Goal: Task Accomplishment & Management: Manage account settings

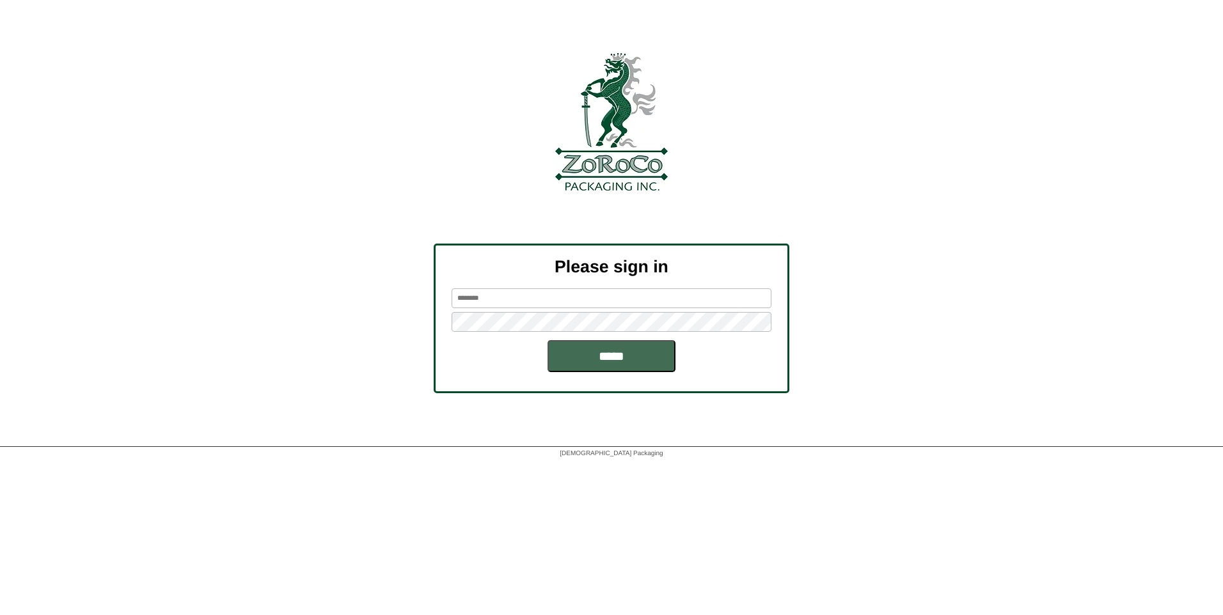
type input "*******"
click at [595, 352] on input "*****" at bounding box center [611, 356] width 128 height 32
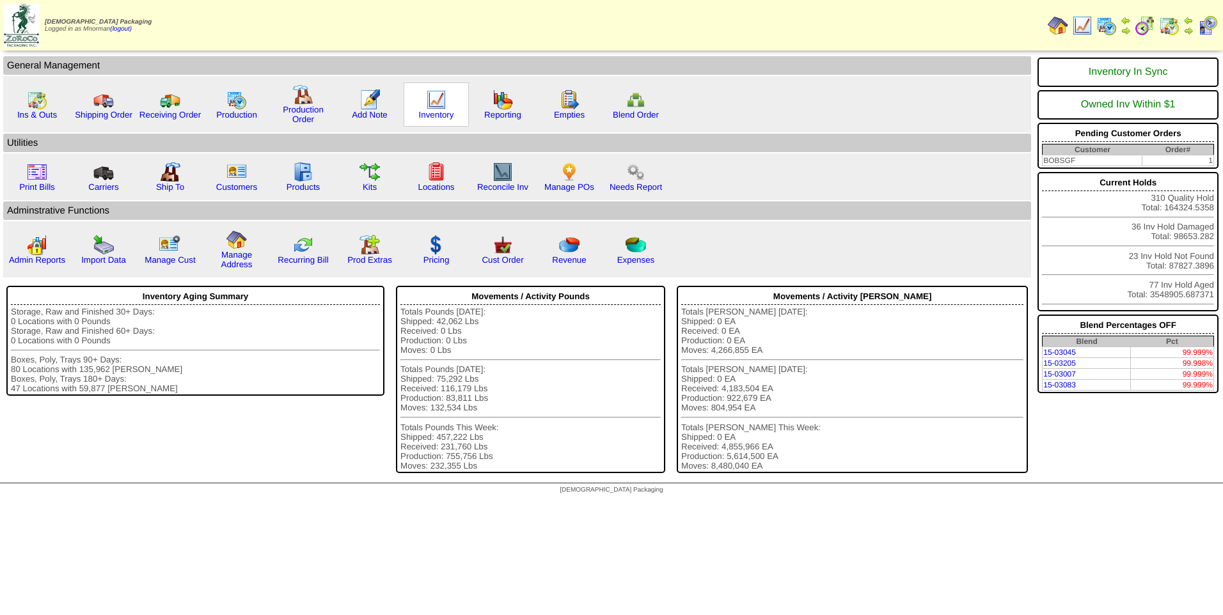
click at [433, 99] on img at bounding box center [436, 100] width 20 height 20
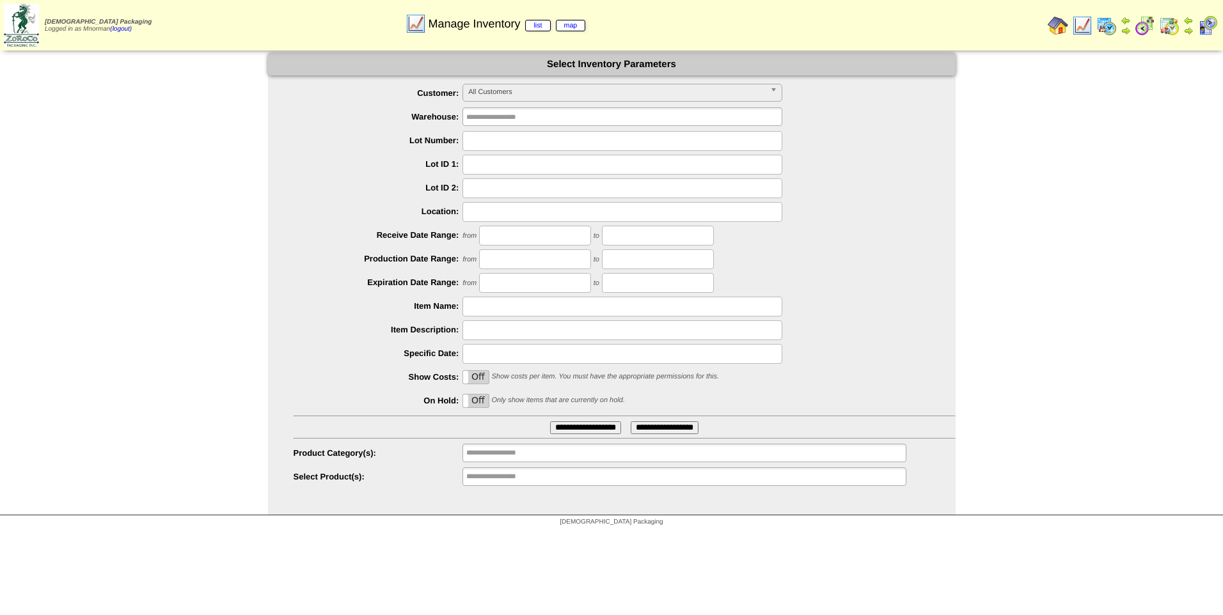
click at [542, 473] on input "**********" at bounding box center [507, 477] width 82 height 16
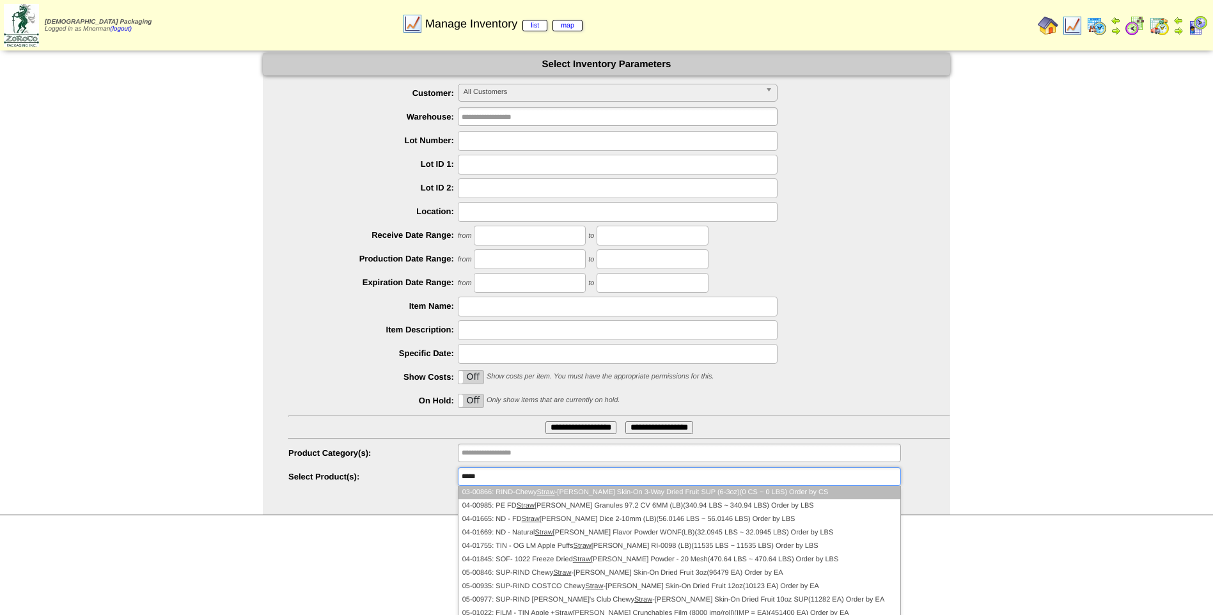
type input "*****"
click at [559, 490] on li "03-00866: RIND-Chewy Straw -Peary Skin-On 3-Way Dried Fruit SUP (6-3oz)(0 CS ~ …" at bounding box center [680, 492] width 442 height 13
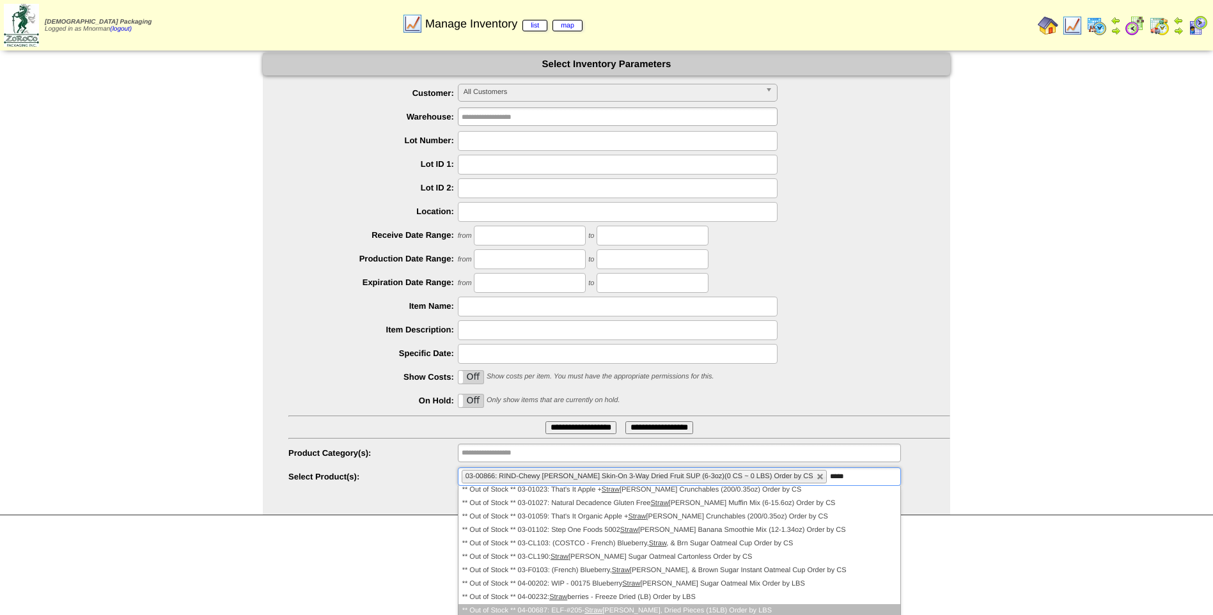
scroll to position [512, 0]
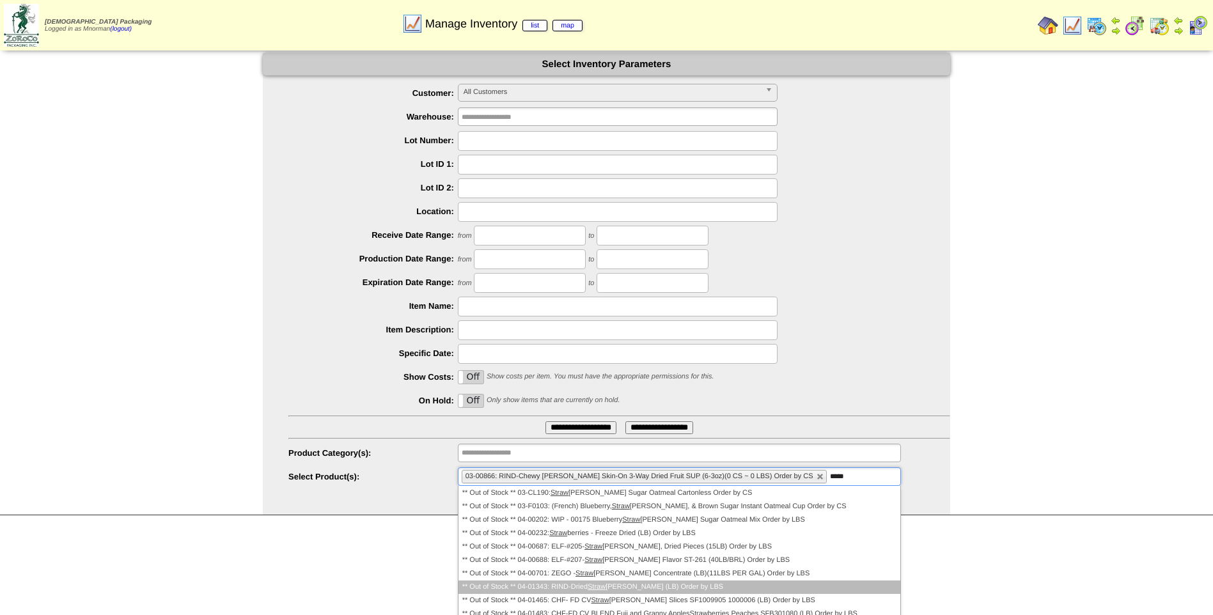
type input "*****"
click at [698, 581] on li "** Out of Stock ** 04-01343: RIND-Dried Straw berry Smirks (LB) Order by LBS" at bounding box center [680, 587] width 442 height 13
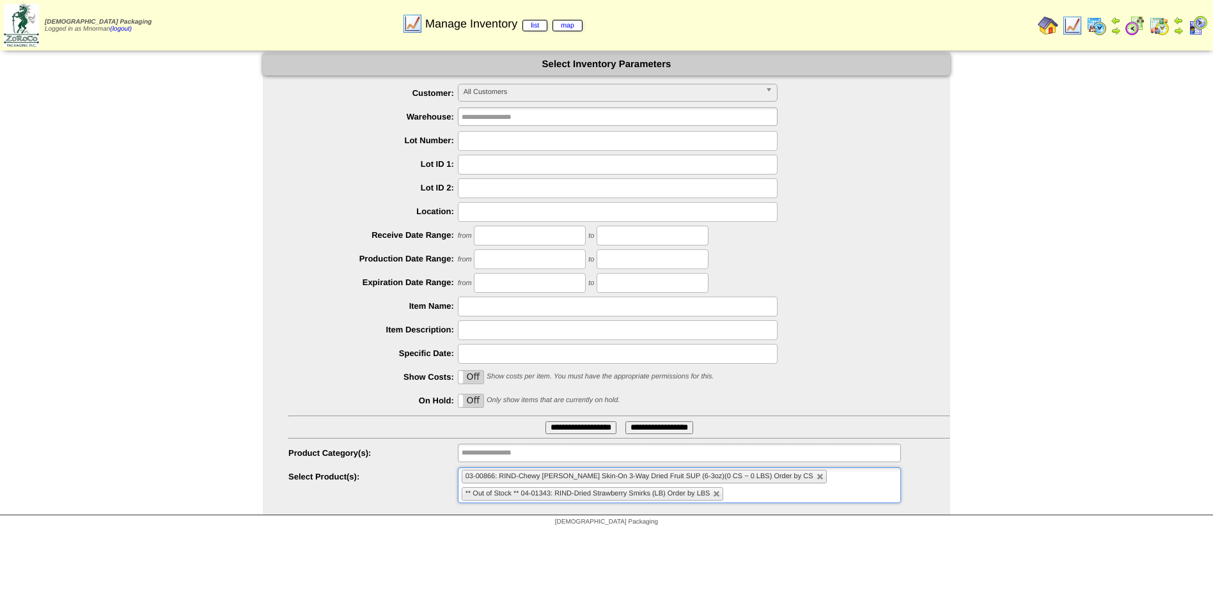
click at [545, 430] on input "**********" at bounding box center [580, 427] width 71 height 13
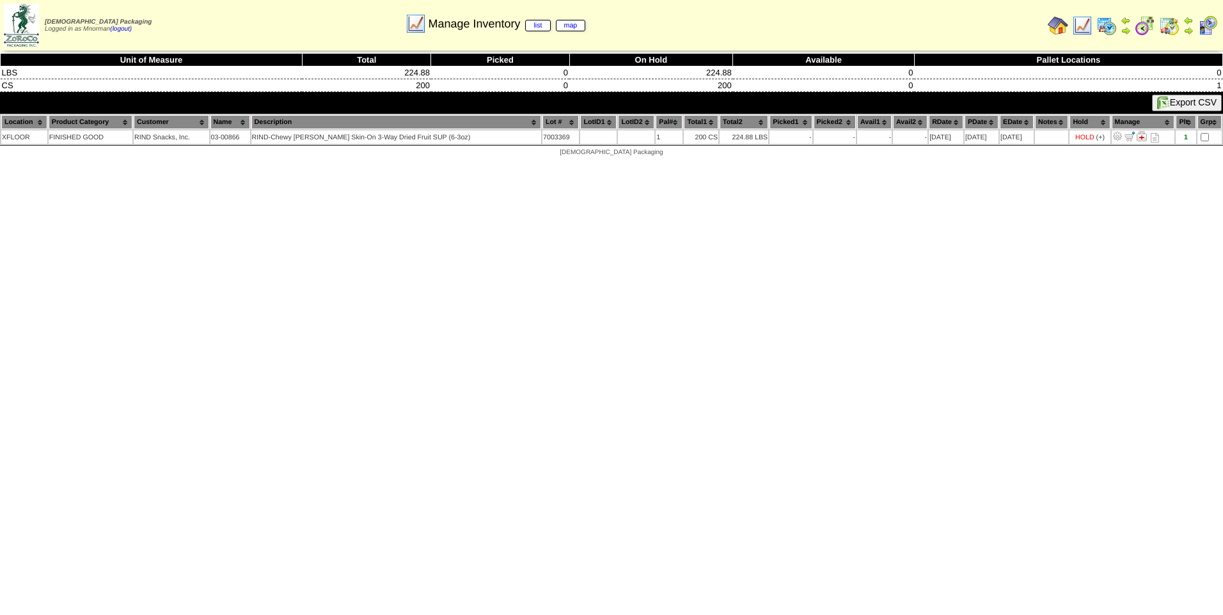
click at [1083, 27] on img at bounding box center [1082, 25] width 20 height 20
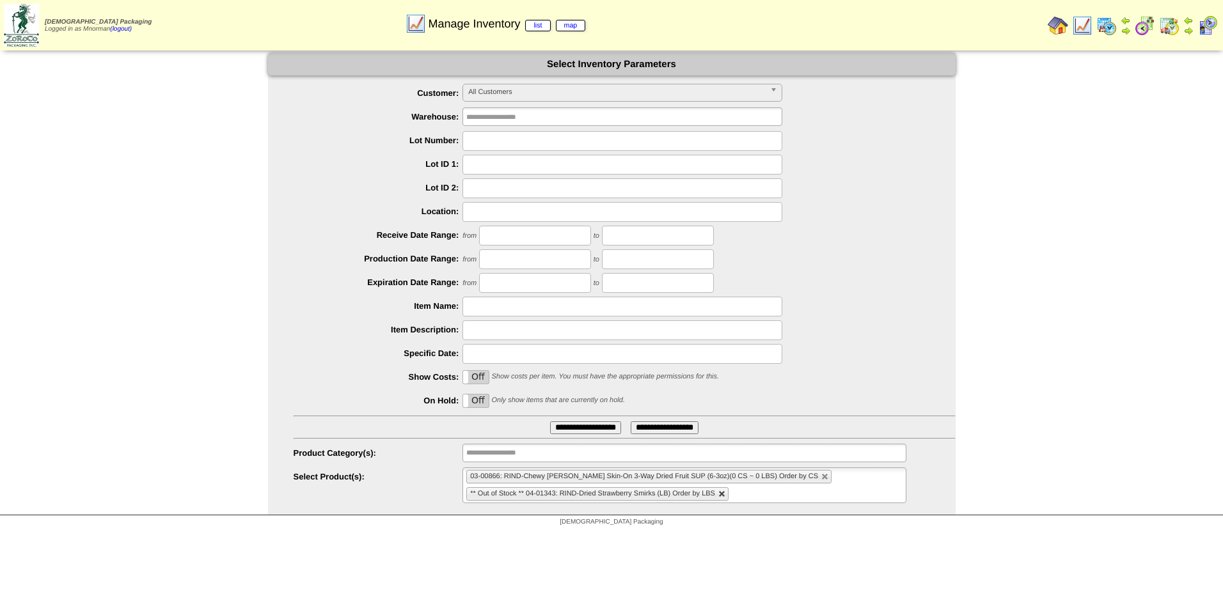
click at [720, 497] on link at bounding box center [722, 494] width 8 height 8
click at [821, 478] on link at bounding box center [825, 477] width 8 height 8
type input "**********"
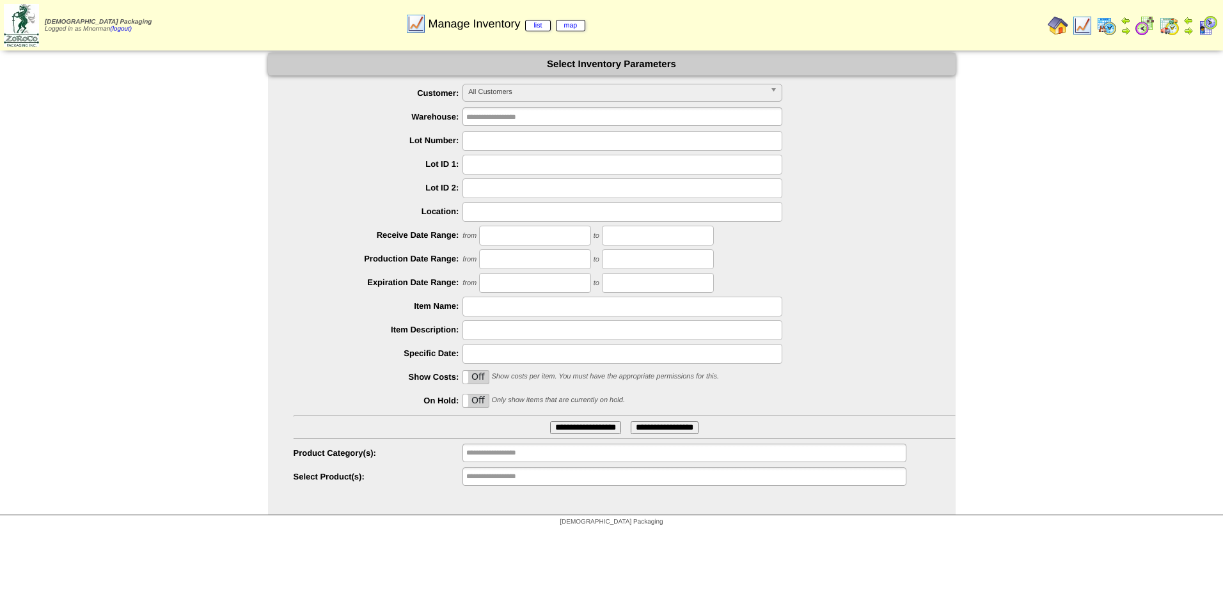
click at [482, 403] on label "Off" at bounding box center [476, 401] width 26 height 13
click at [632, 90] on span "All Customers" at bounding box center [616, 91] width 297 height 15
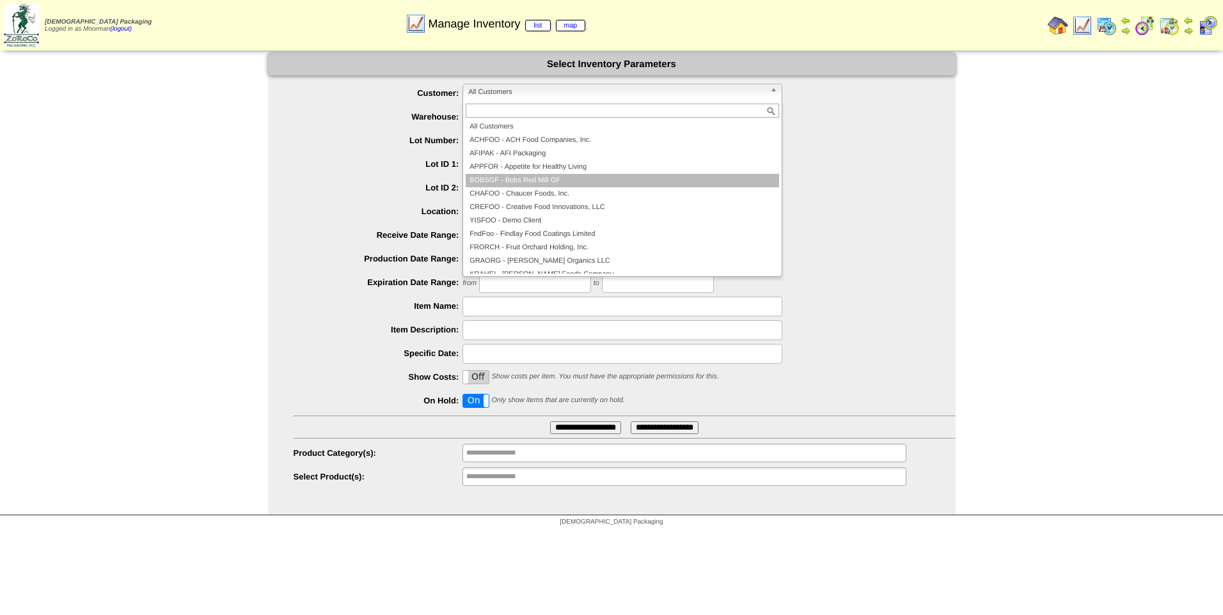
click at [591, 179] on li "BOBSGF - Bobs Red Mill GF" at bounding box center [622, 180] width 313 height 13
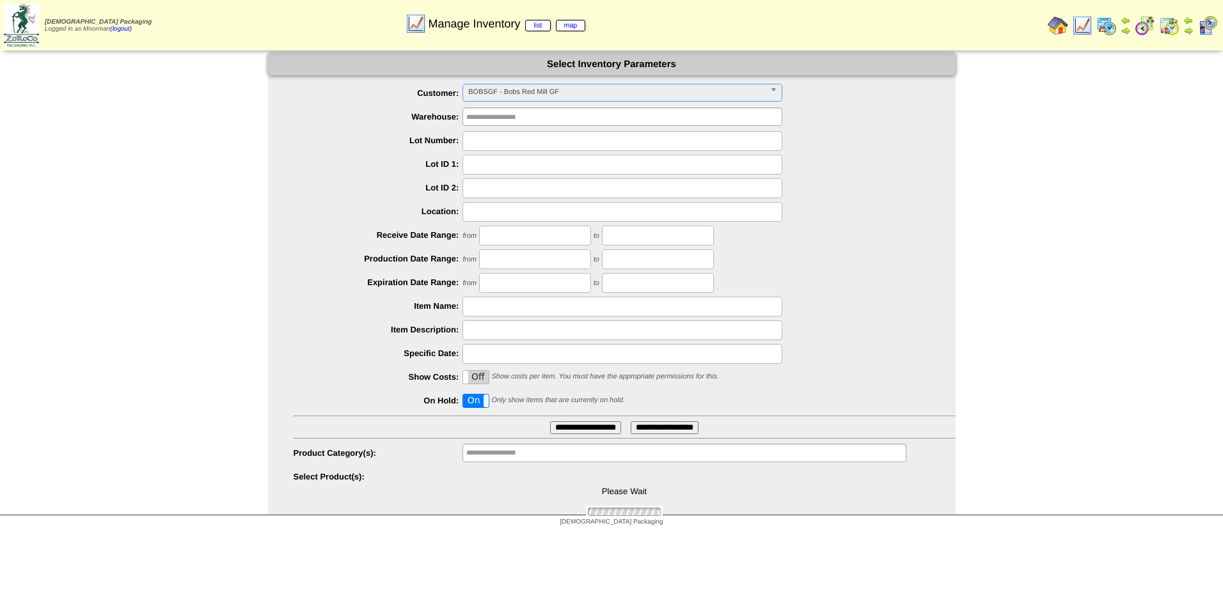
click at [586, 434] on ul "**********" at bounding box center [611, 286] width 687 height 404
click at [588, 425] on input "**********" at bounding box center [585, 427] width 71 height 13
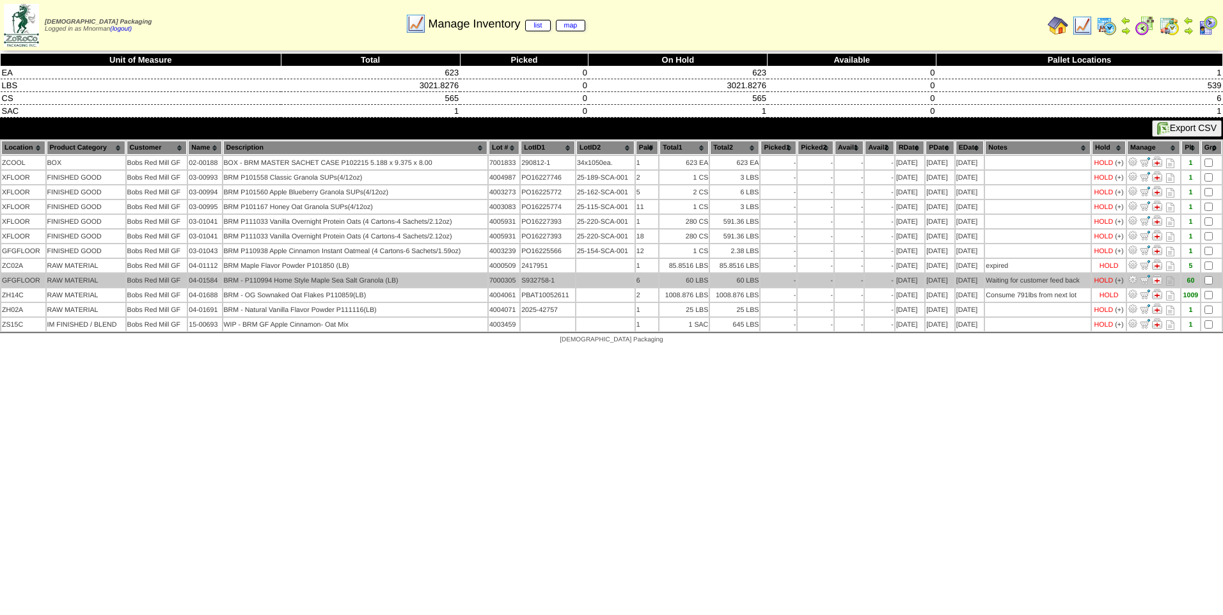
click at [1138, 282] on img at bounding box center [1132, 279] width 10 height 10
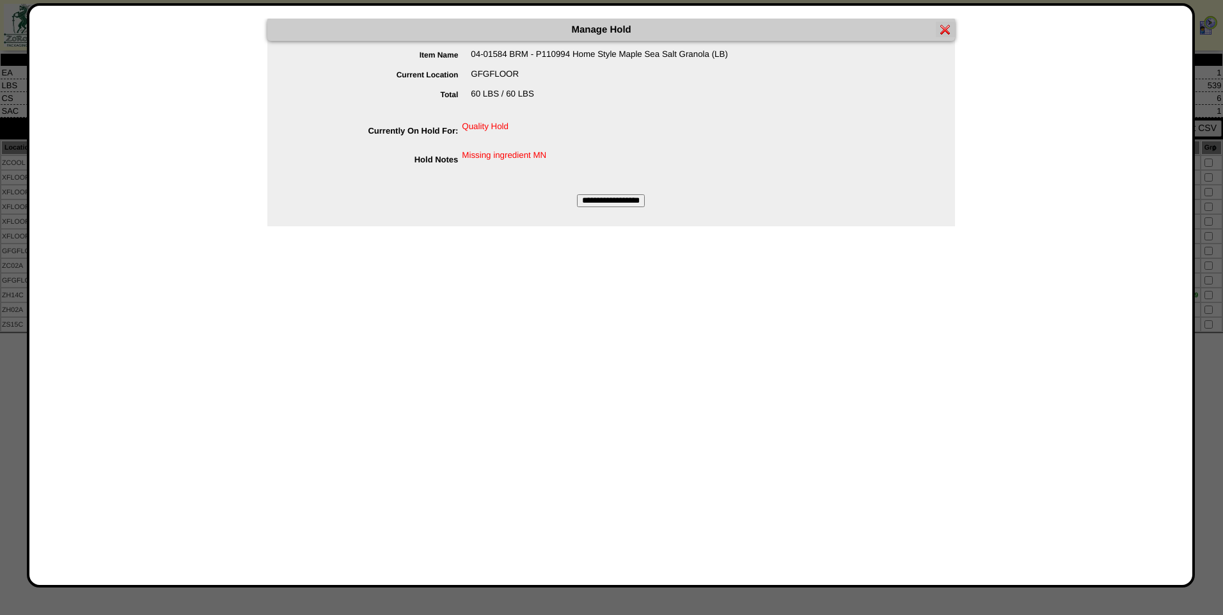
click at [624, 200] on input "**********" at bounding box center [611, 200] width 68 height 13
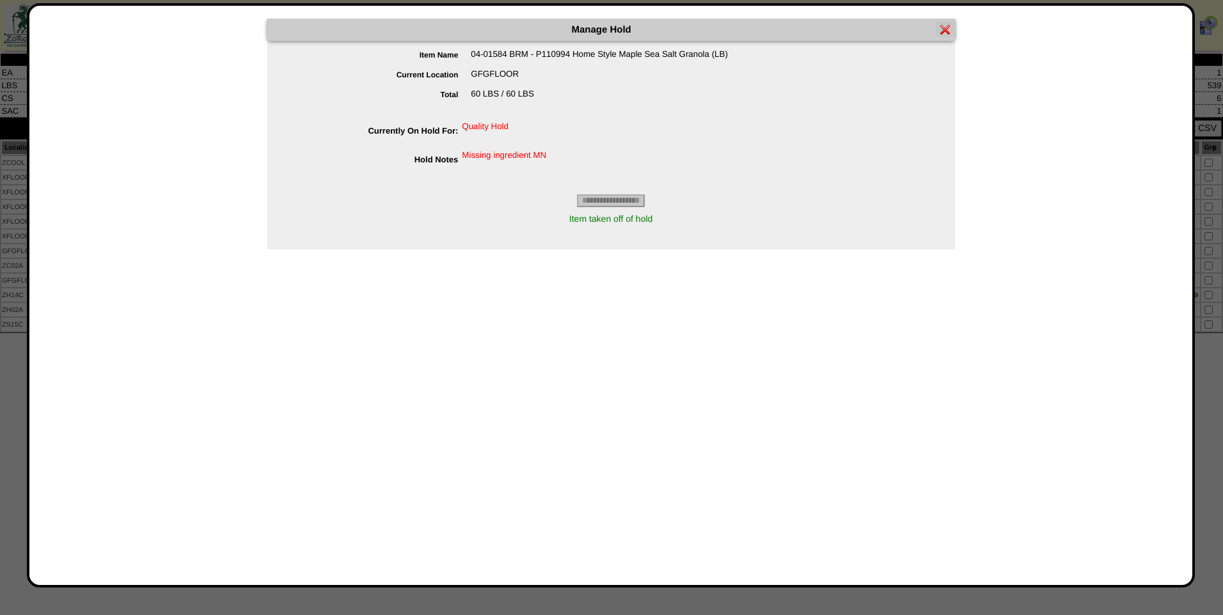
click at [945, 38] on div "Manage Hold" at bounding box center [610, 30] width 687 height 22
click at [947, 30] on img at bounding box center [945, 29] width 10 height 10
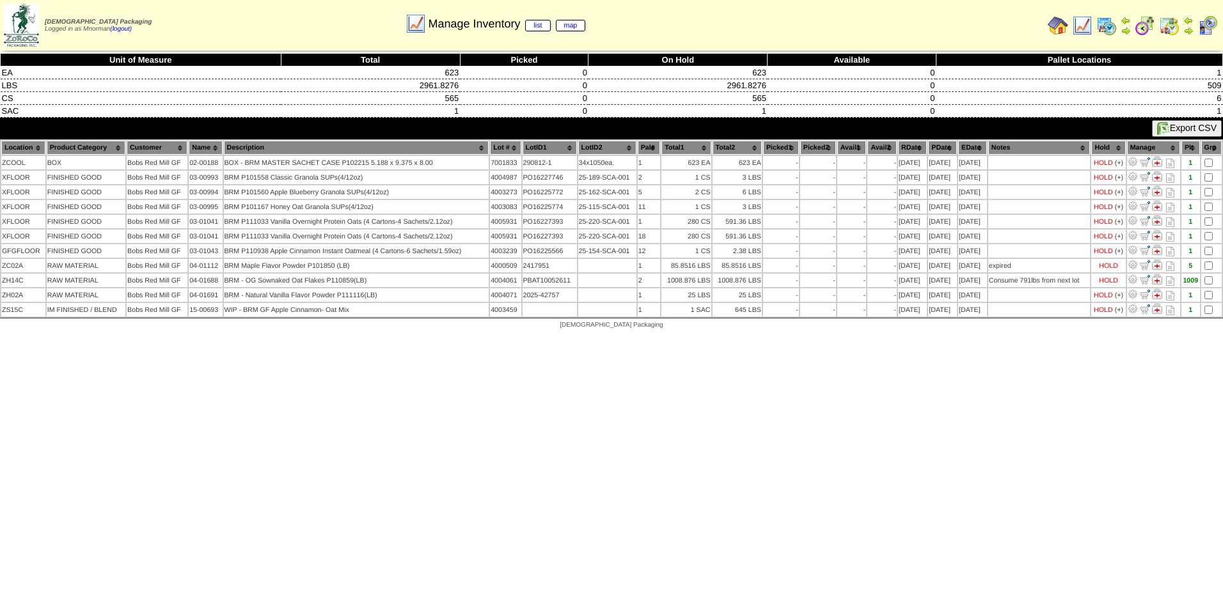
click at [1081, 25] on img at bounding box center [1082, 25] width 20 height 20
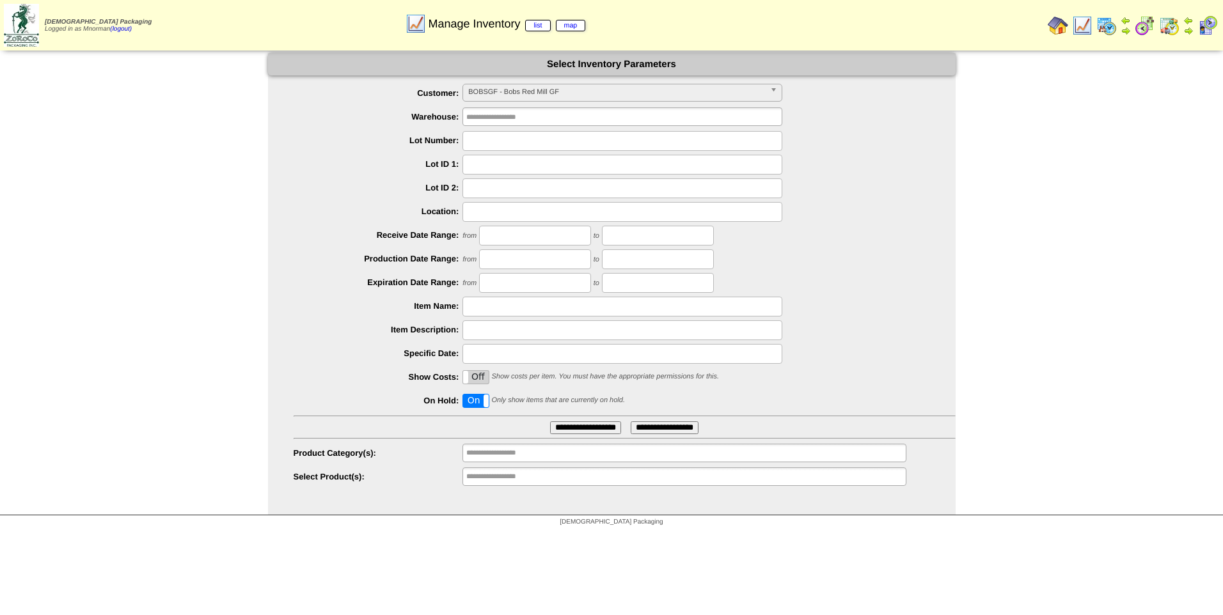
click at [578, 96] on span "BOBSGF - Bobs Red Mill GF" at bounding box center [616, 91] width 297 height 15
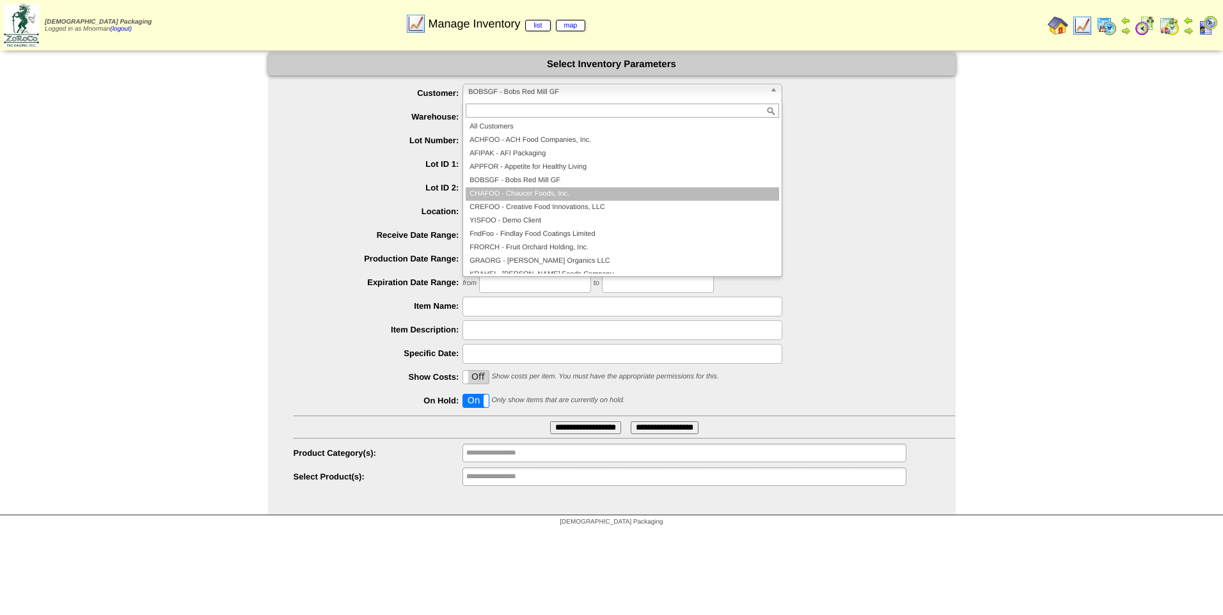
click at [579, 194] on li "CHAFOO - Chaucer Foods, Inc." at bounding box center [622, 193] width 313 height 13
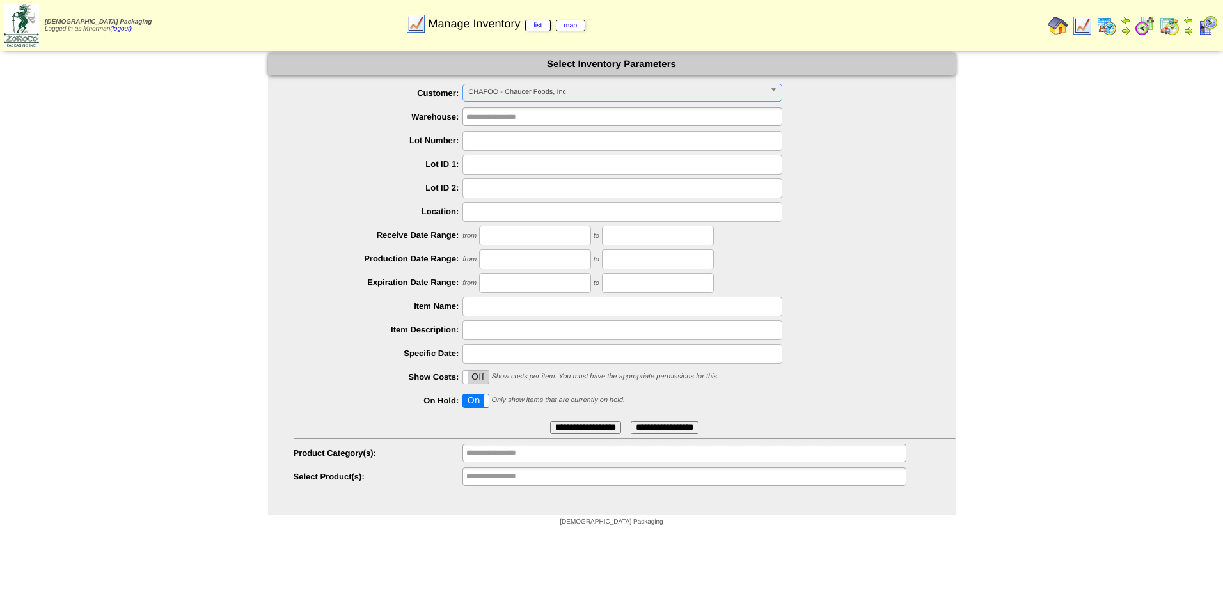
click at [568, 428] on input "**********" at bounding box center [585, 427] width 71 height 13
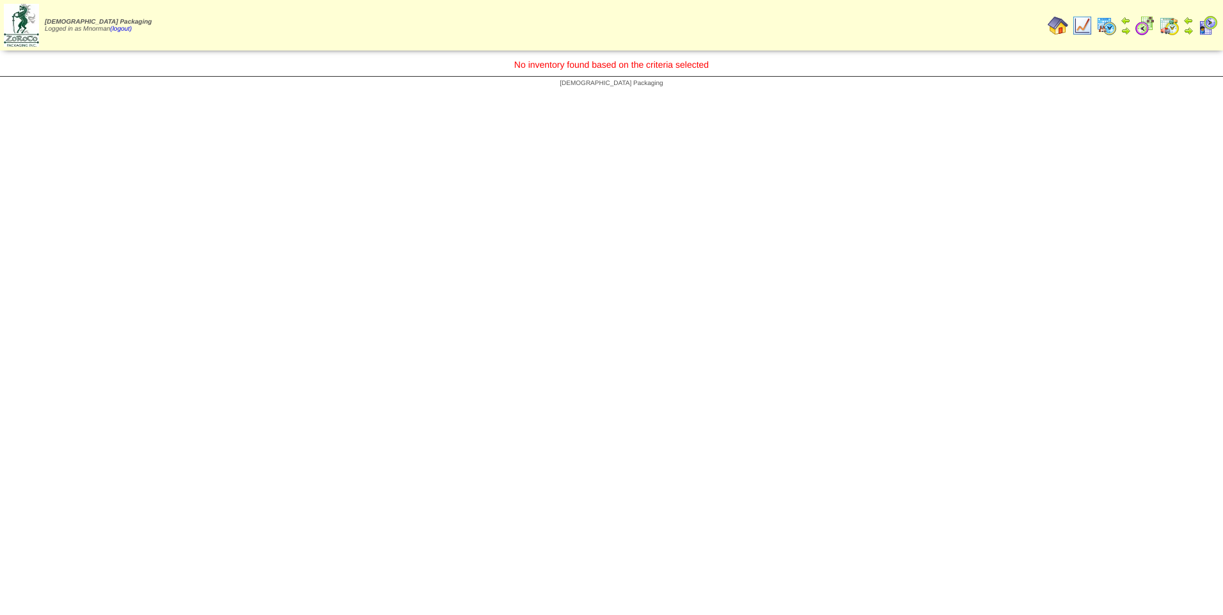
click at [1086, 20] on img at bounding box center [1082, 25] width 20 height 20
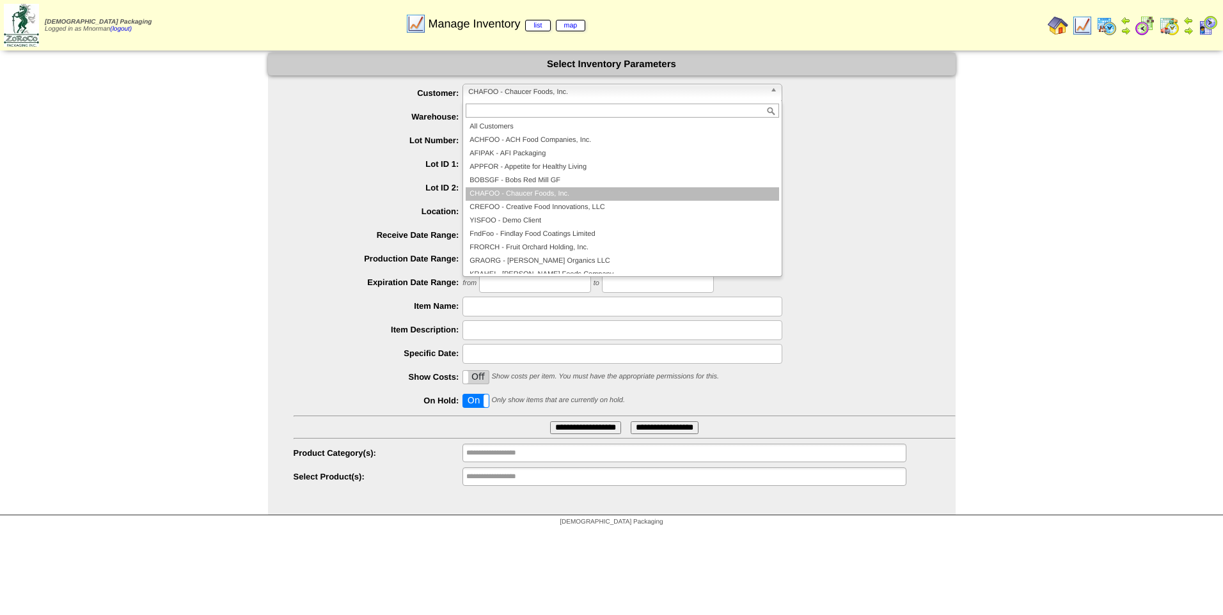
click at [705, 88] on span "CHAFOO - Chaucer Foods, Inc." at bounding box center [616, 91] width 297 height 15
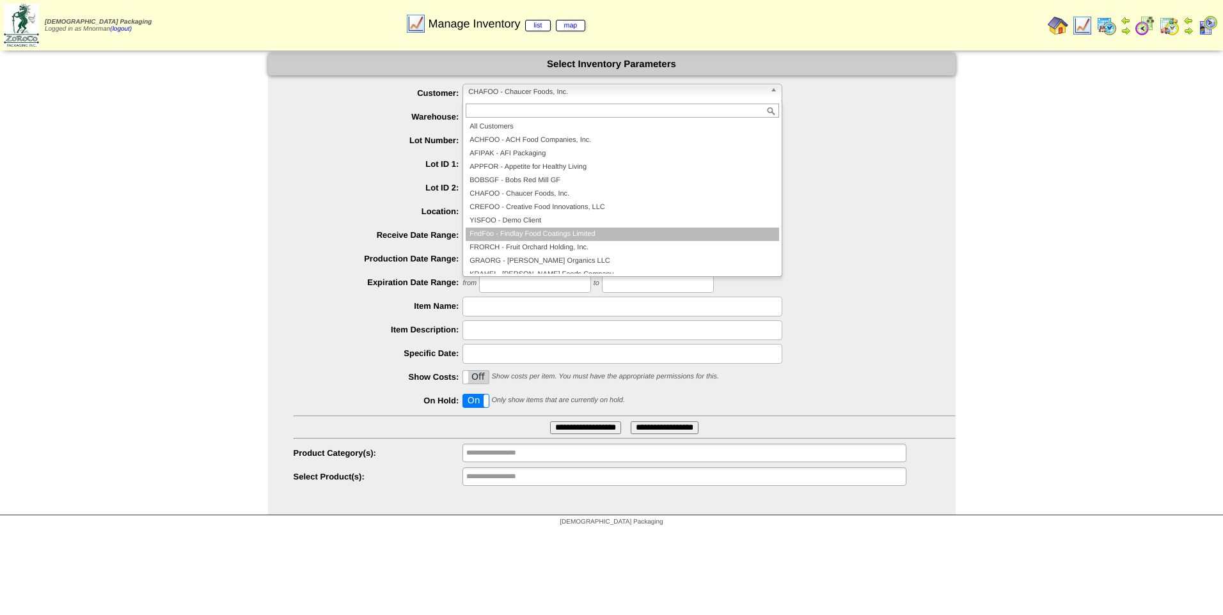
click at [613, 232] on li "FndFoo - Findlay Food Coatings Limited" at bounding box center [622, 234] width 313 height 13
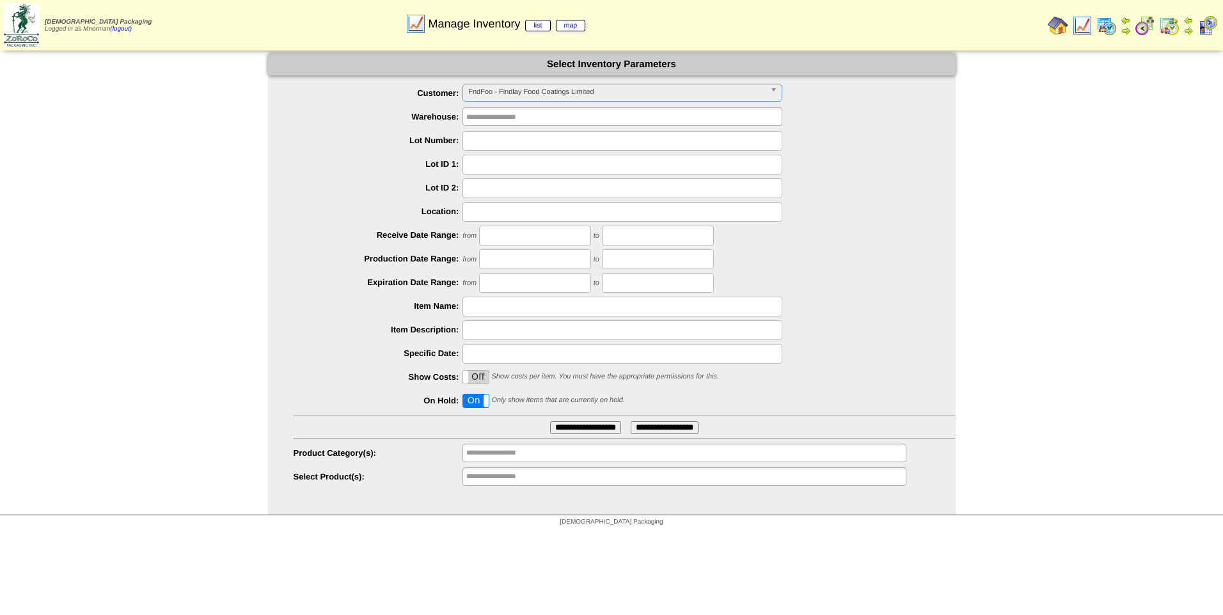
click at [588, 425] on input "**********" at bounding box center [585, 427] width 71 height 13
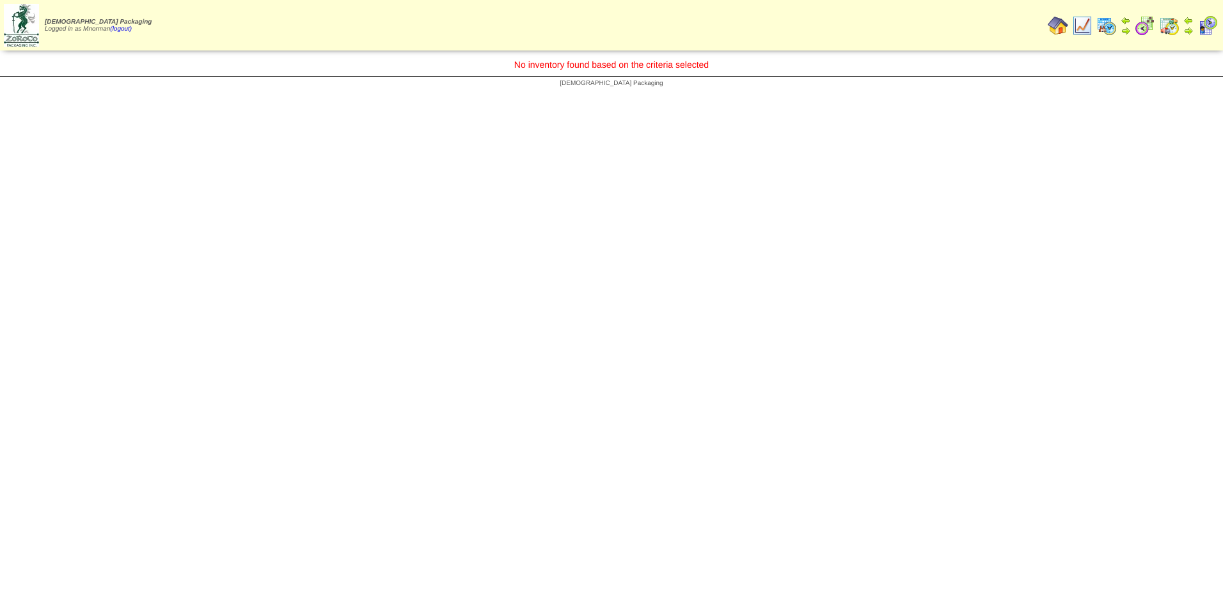
click at [1084, 26] on img at bounding box center [1082, 25] width 20 height 20
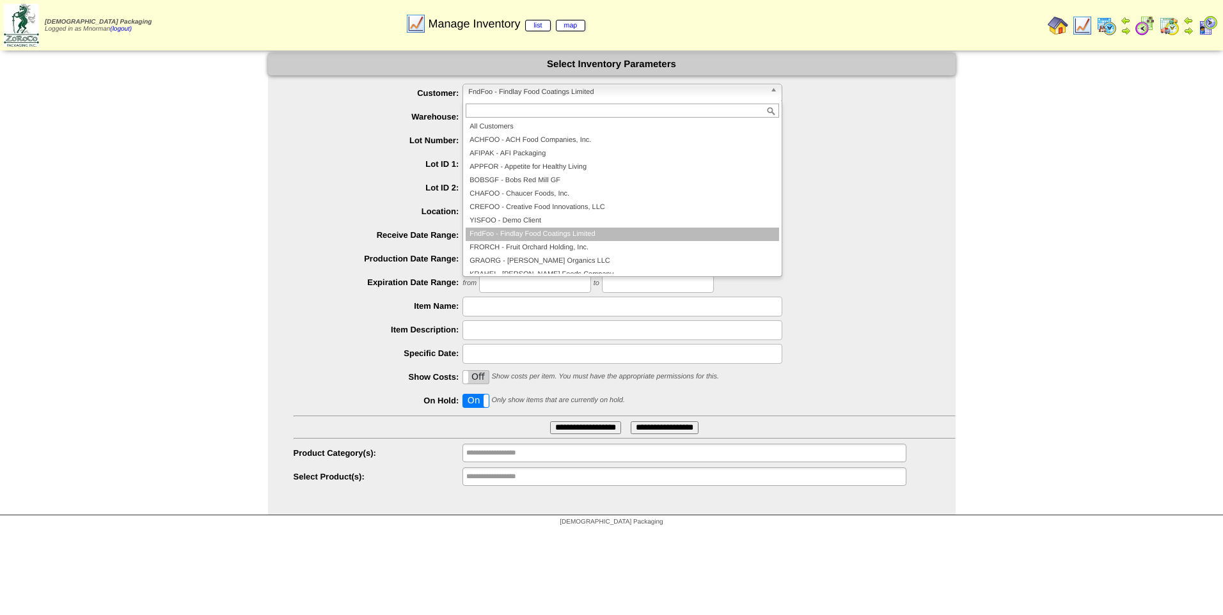
click at [692, 91] on span "FndFoo - Findlay Food Coatings Limited" at bounding box center [616, 91] width 297 height 15
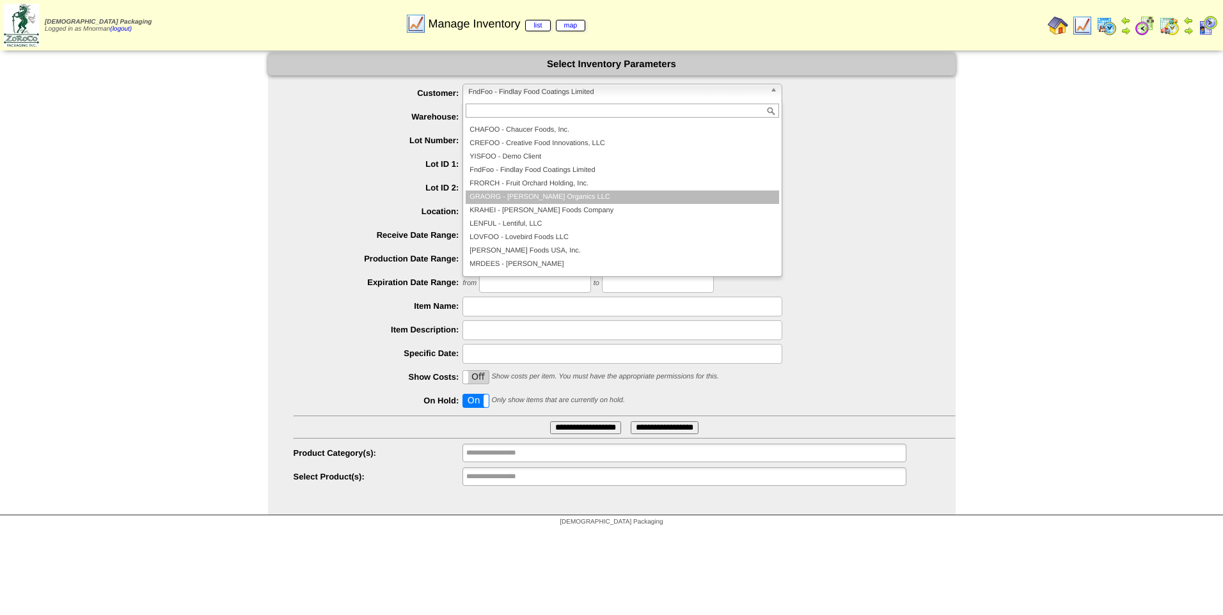
click at [583, 200] on li "GRAORG - [PERSON_NAME] Organics LLC" at bounding box center [622, 197] width 313 height 13
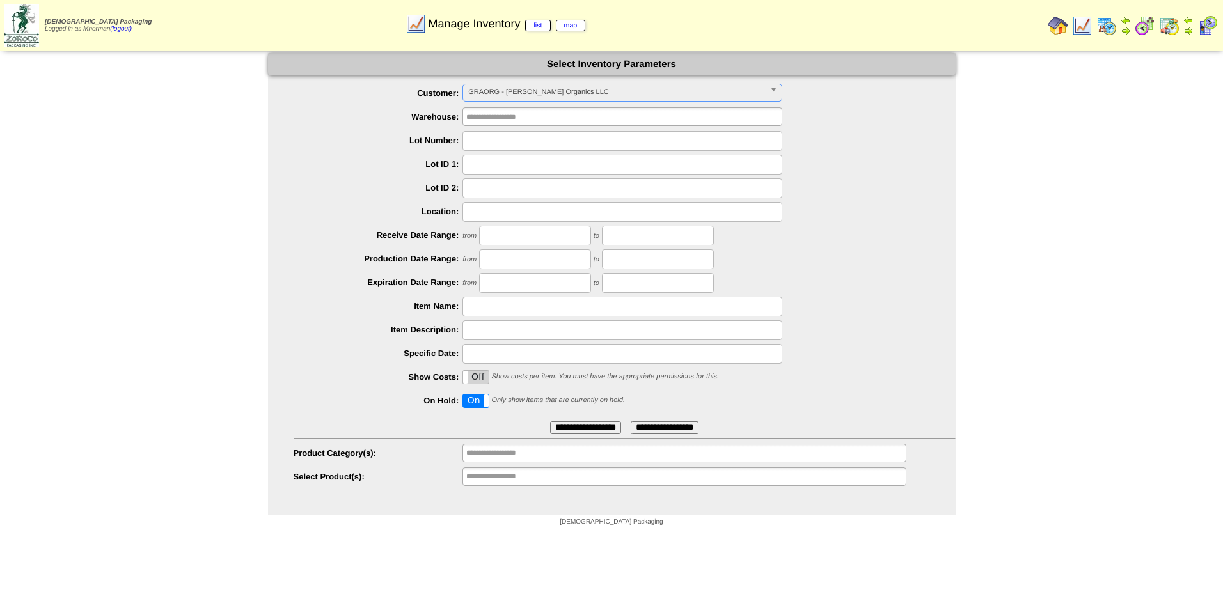
click at [597, 425] on input "**********" at bounding box center [585, 427] width 71 height 13
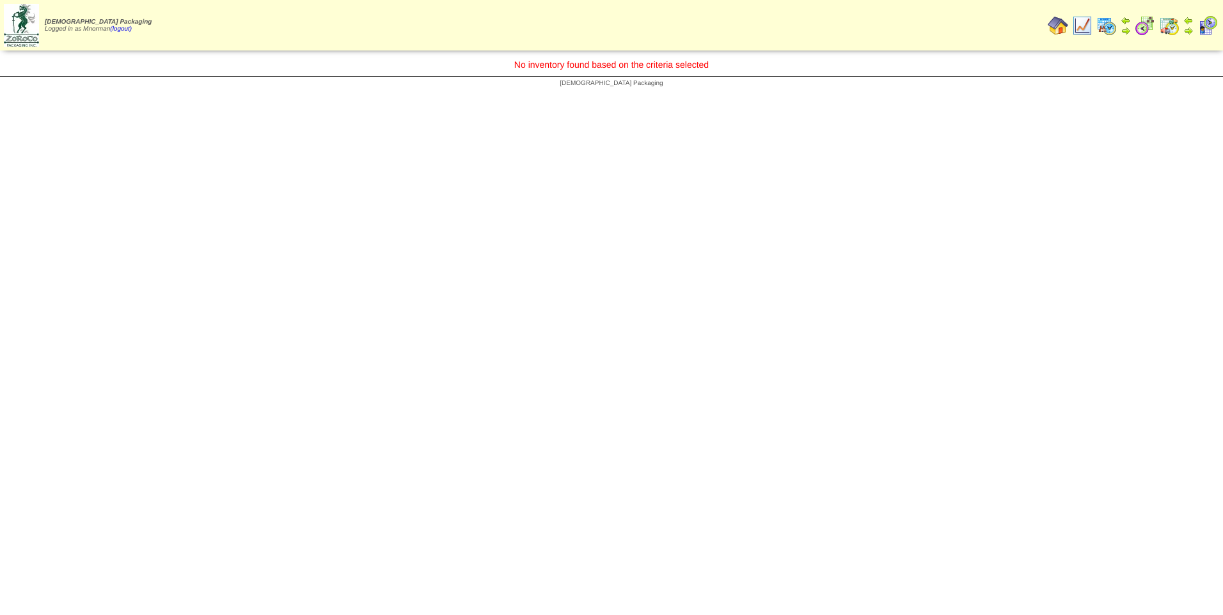
click at [1086, 26] on img at bounding box center [1082, 25] width 20 height 20
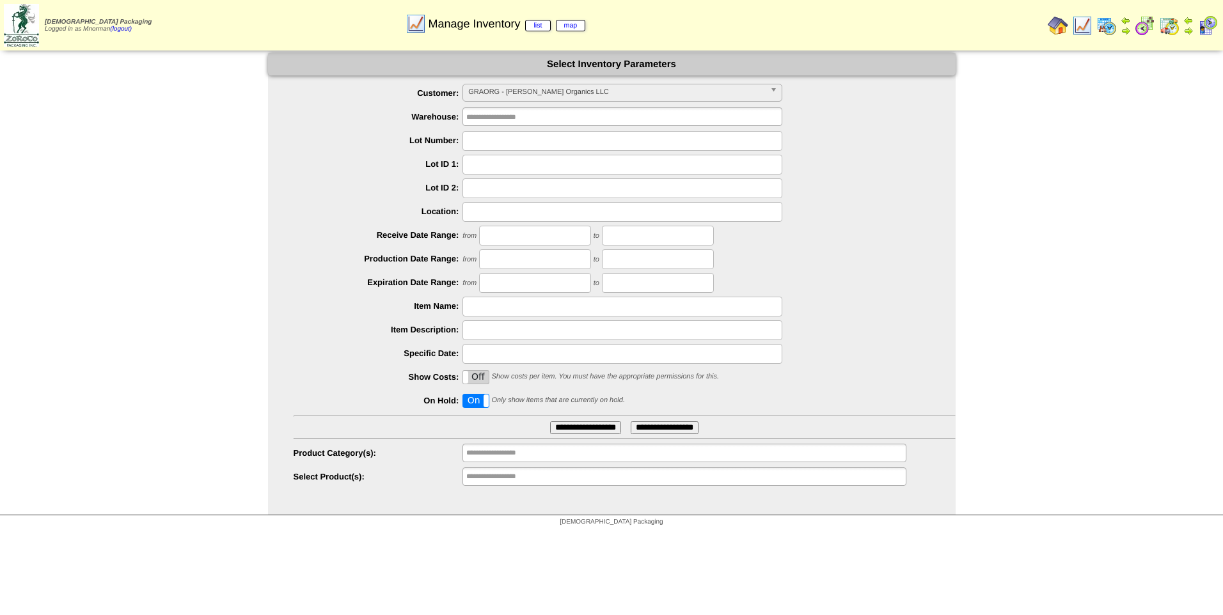
click at [755, 93] on span "GRAORG - [PERSON_NAME] Organics LLC" at bounding box center [616, 91] width 297 height 15
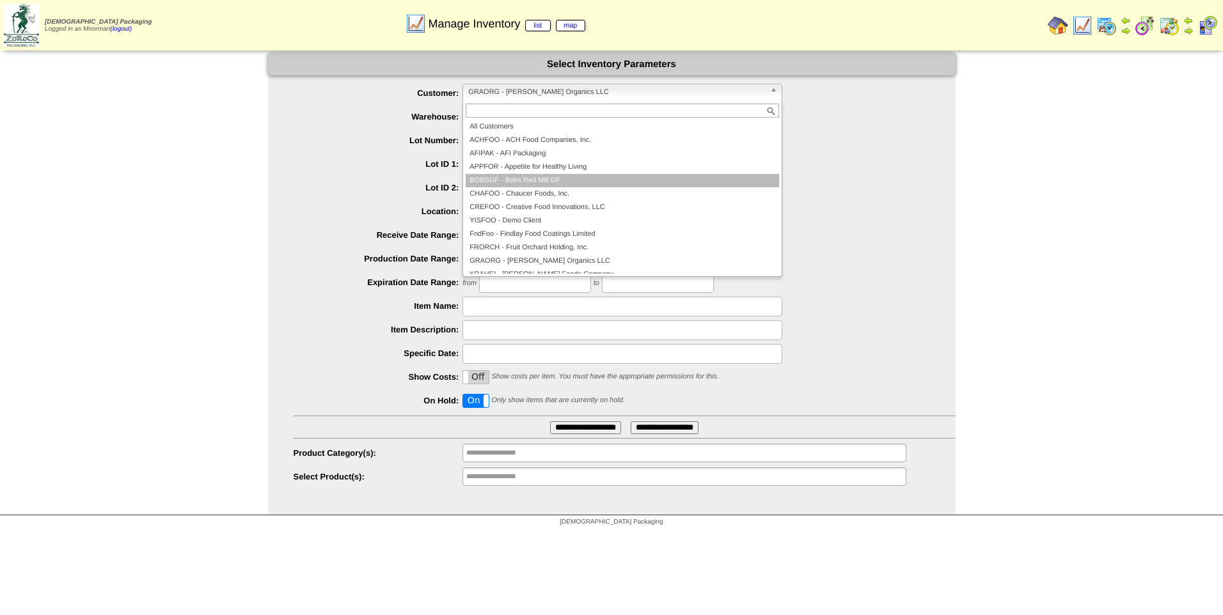
scroll to position [64, 0]
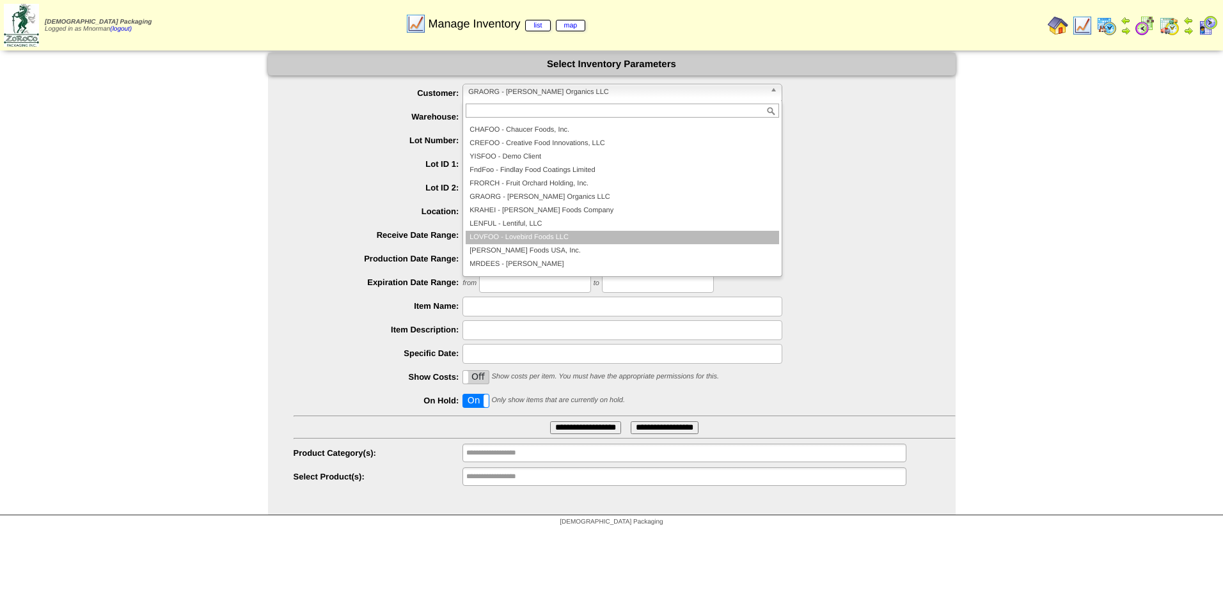
click at [616, 239] on li "LOVFOO - Lovebird Foods LLC" at bounding box center [622, 237] width 313 height 13
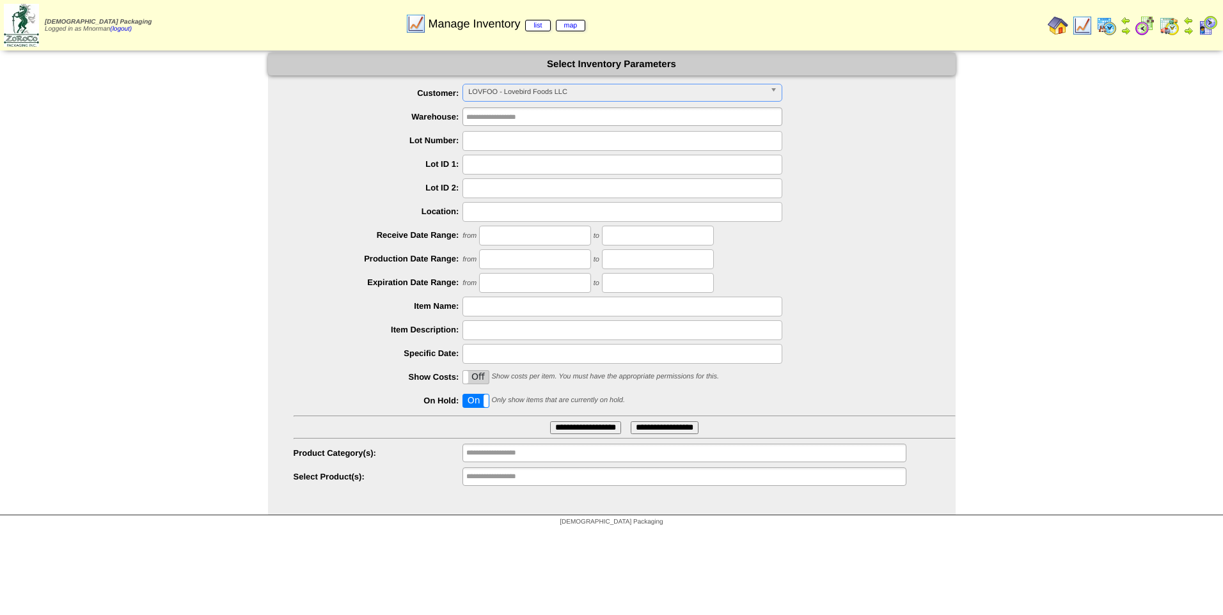
click at [598, 422] on input "**********" at bounding box center [585, 427] width 71 height 13
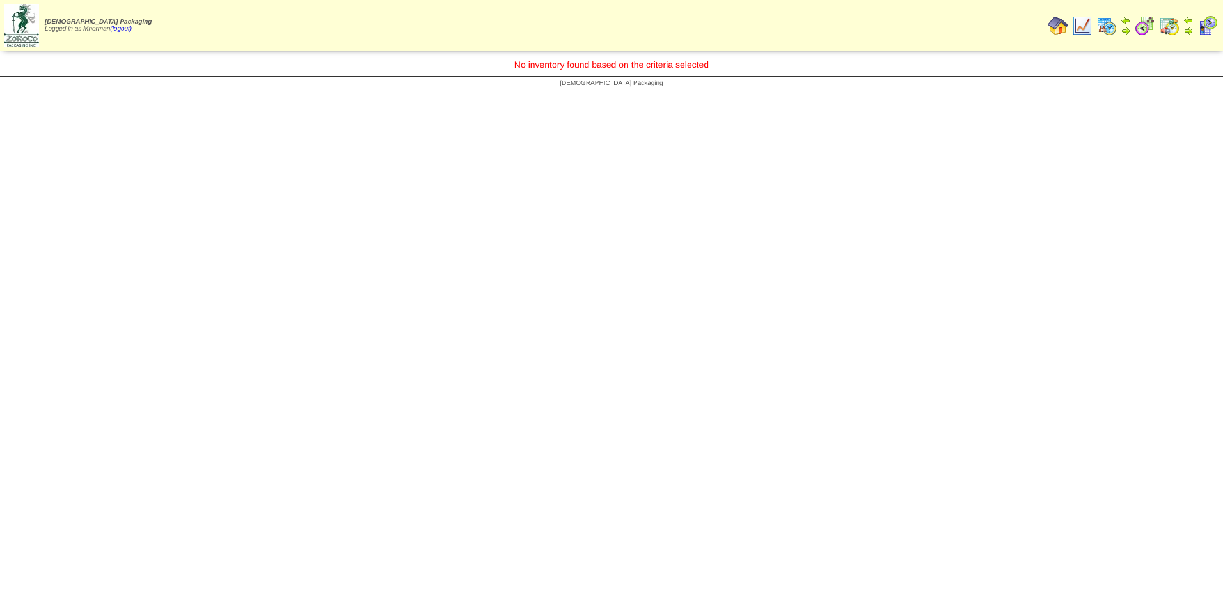
click at [1082, 27] on img at bounding box center [1082, 25] width 20 height 20
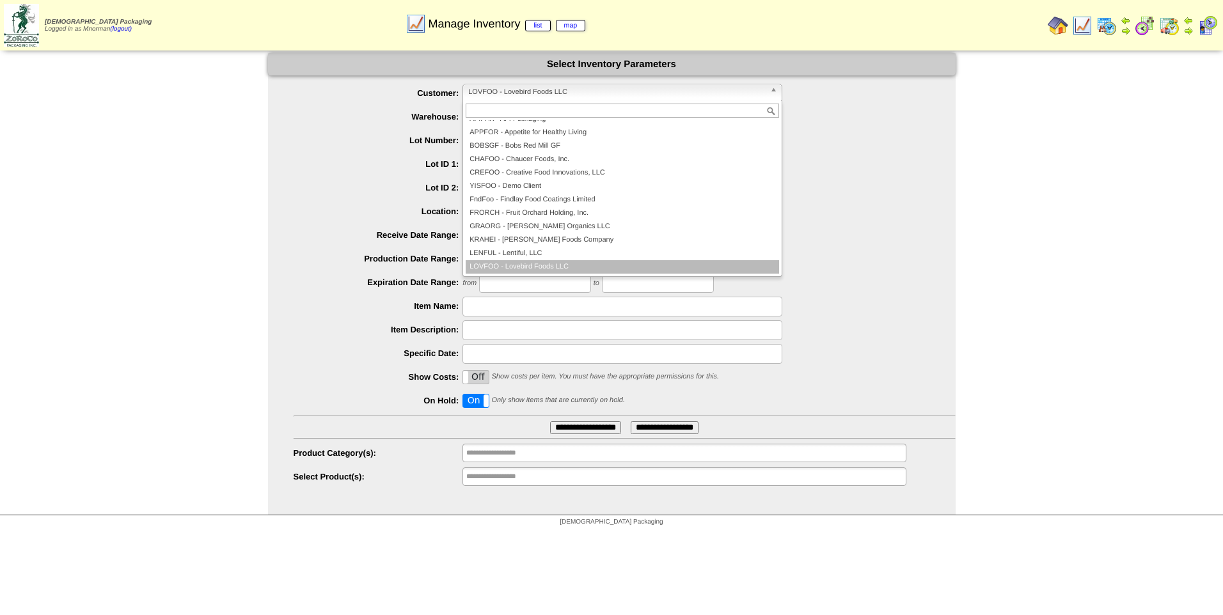
click at [680, 95] on span "LOVFOO - Lovebird Foods LLC" at bounding box center [616, 91] width 297 height 15
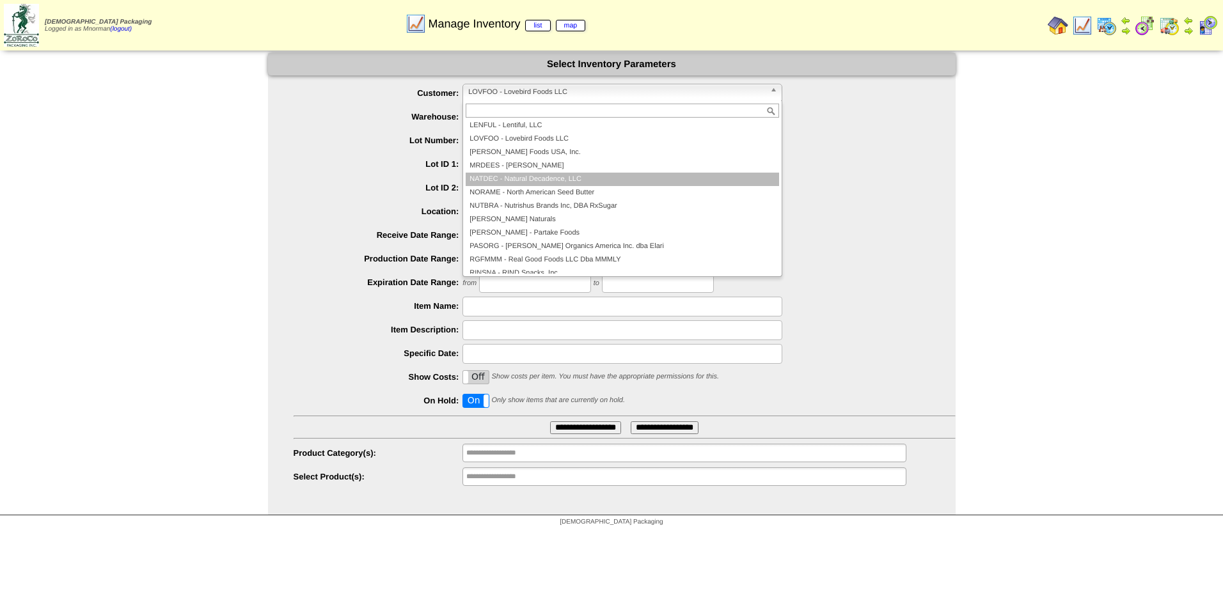
scroll to position [161, 0]
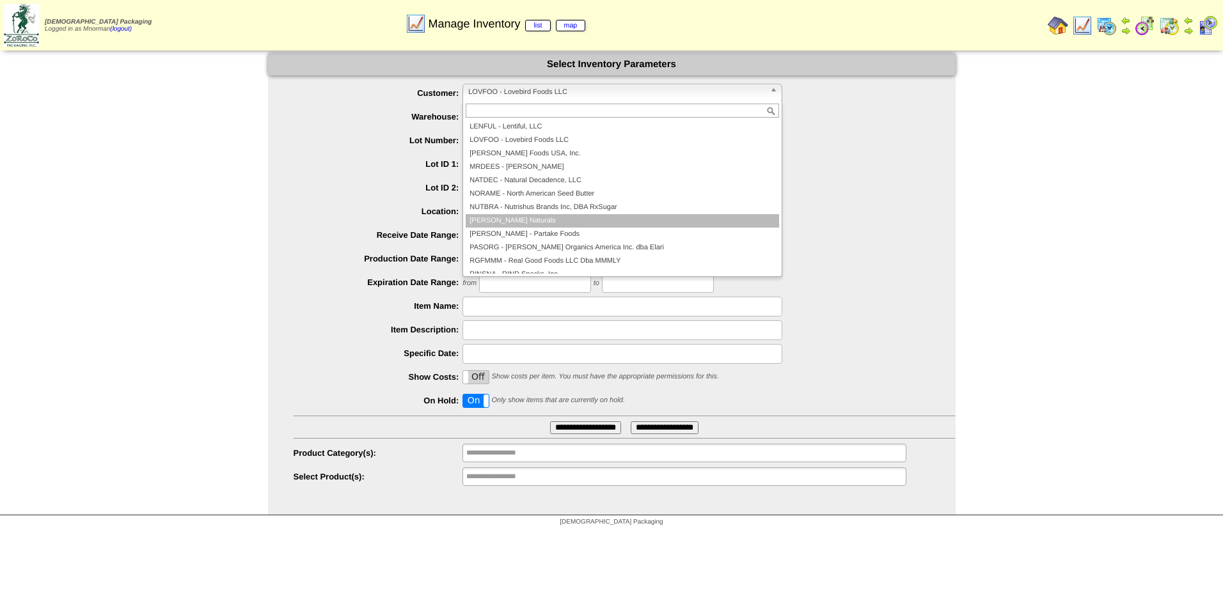
click at [577, 219] on li "[PERSON_NAME] Naturals" at bounding box center [622, 220] width 313 height 13
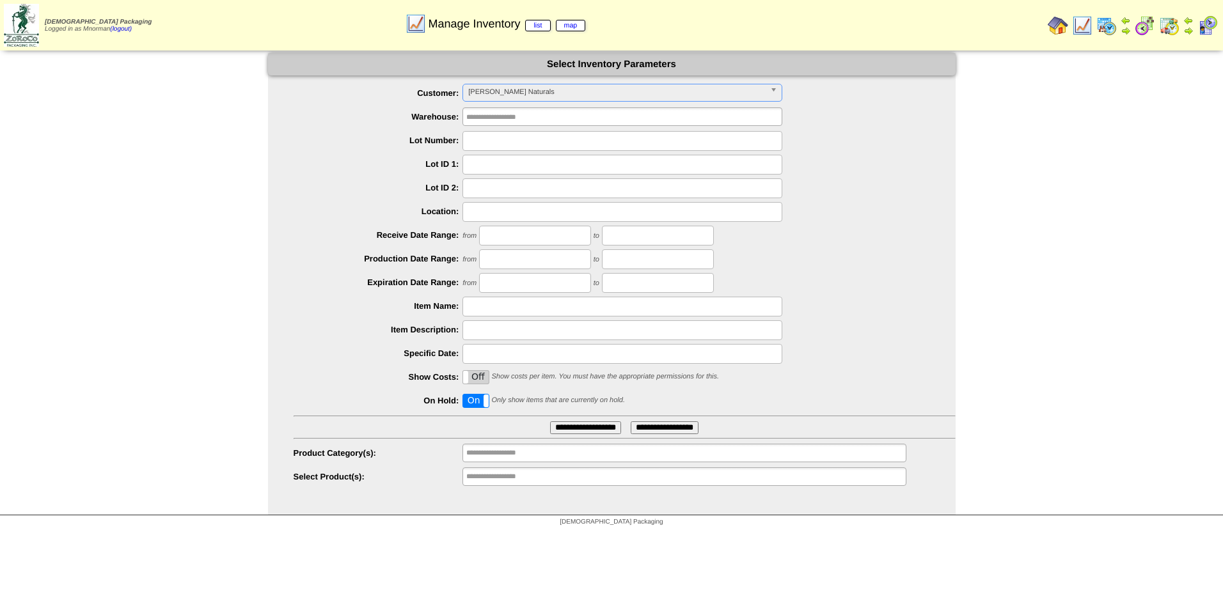
click at [592, 433] on input "**********" at bounding box center [585, 427] width 71 height 13
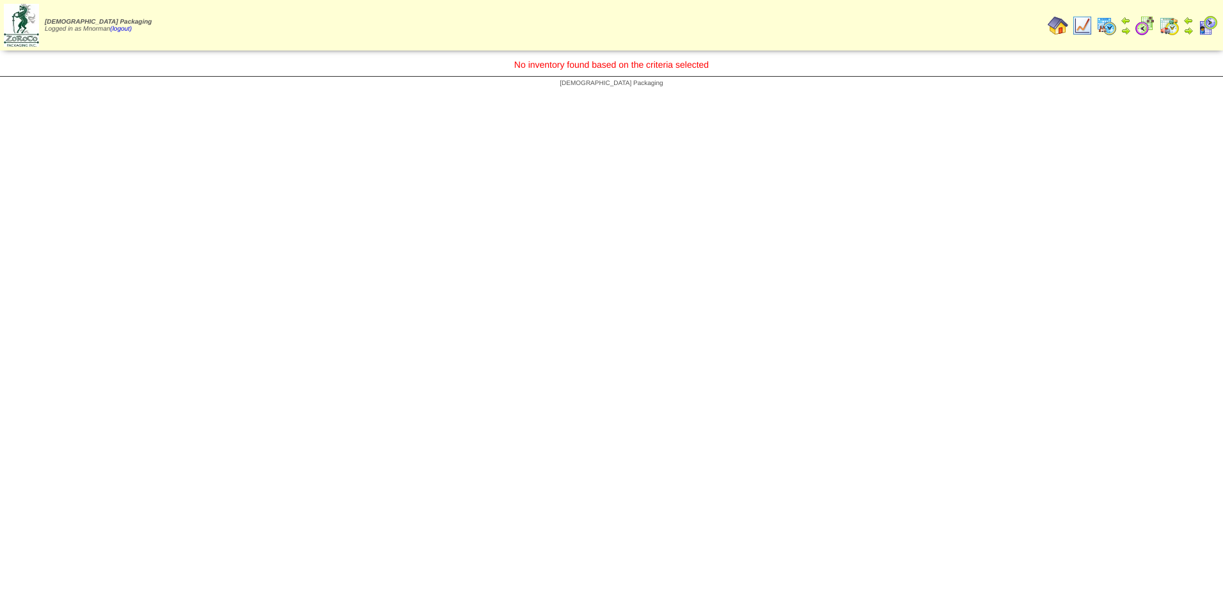
click at [1079, 29] on img at bounding box center [1082, 25] width 20 height 20
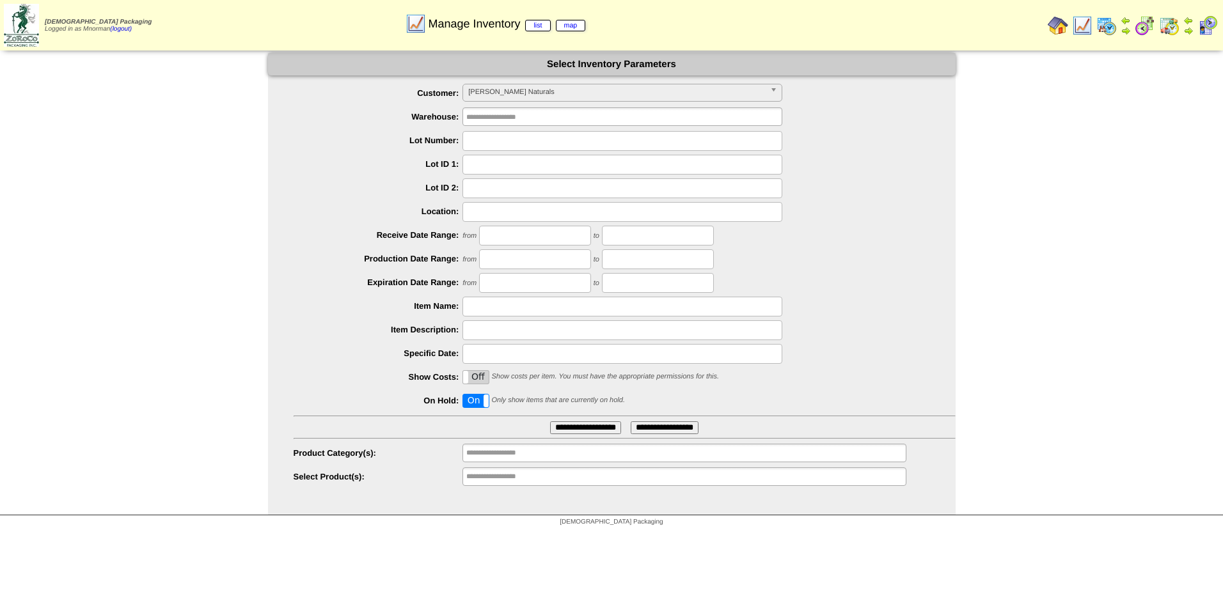
click at [581, 95] on span "[PERSON_NAME] Naturals" at bounding box center [616, 91] width 297 height 15
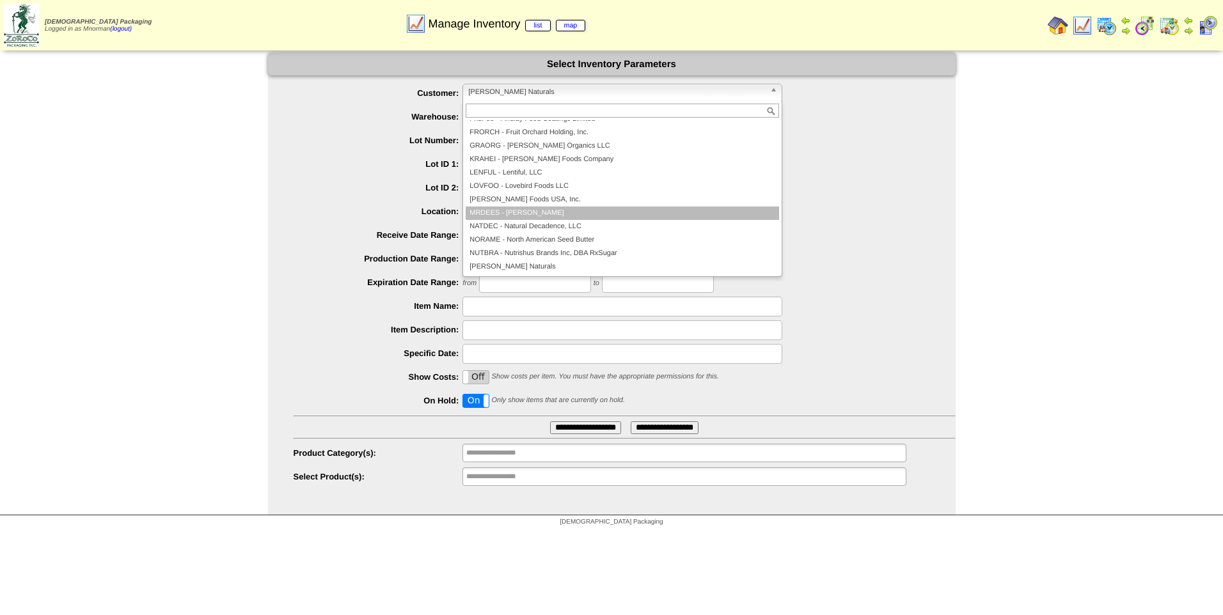
scroll to position [179, 0]
click at [565, 219] on li "[PERSON_NAME] - Partake Foods" at bounding box center [622, 216] width 313 height 13
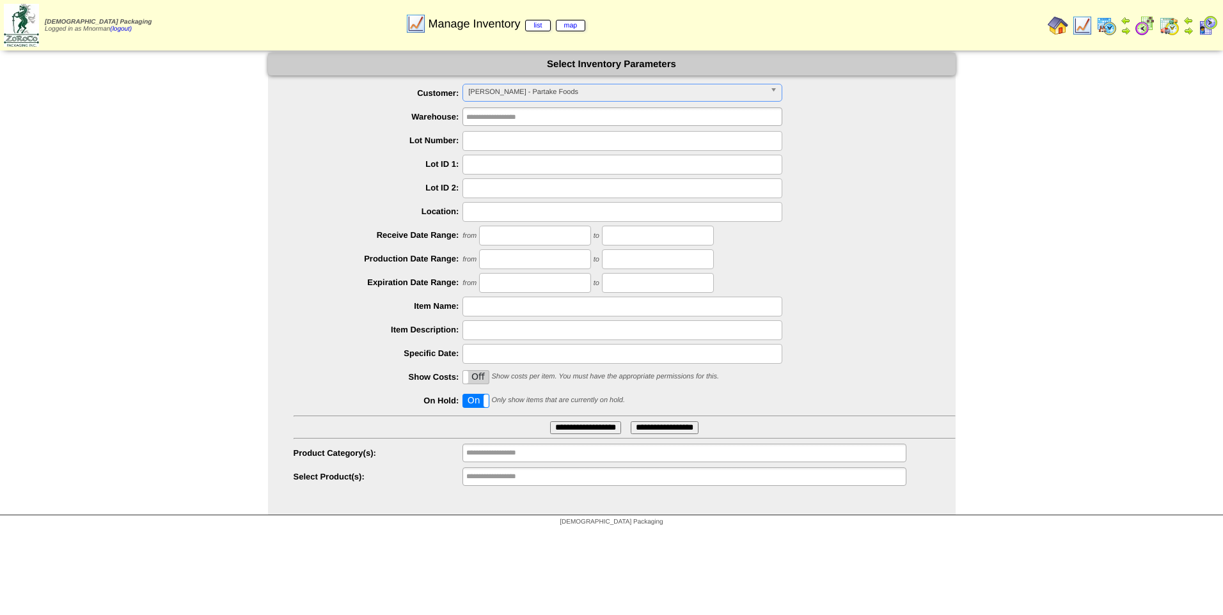
click at [579, 434] on input "**********" at bounding box center [585, 427] width 71 height 13
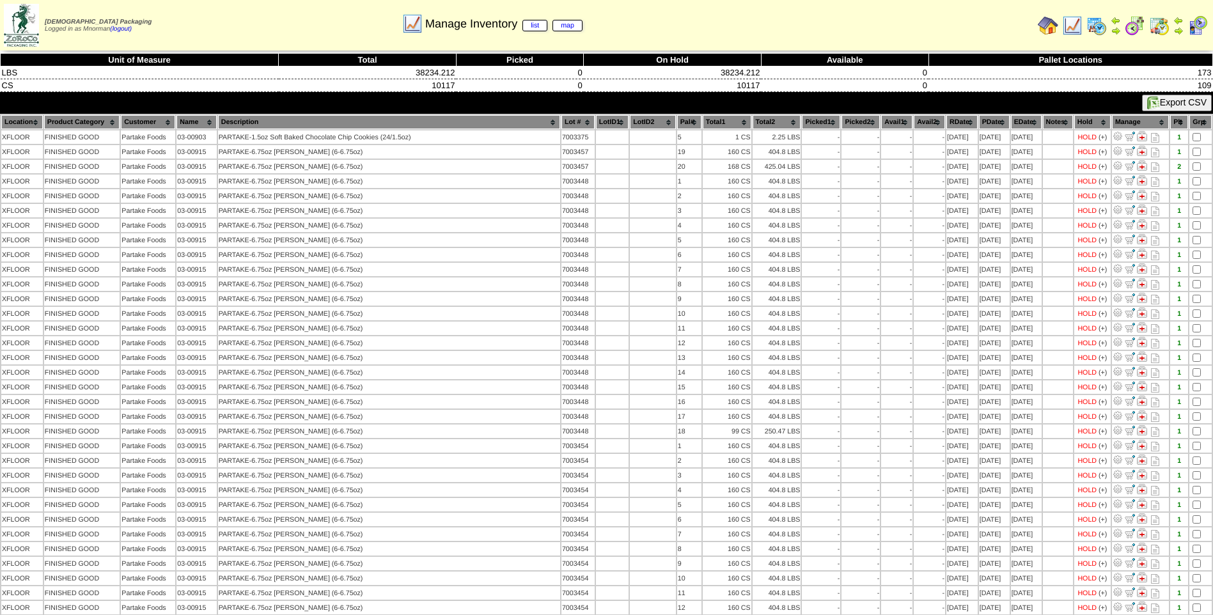
click at [979, 123] on th "PDate" at bounding box center [994, 122] width 31 height 14
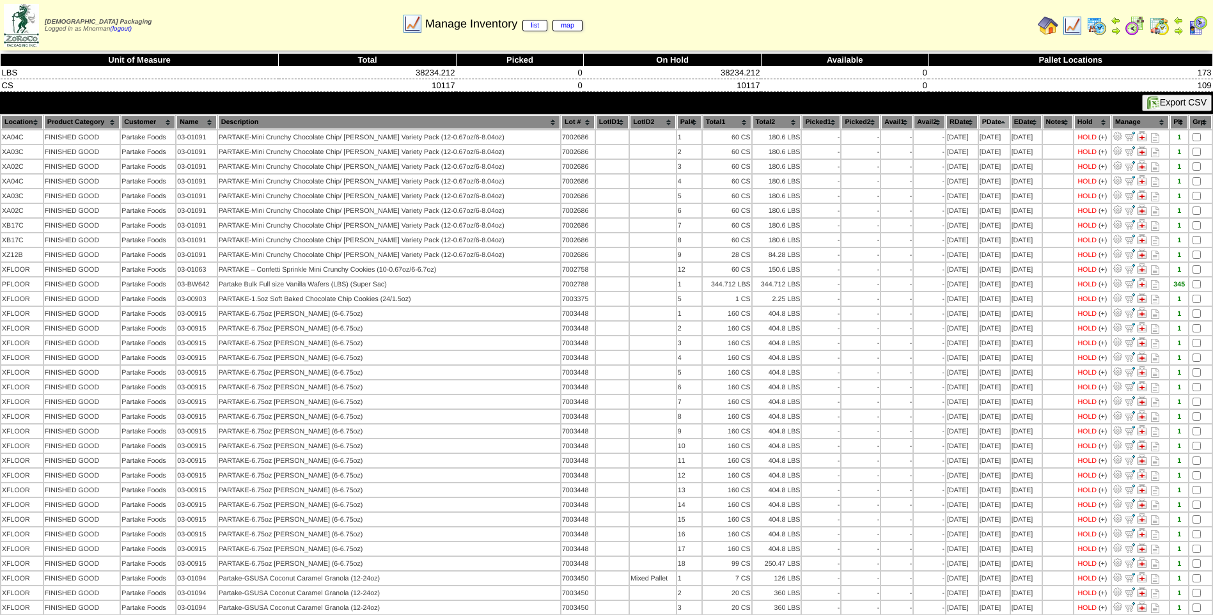
click at [979, 126] on th "PDate" at bounding box center [994, 122] width 31 height 14
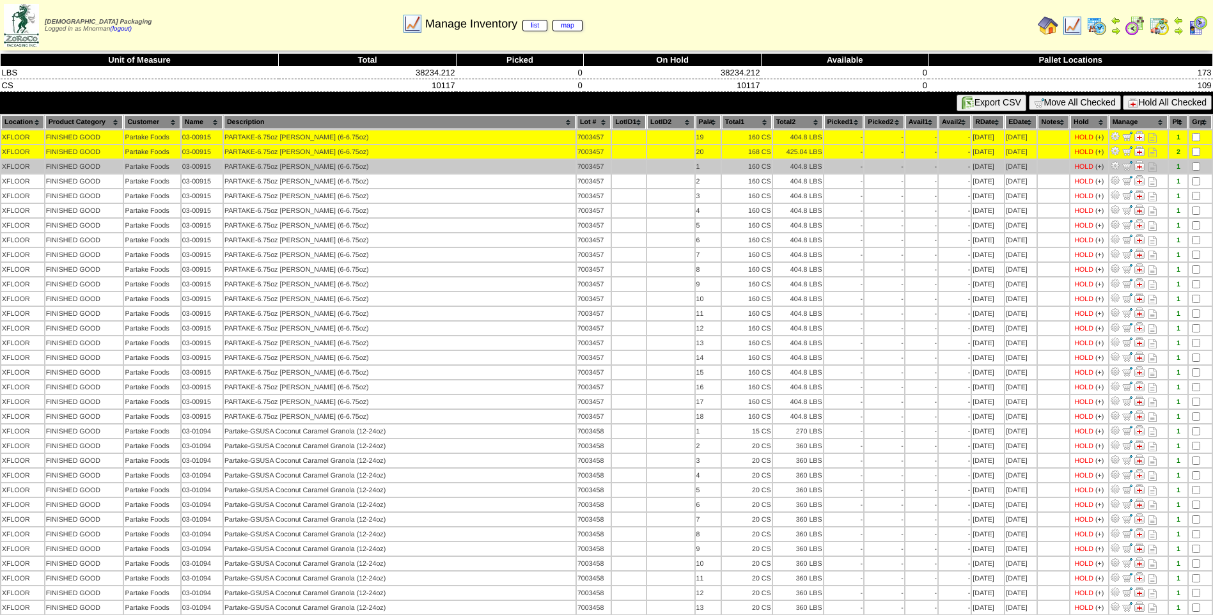
click at [1196, 171] on td at bounding box center [1200, 166] width 23 height 13
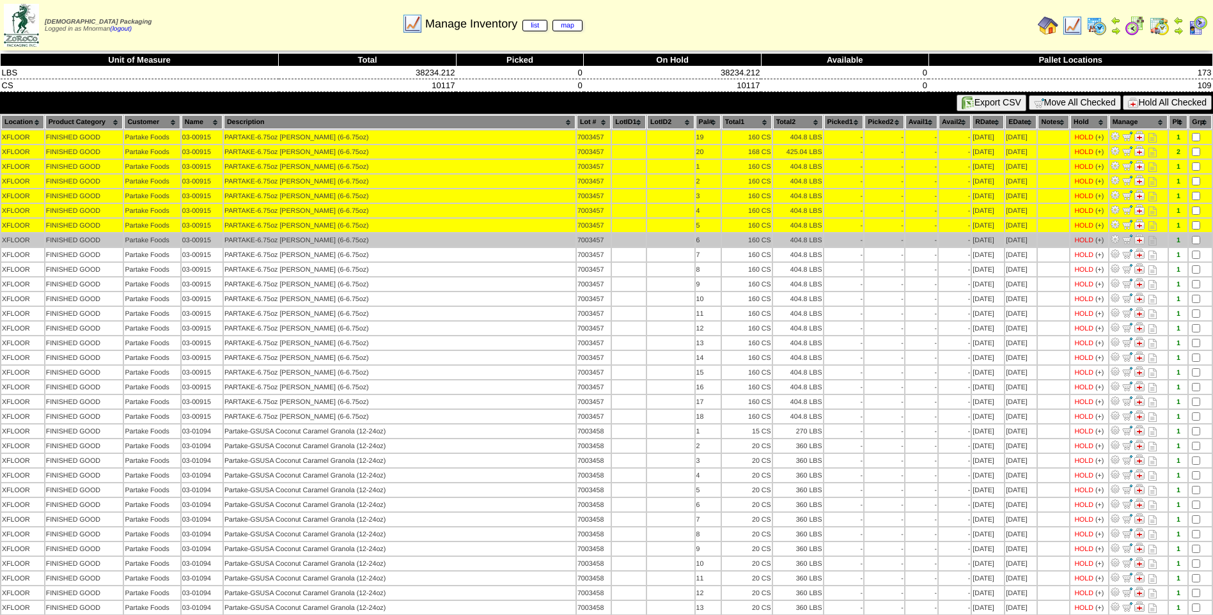
click at [1201, 237] on td at bounding box center [1200, 239] width 23 height 13
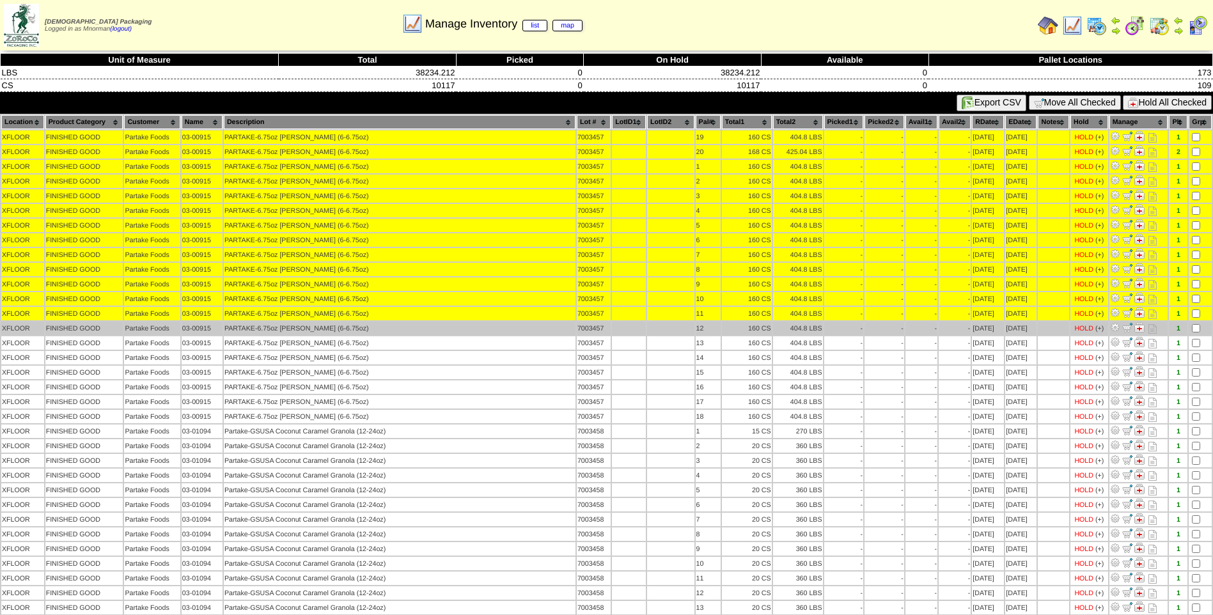
click at [1200, 322] on td at bounding box center [1200, 328] width 23 height 13
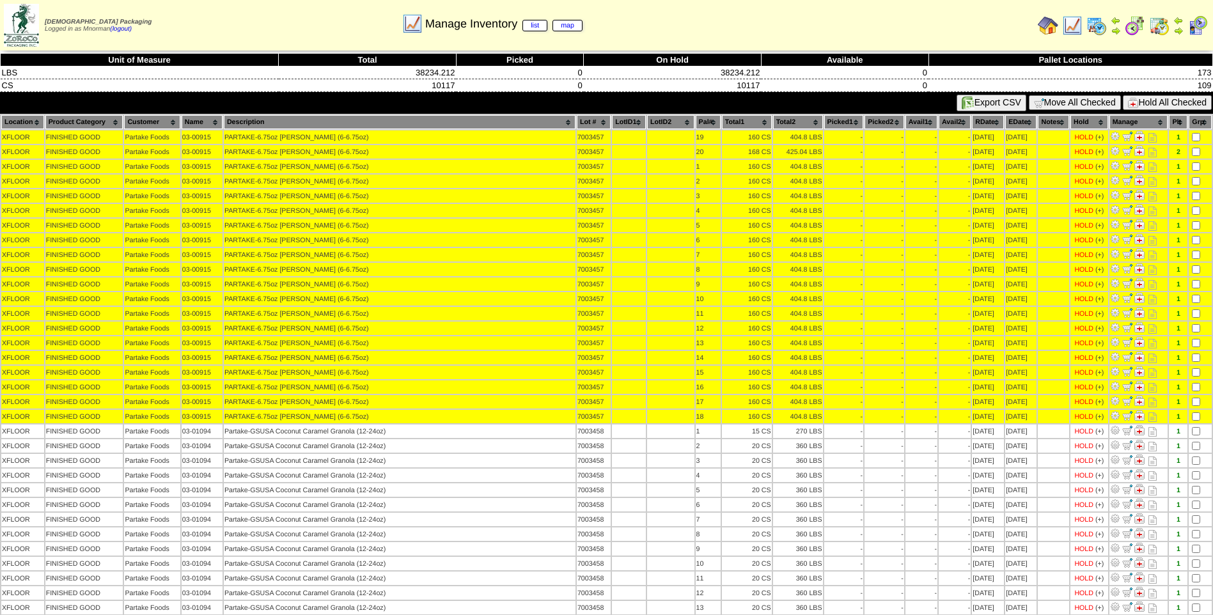
click at [1170, 99] on button "Hold All Checked" at bounding box center [1167, 102] width 89 height 15
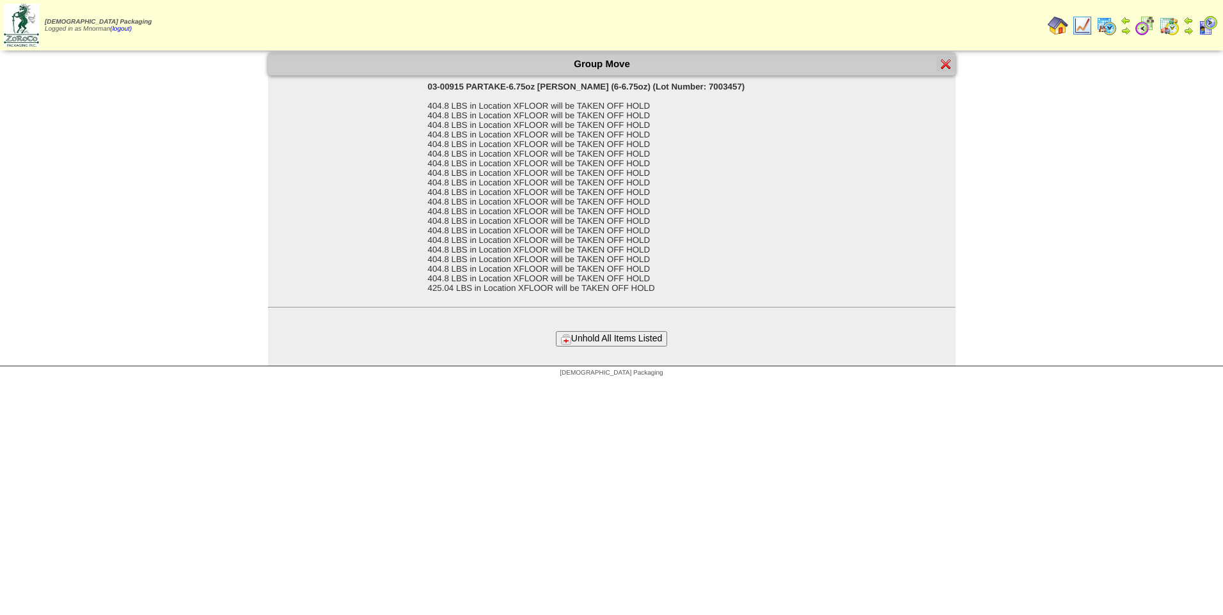
click at [648, 340] on button "Unhold All Items Listed" at bounding box center [611, 338] width 111 height 15
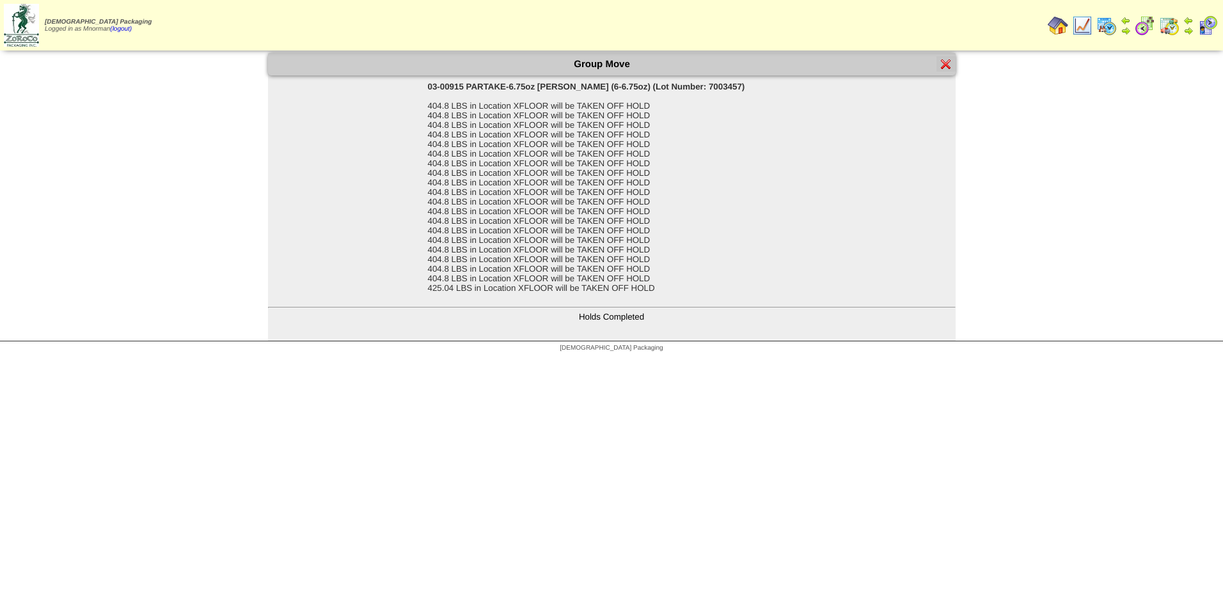
click at [943, 61] on img at bounding box center [946, 64] width 10 height 10
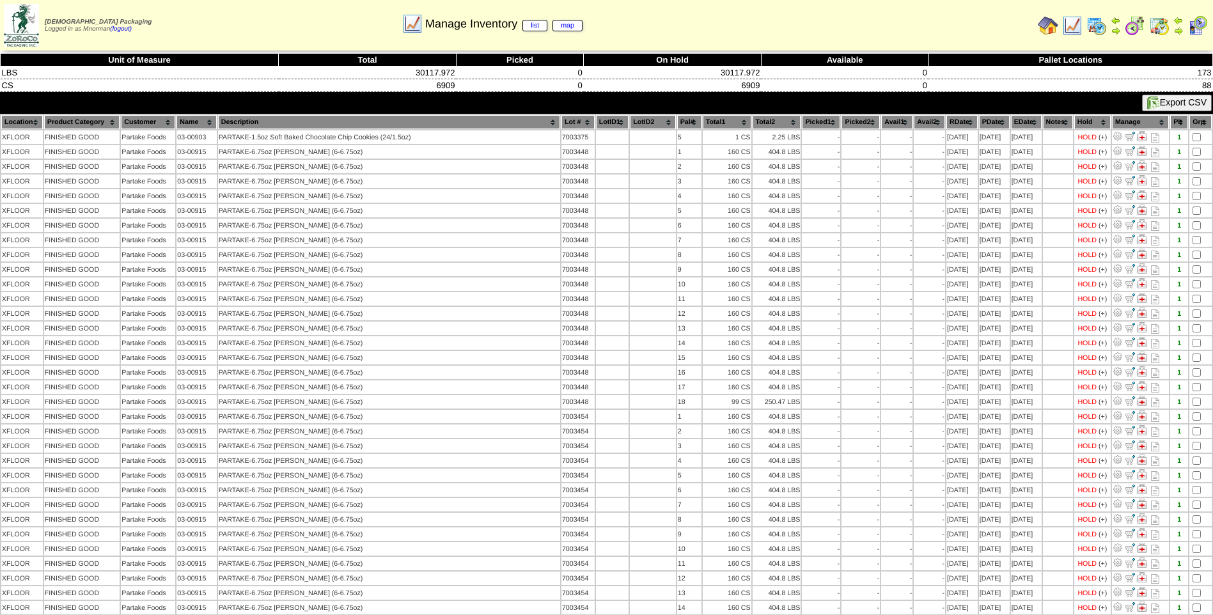
click at [979, 118] on th "PDate" at bounding box center [994, 122] width 31 height 14
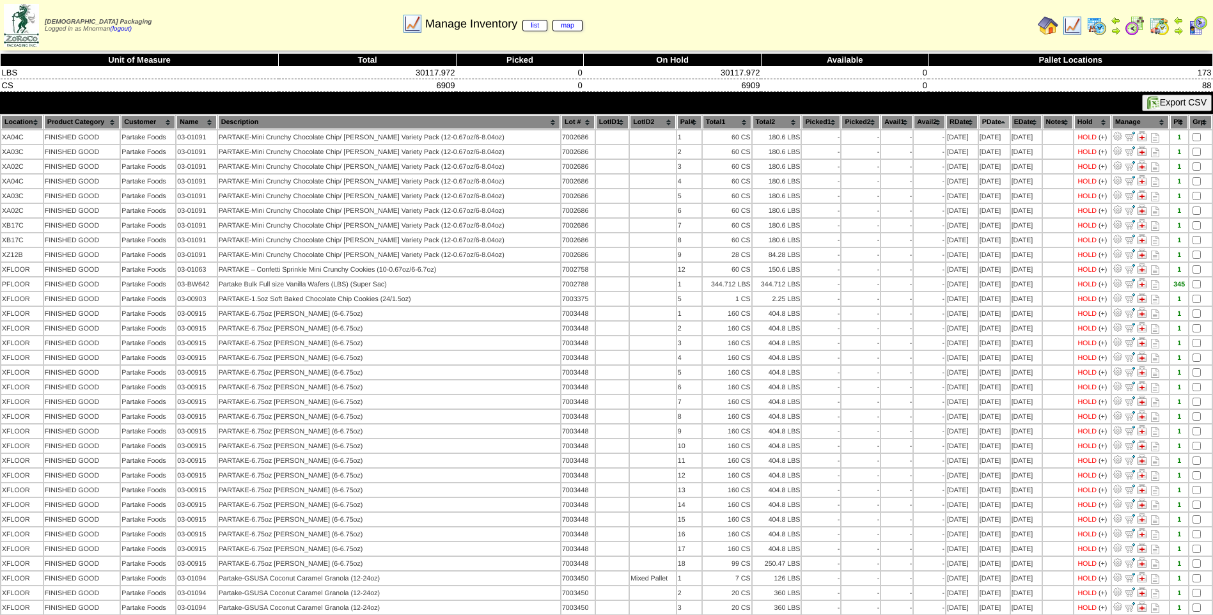
click at [979, 119] on th "PDate" at bounding box center [994, 122] width 31 height 14
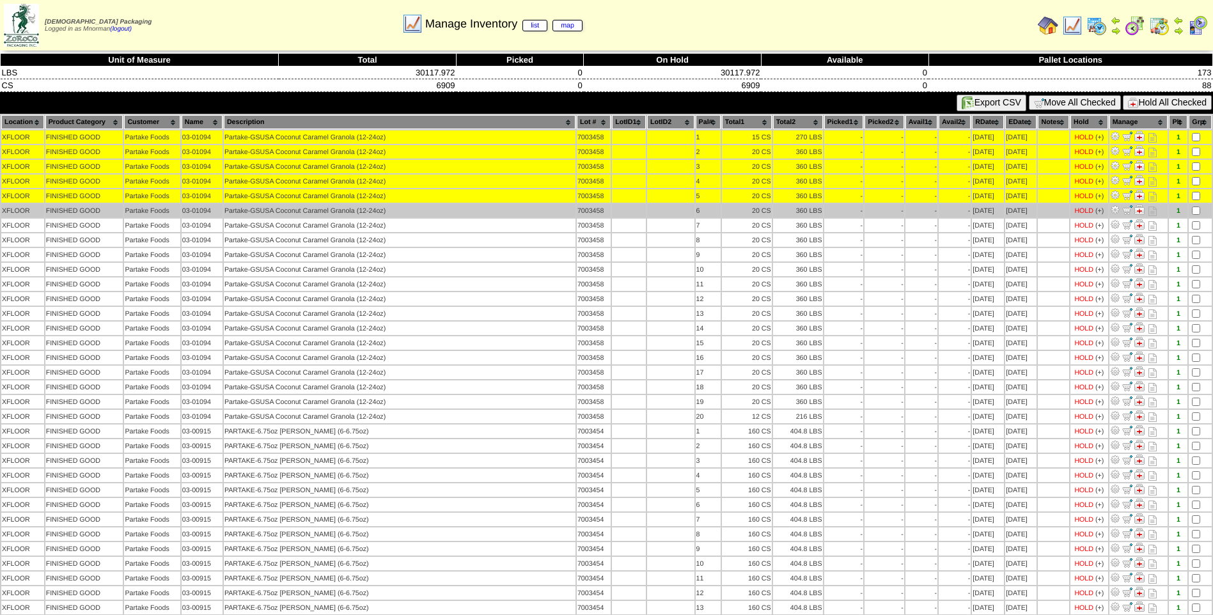
click at [1195, 205] on td at bounding box center [1200, 210] width 23 height 13
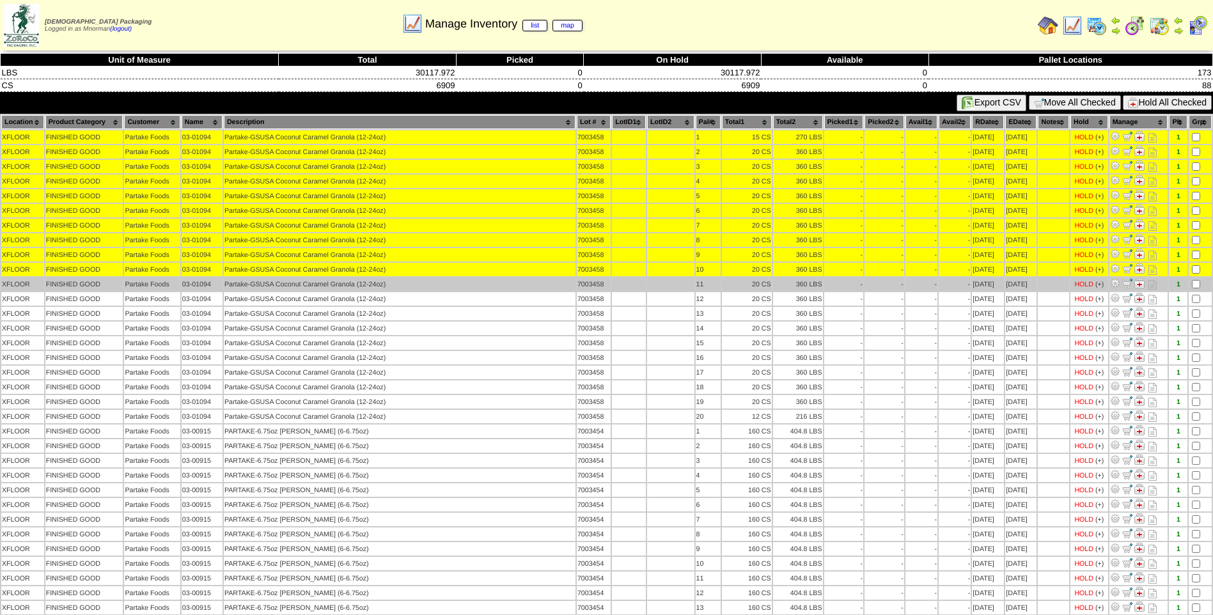
click at [1189, 285] on td at bounding box center [1200, 284] width 23 height 13
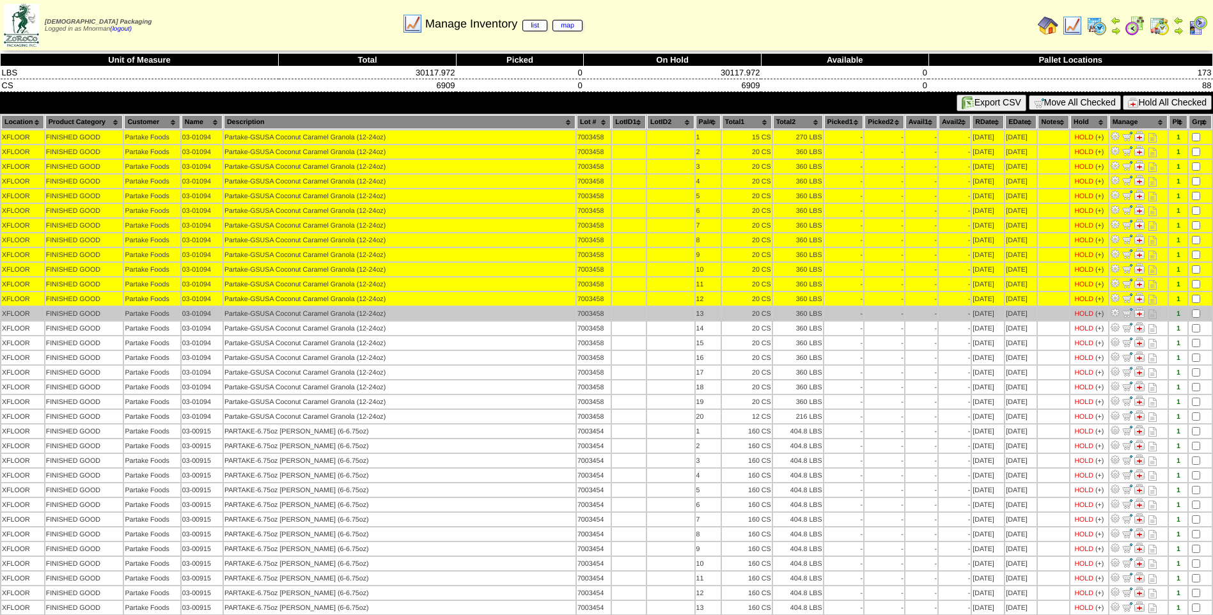
click at [1191, 313] on td at bounding box center [1200, 313] width 23 height 13
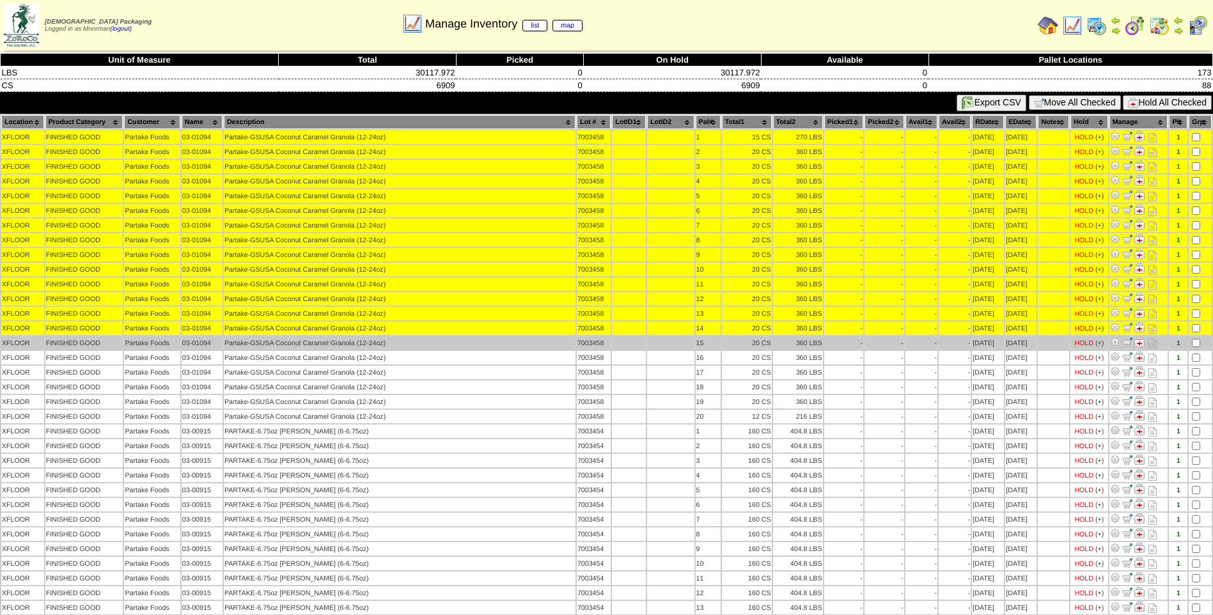
click at [1198, 349] on td at bounding box center [1200, 342] width 23 height 13
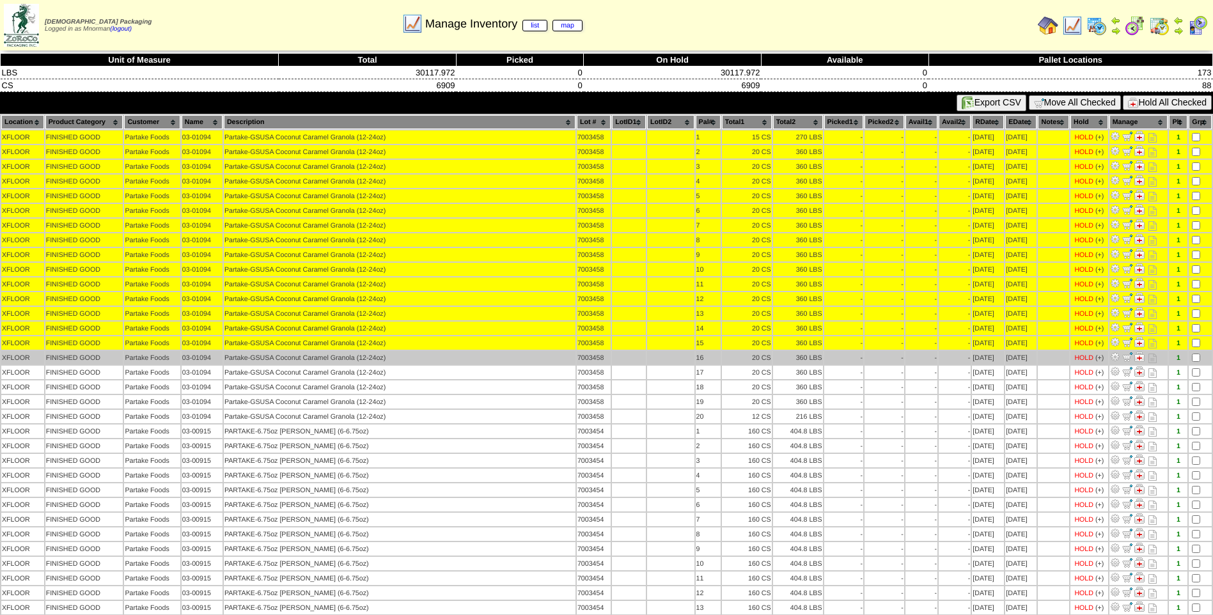
click at [1196, 363] on td at bounding box center [1200, 357] width 23 height 13
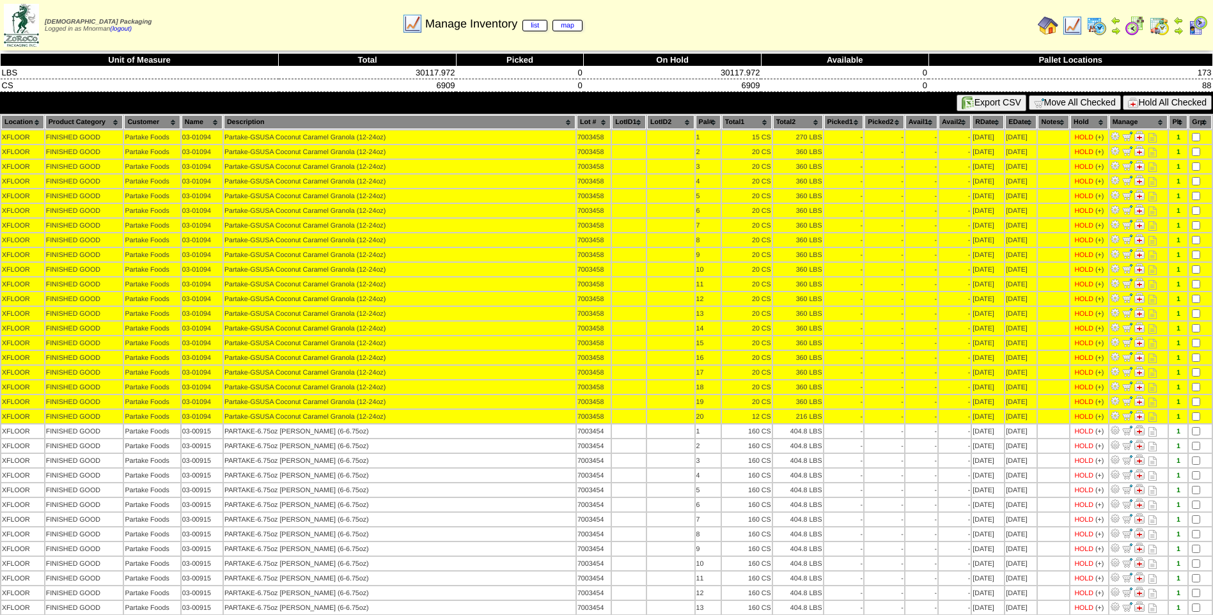
click at [1147, 102] on button "Hold All Checked" at bounding box center [1167, 102] width 89 height 15
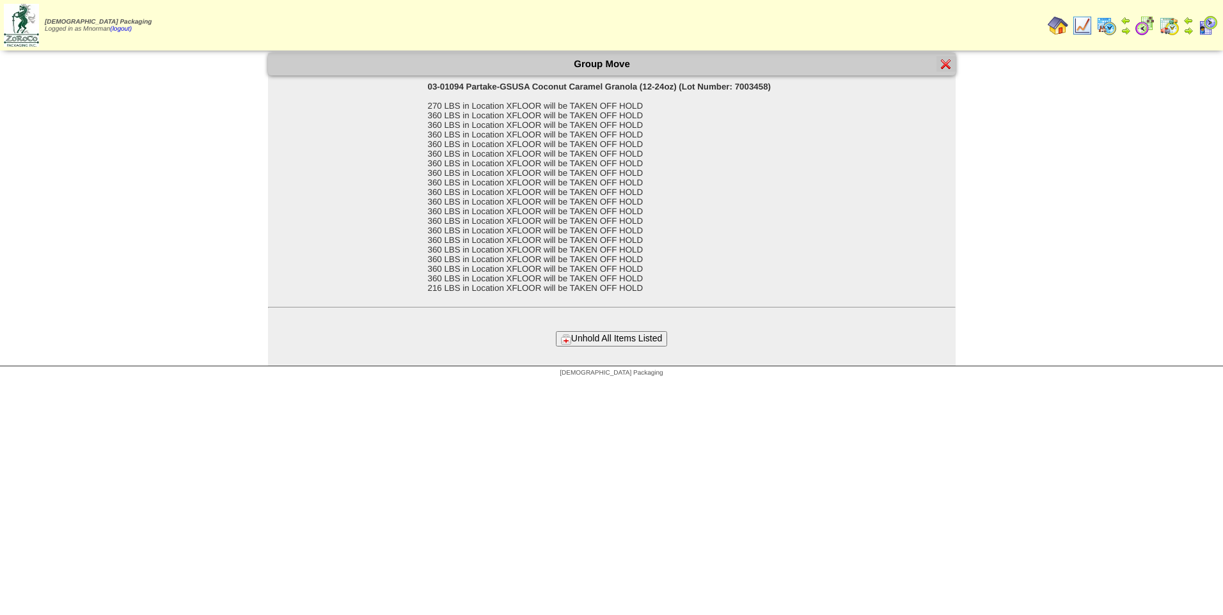
click at [621, 338] on button "Unhold All Items Listed" at bounding box center [611, 338] width 111 height 15
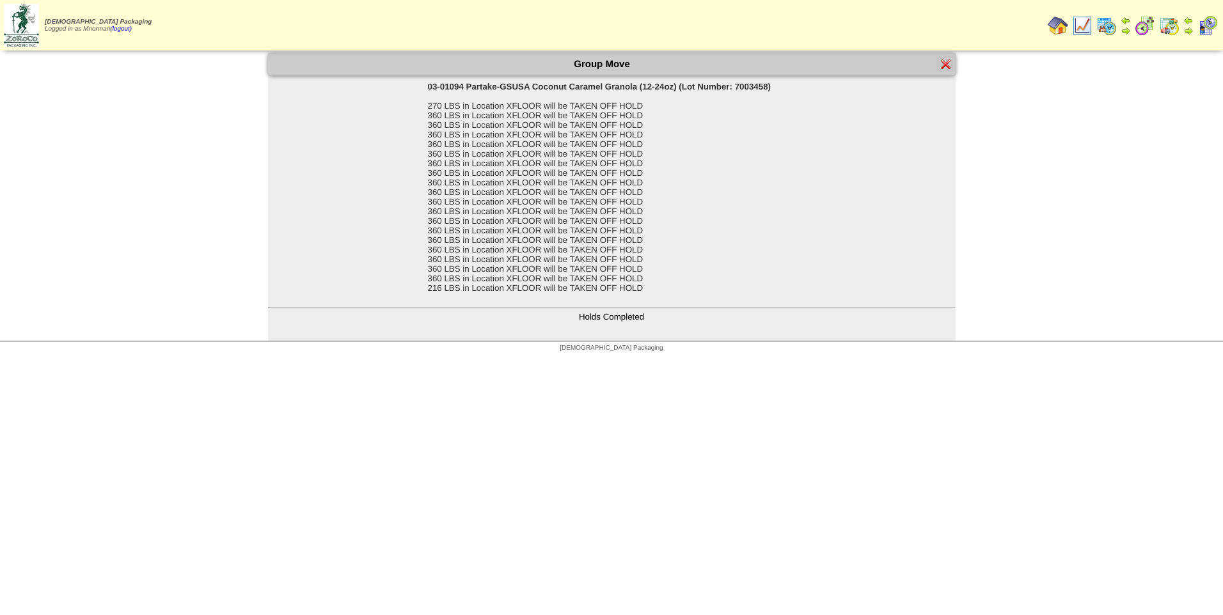
click at [946, 66] on img at bounding box center [946, 64] width 10 height 10
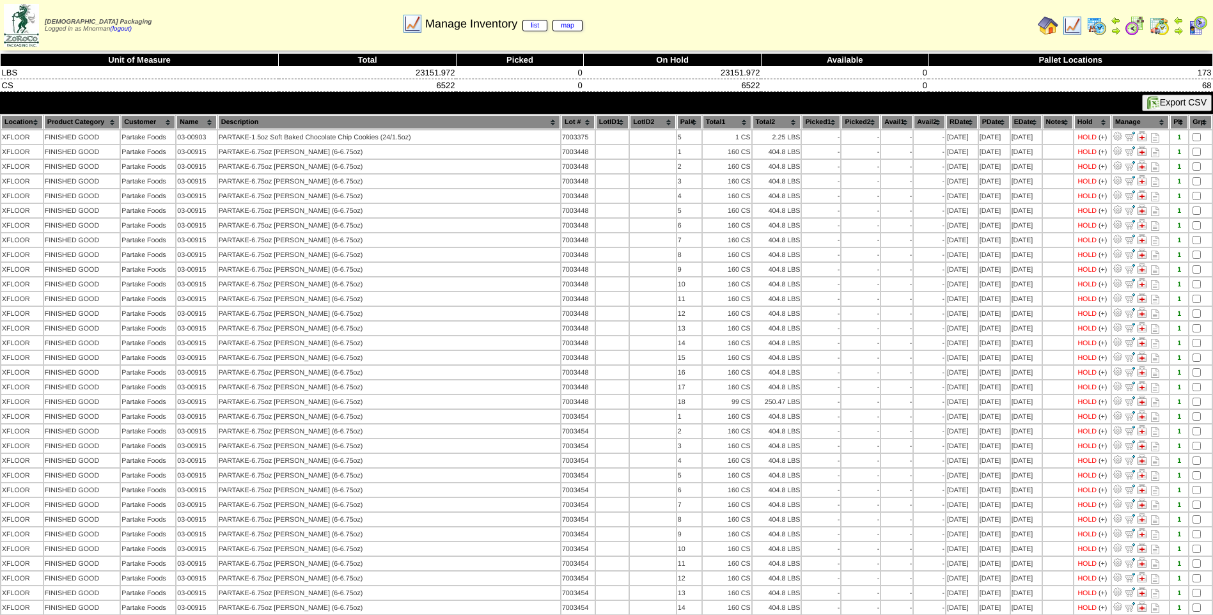
click at [991, 116] on th "PDate" at bounding box center [994, 122] width 31 height 14
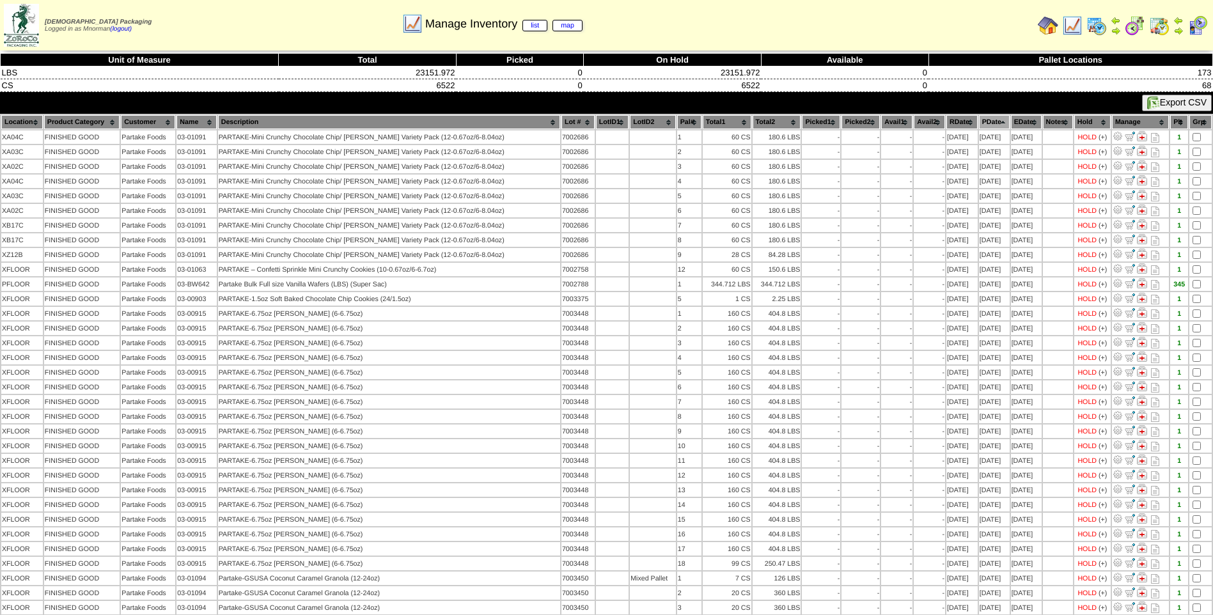
click at [991, 116] on th "PDate" at bounding box center [994, 122] width 31 height 14
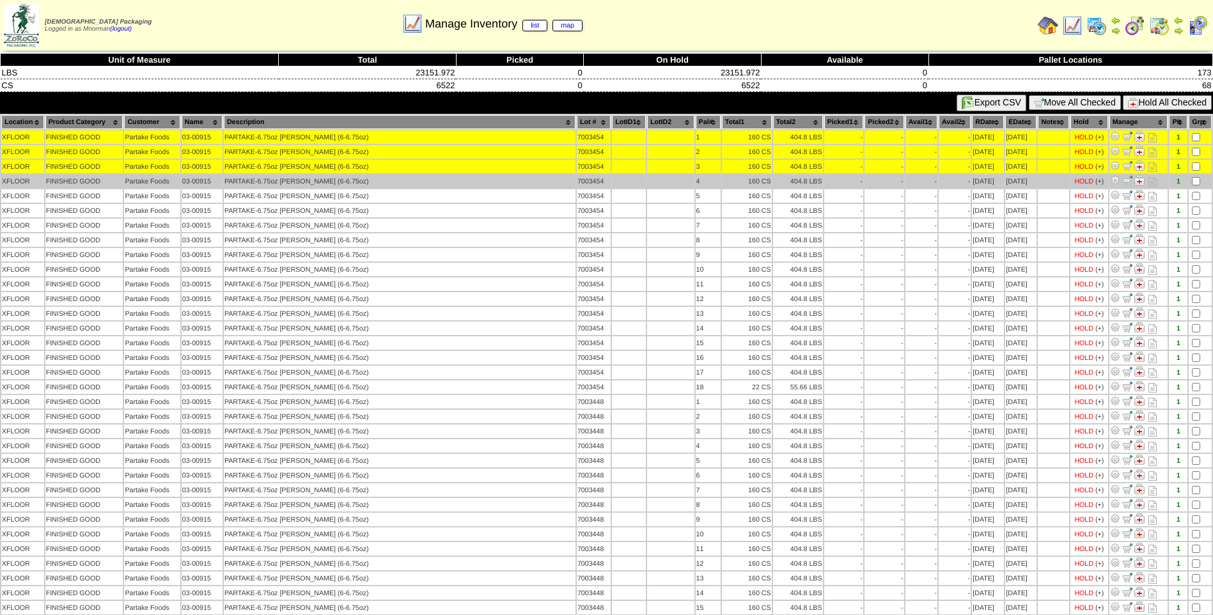
click at [1193, 187] on td at bounding box center [1200, 181] width 23 height 13
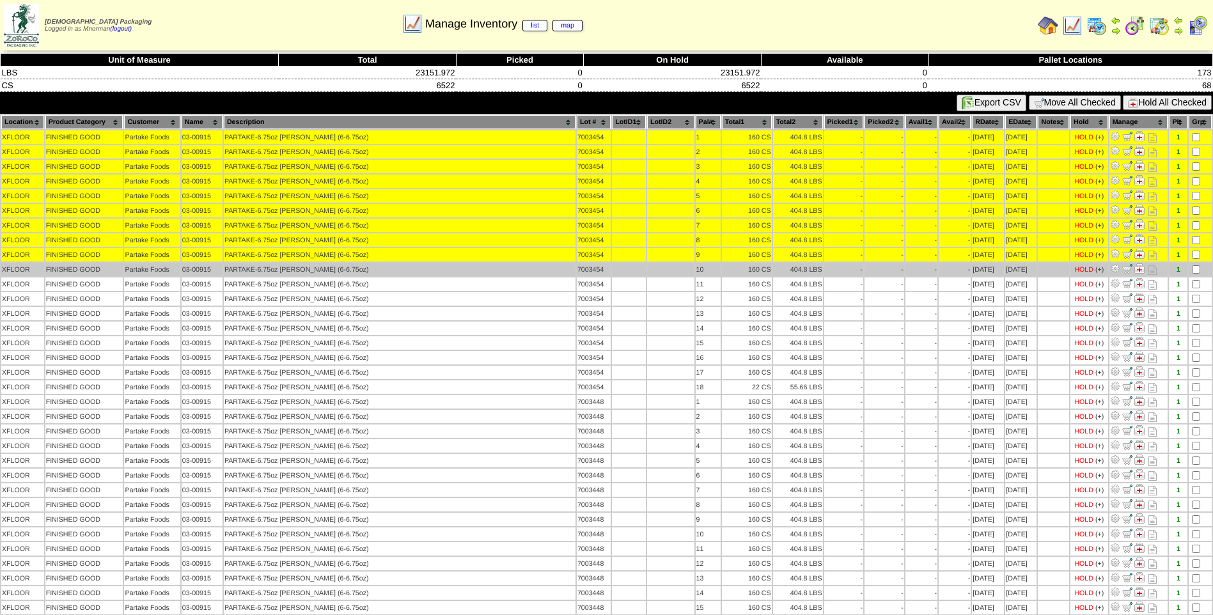
click at [1195, 265] on td at bounding box center [1200, 269] width 23 height 13
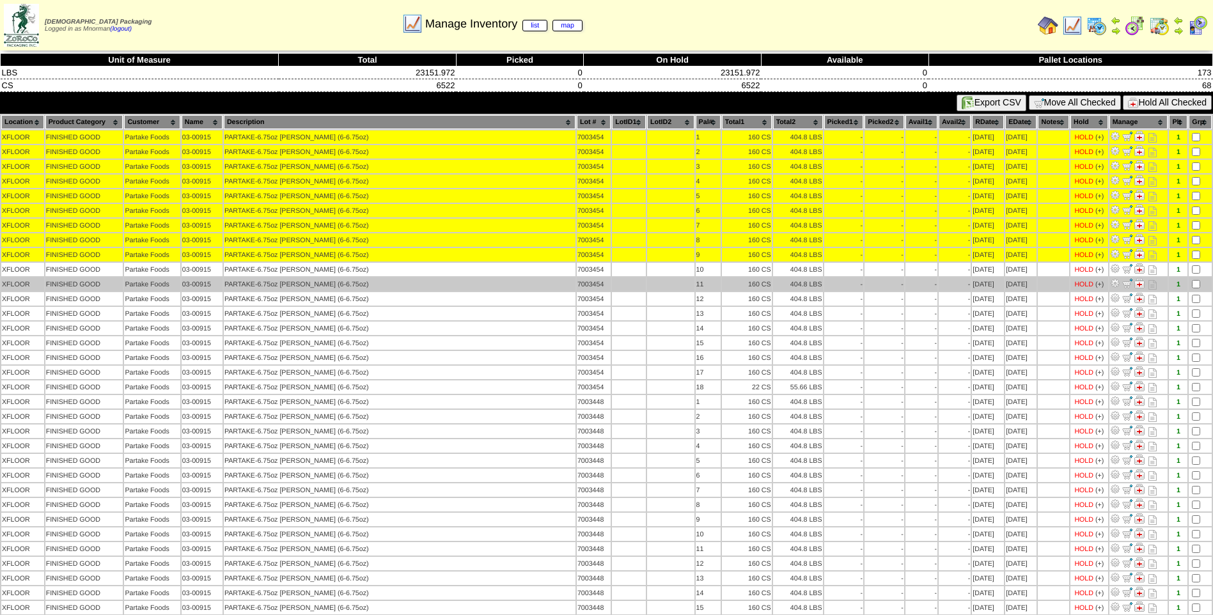
click at [1198, 278] on td at bounding box center [1200, 284] width 23 height 13
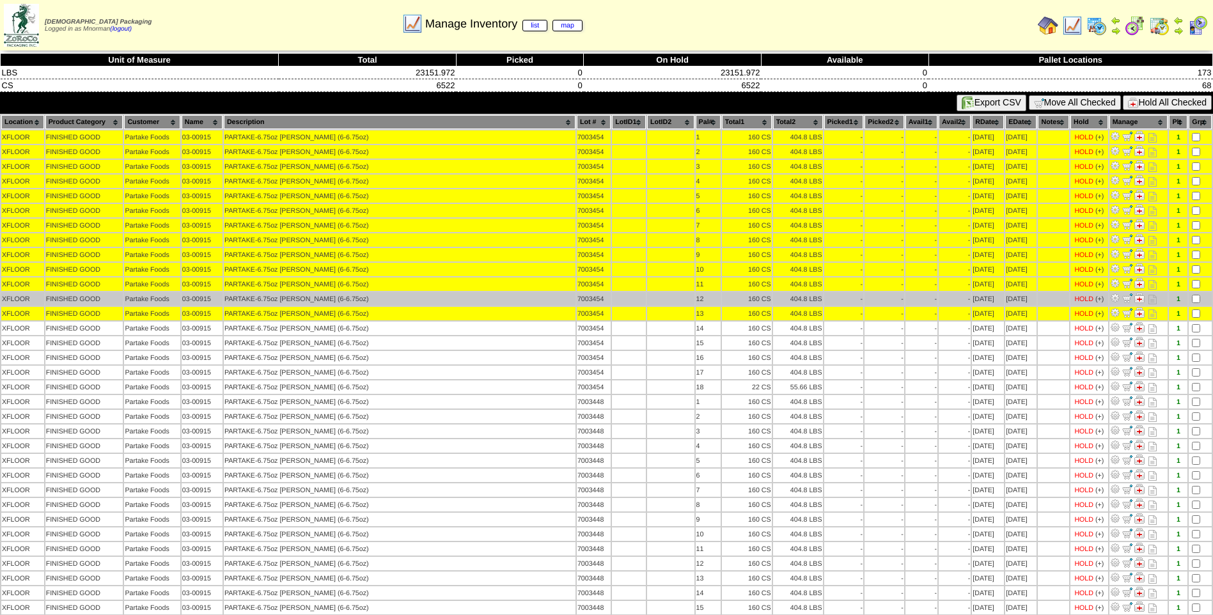
click at [1194, 304] on td at bounding box center [1200, 298] width 23 height 13
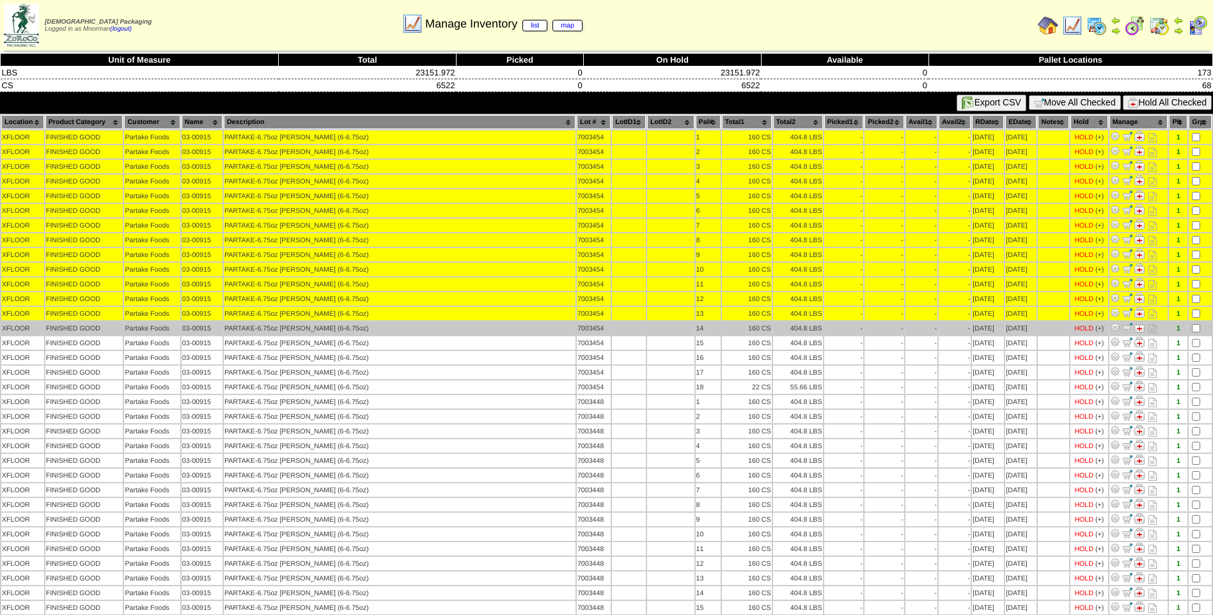
click at [1196, 324] on td at bounding box center [1200, 328] width 23 height 13
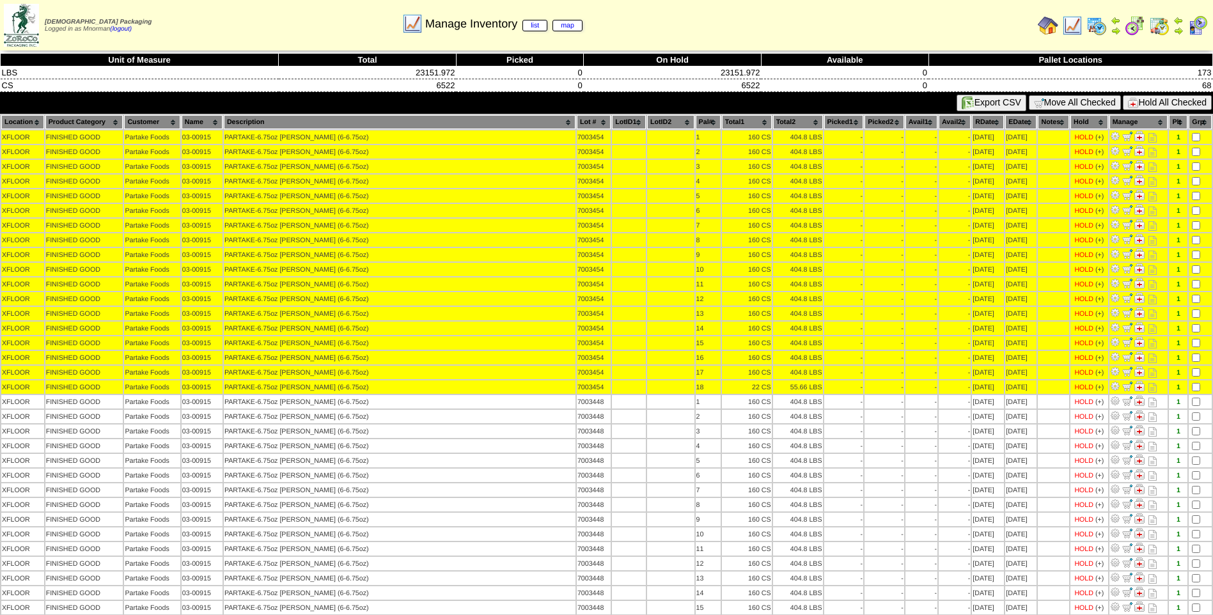
click at [1174, 99] on button "Hold All Checked" at bounding box center [1167, 102] width 89 height 15
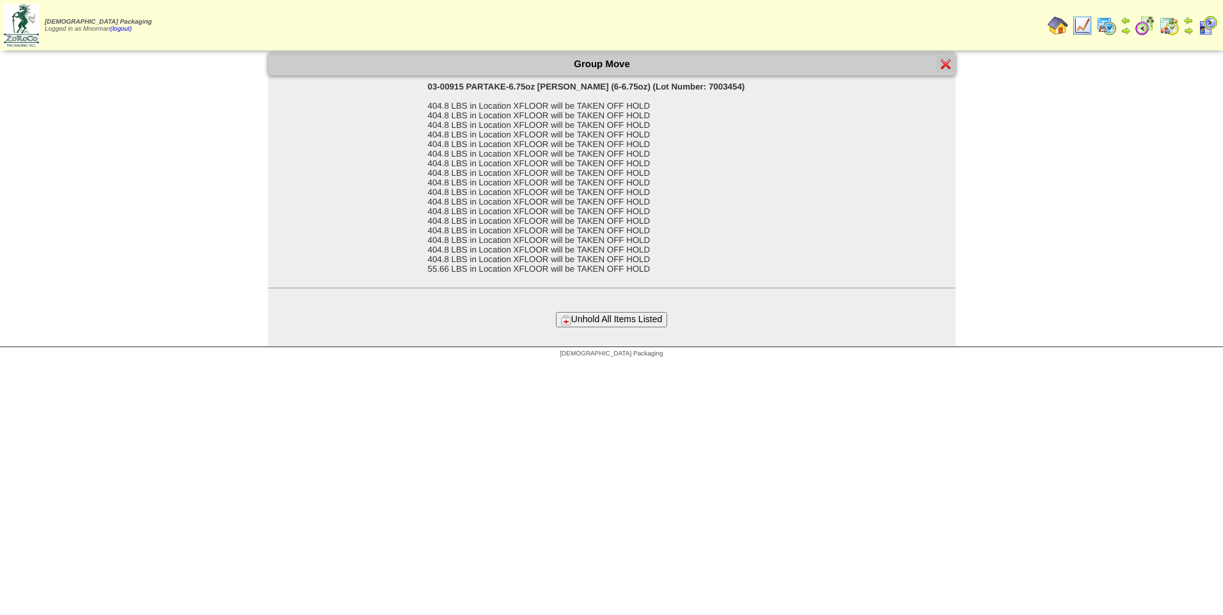
click at [635, 319] on button "Unhold All Items Listed" at bounding box center [611, 319] width 111 height 15
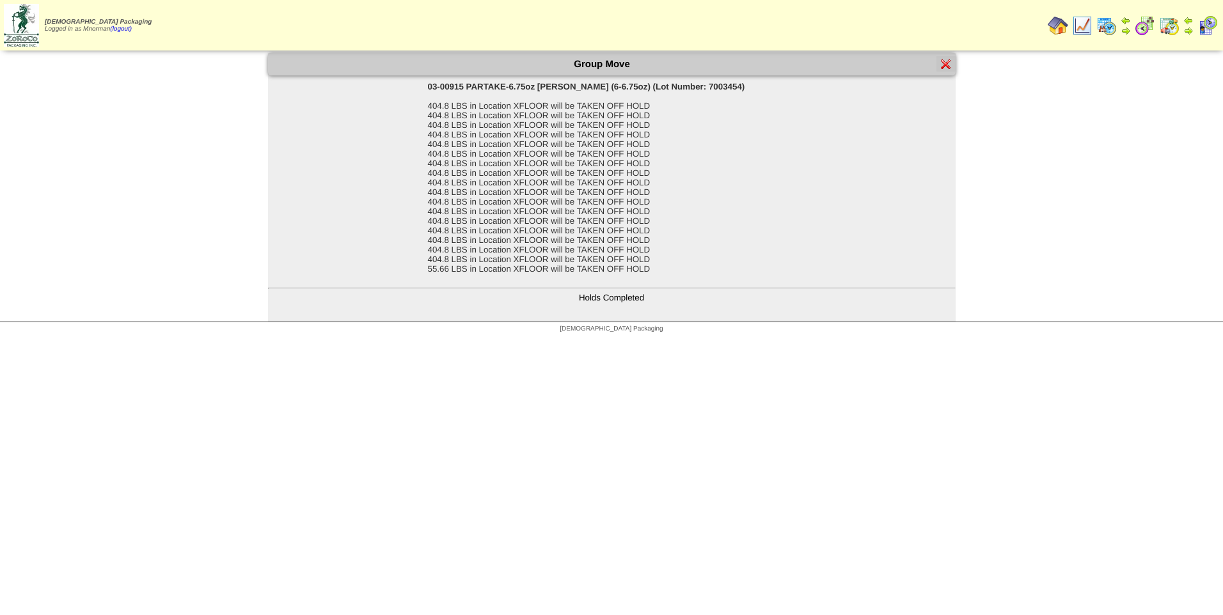
click at [950, 63] on img at bounding box center [946, 64] width 10 height 10
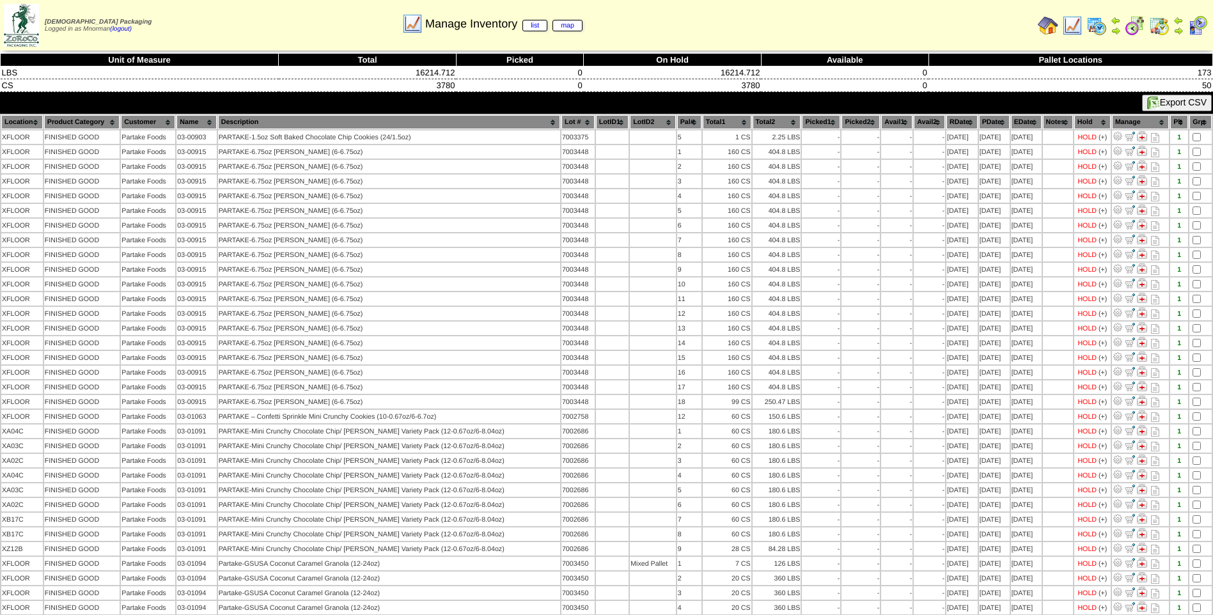
click at [981, 123] on th "PDate" at bounding box center [994, 122] width 31 height 14
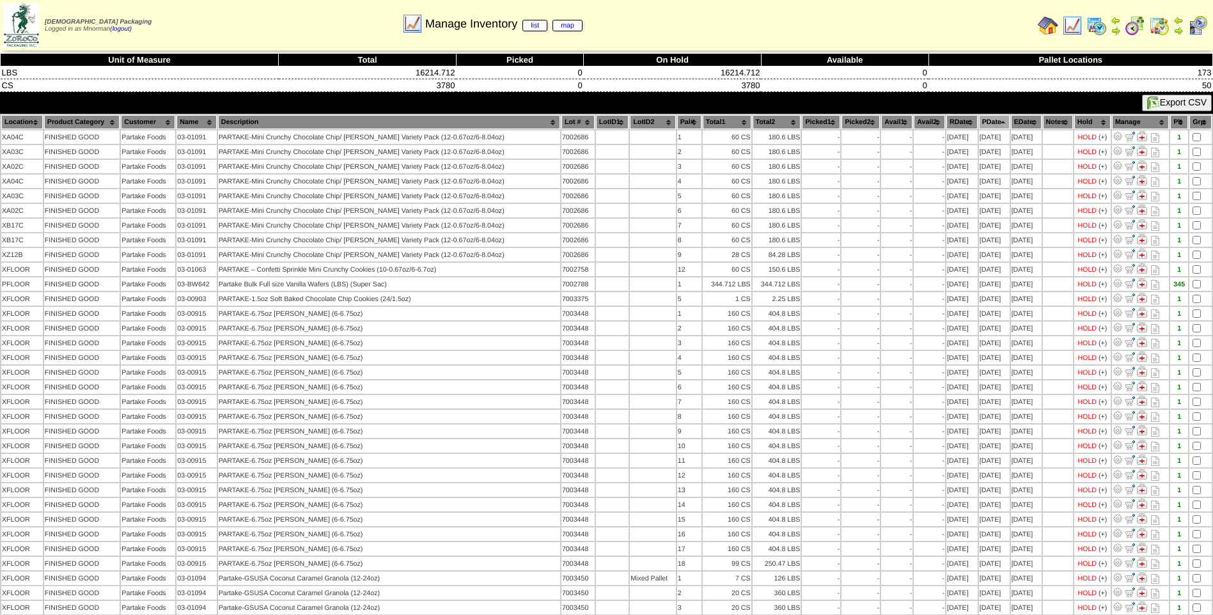
click at [982, 120] on th "PDate" at bounding box center [994, 122] width 31 height 14
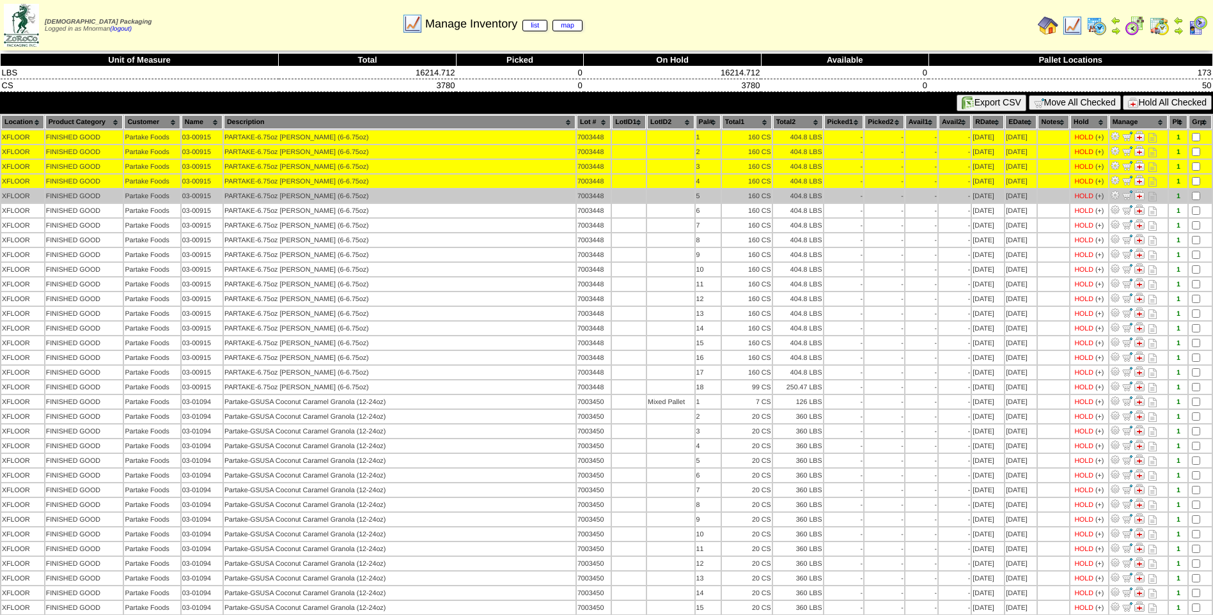
click at [1195, 190] on td at bounding box center [1200, 195] width 23 height 13
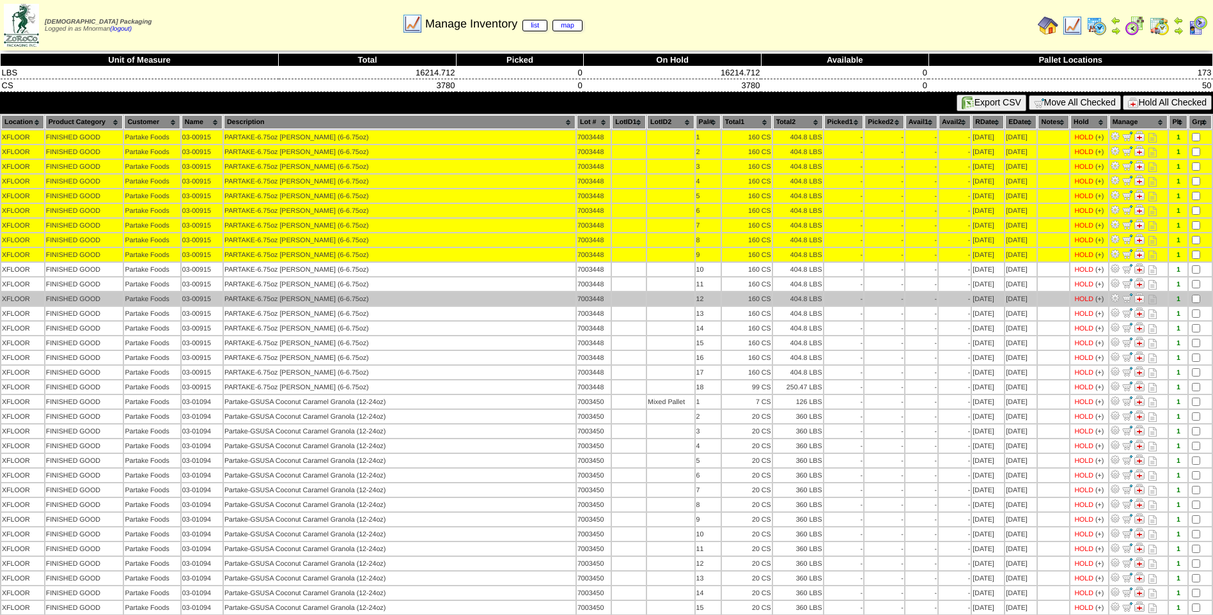
drag, startPoint x: 1193, startPoint y: 278, endPoint x: 1170, endPoint y: 292, distance: 27.0
click at [1193, 279] on td at bounding box center [1200, 284] width 23 height 13
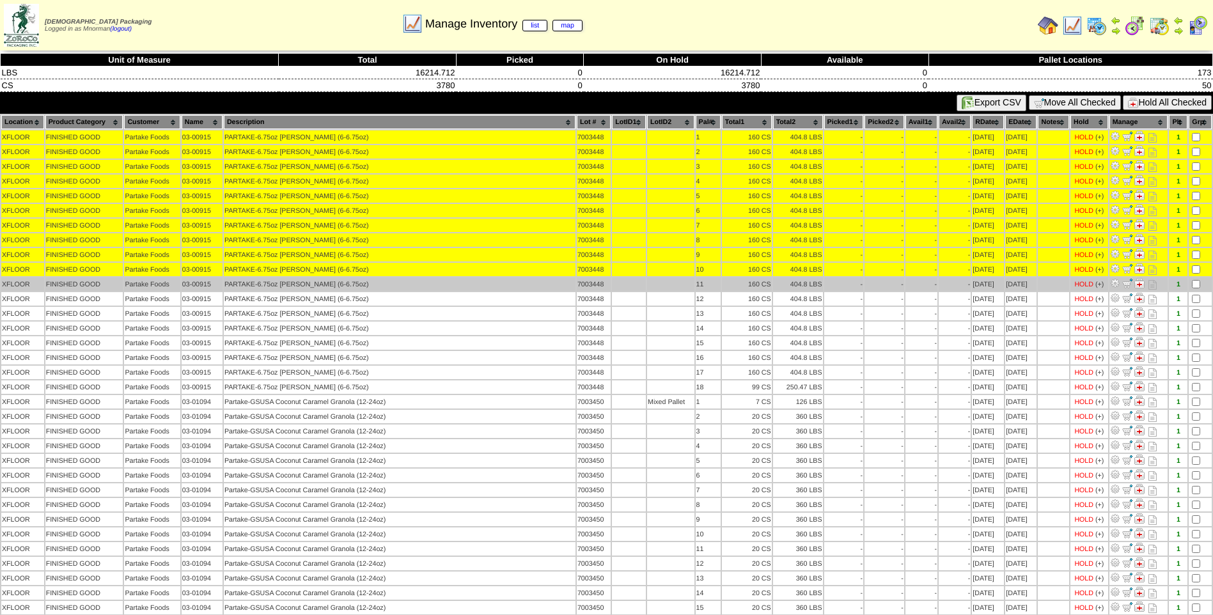
click at [1193, 279] on td at bounding box center [1200, 284] width 23 height 13
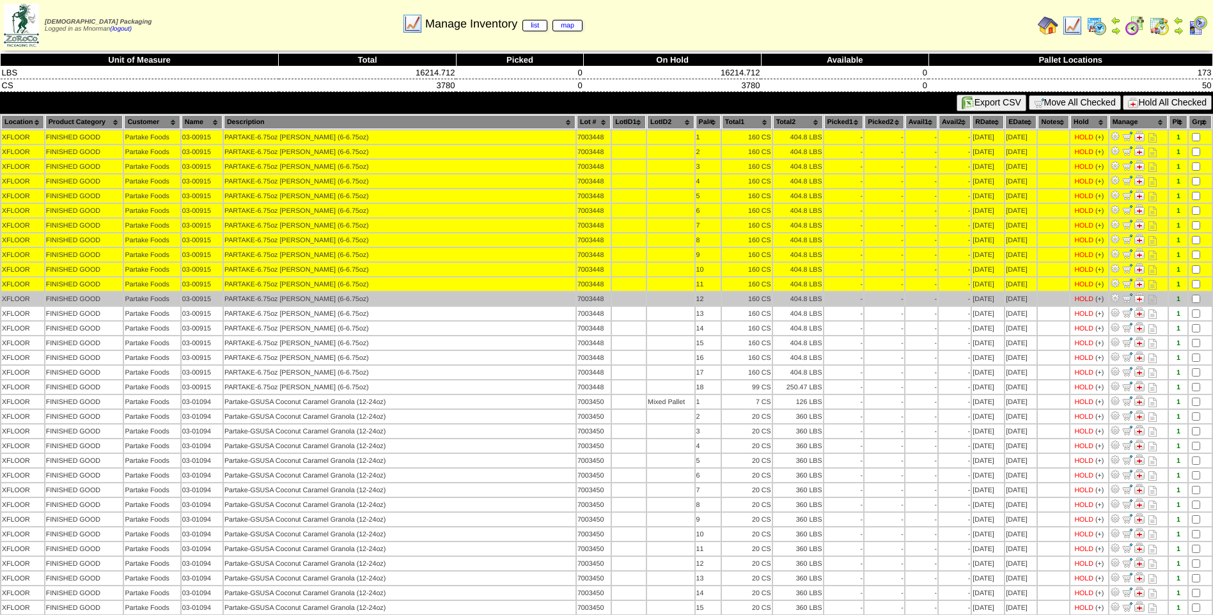
click at [1193, 304] on td at bounding box center [1200, 298] width 23 height 13
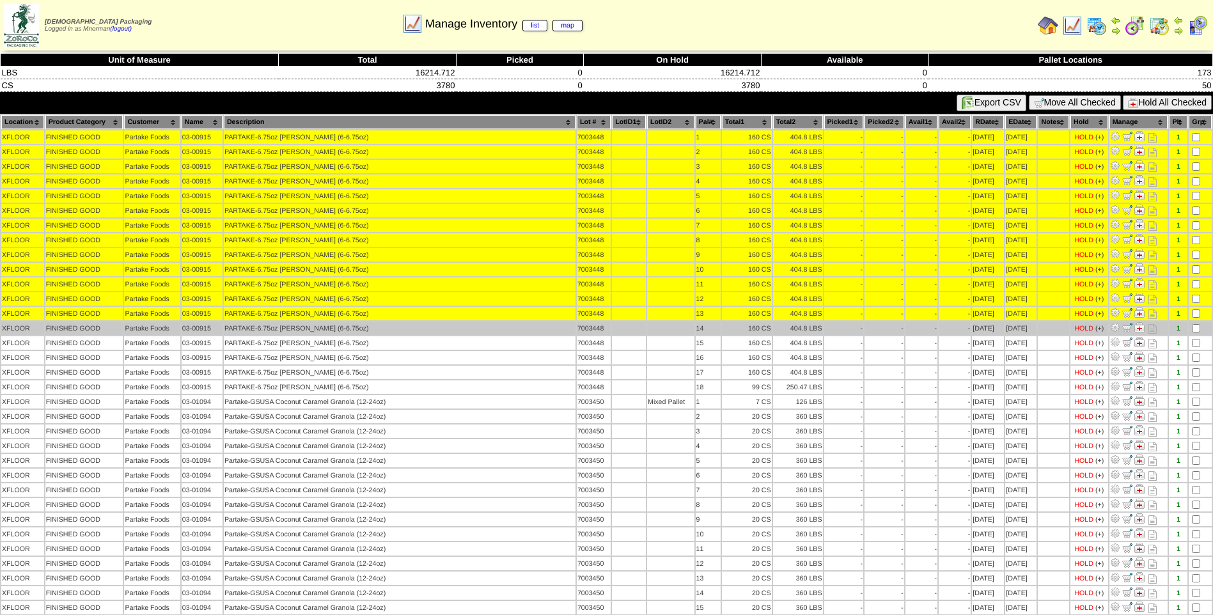
click at [1198, 324] on td at bounding box center [1200, 328] width 23 height 13
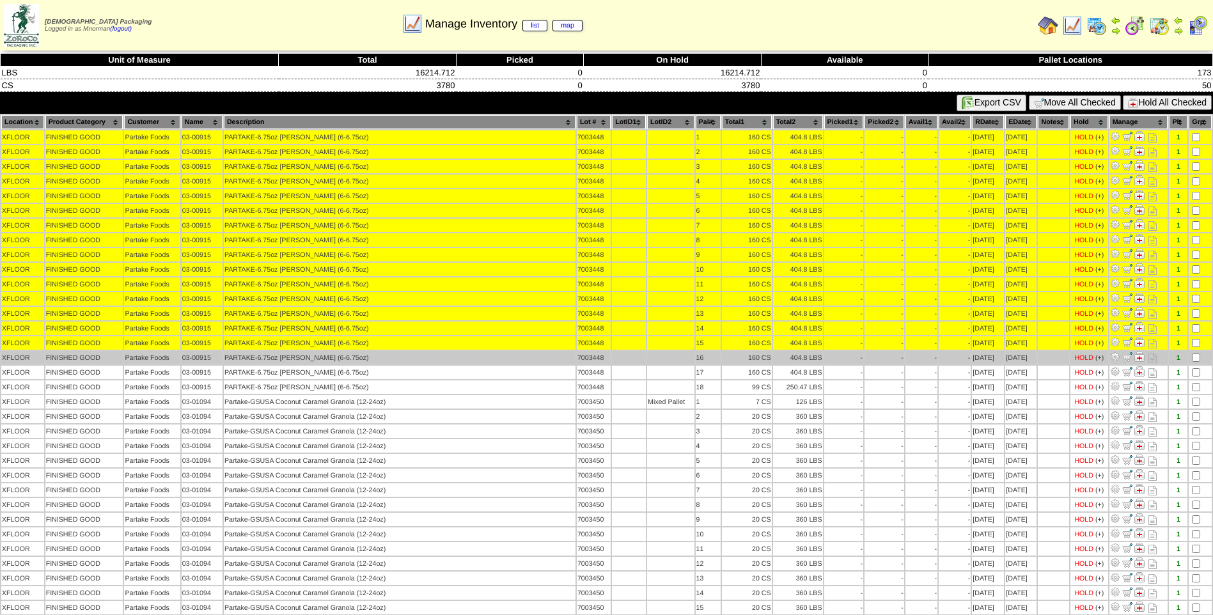
click at [1196, 353] on td at bounding box center [1200, 357] width 23 height 13
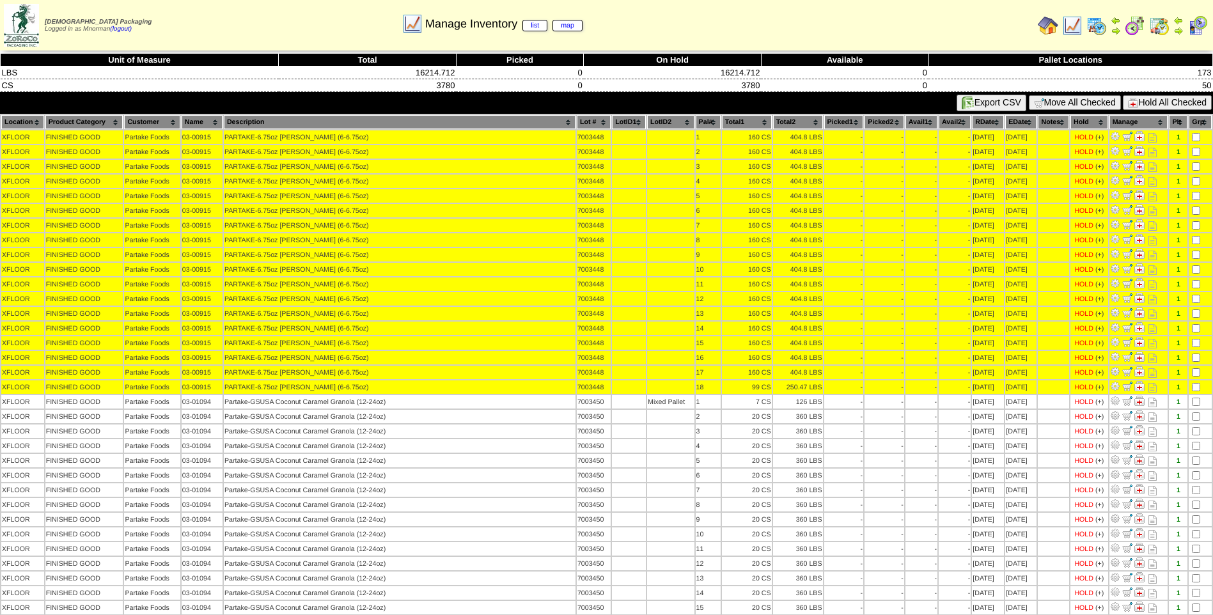
click at [1163, 101] on button "Hold All Checked" at bounding box center [1167, 102] width 89 height 15
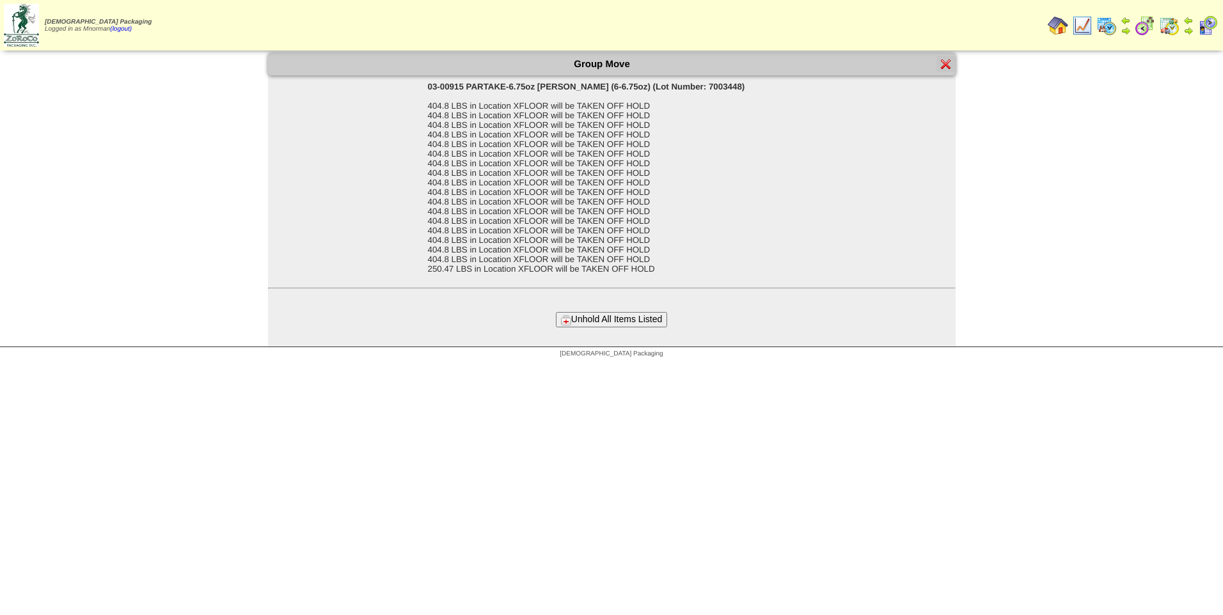
click at [639, 323] on button "Unhold All Items Listed" at bounding box center [611, 319] width 111 height 15
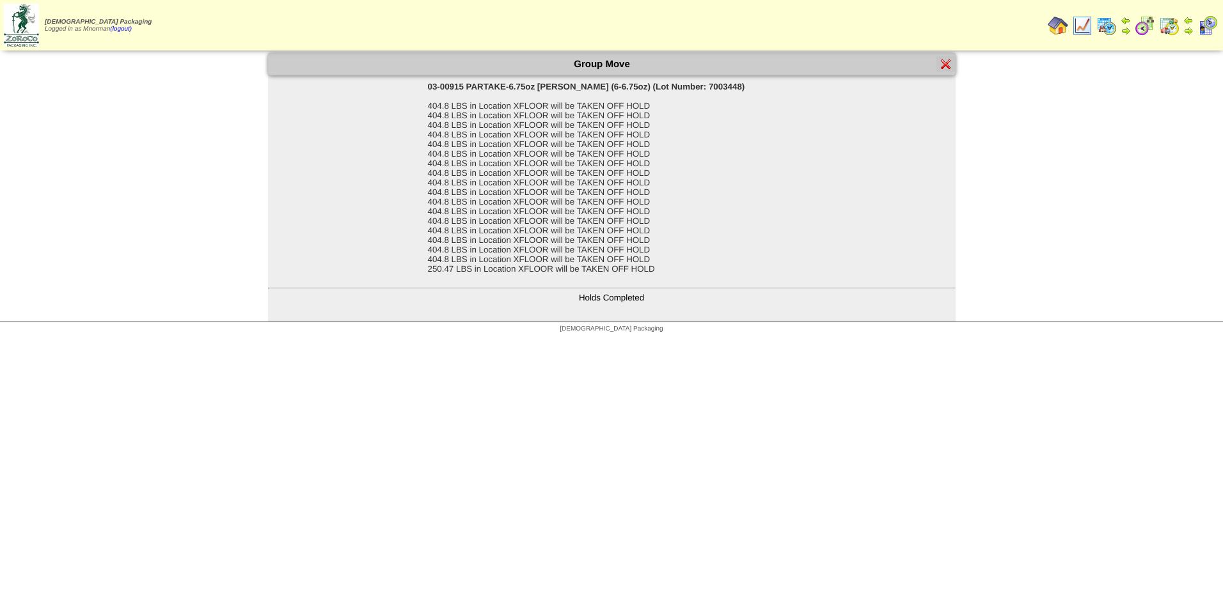
click at [946, 59] on img at bounding box center [946, 64] width 10 height 10
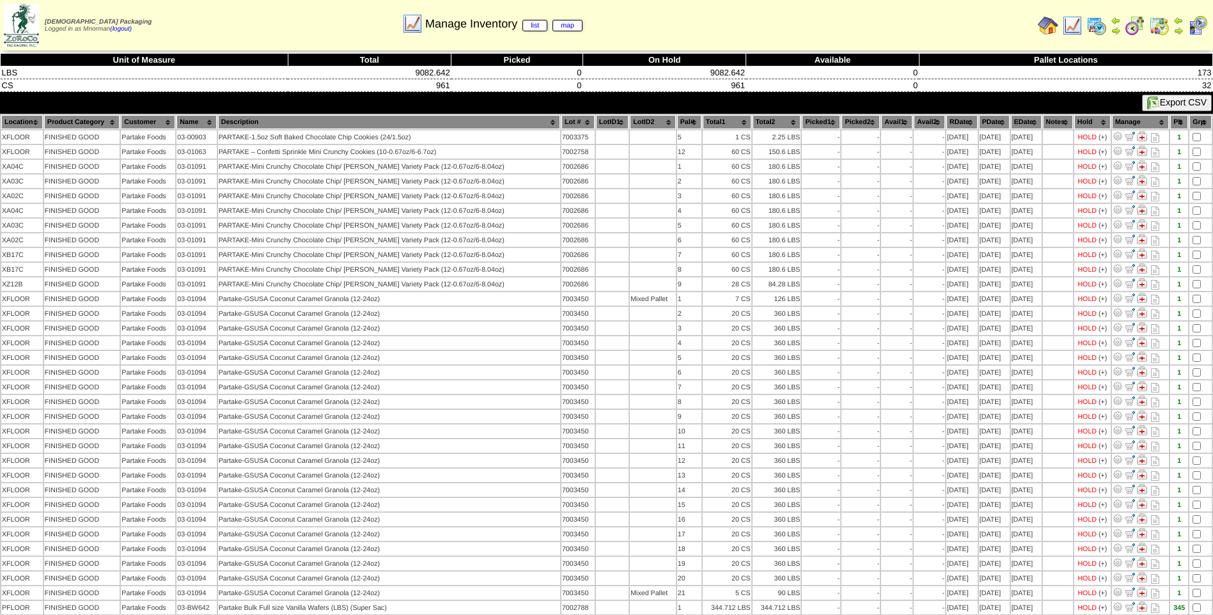
click at [984, 125] on th "PDate" at bounding box center [994, 122] width 31 height 14
click at [982, 126] on th "PDate" at bounding box center [994, 122] width 31 height 14
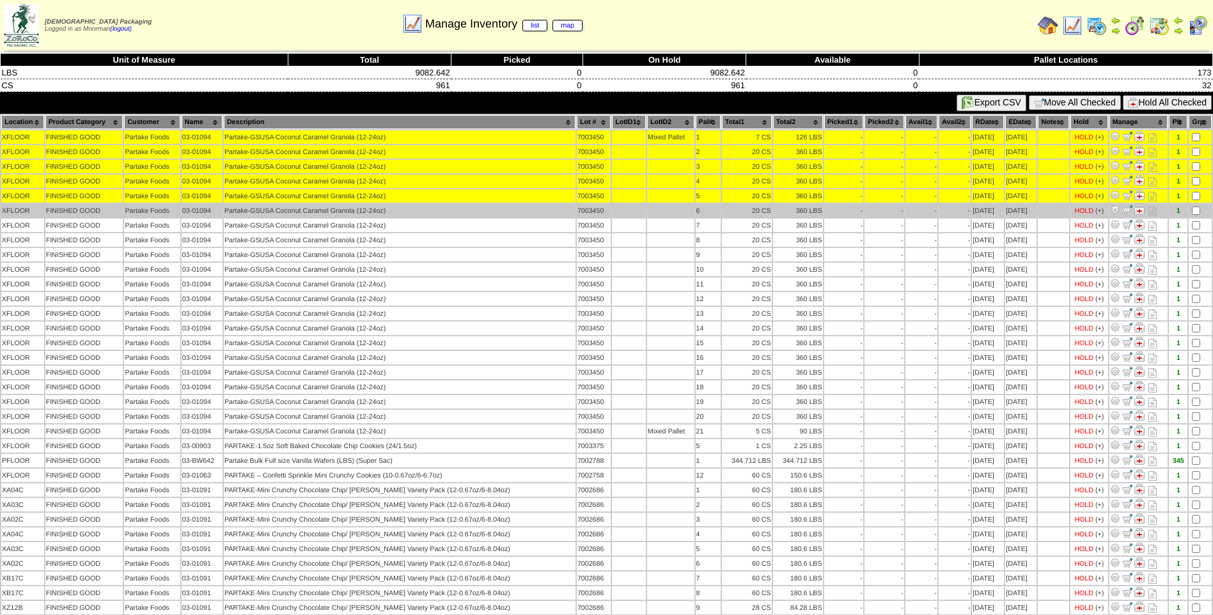
click at [1192, 205] on td at bounding box center [1200, 210] width 23 height 13
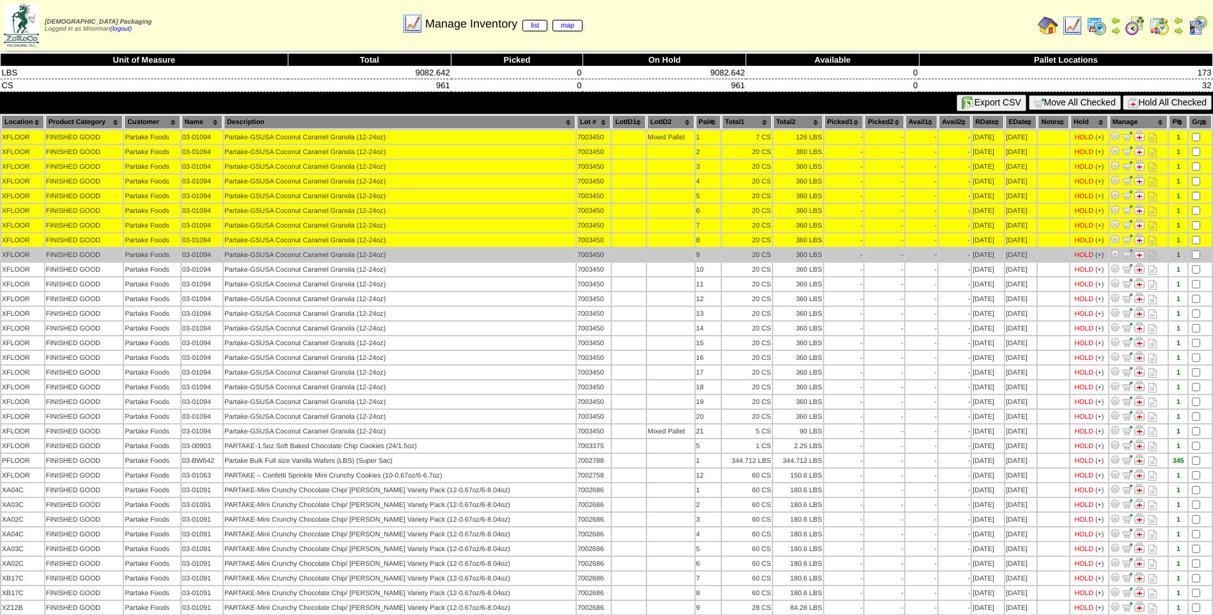
click at [1191, 251] on td at bounding box center [1200, 254] width 23 height 13
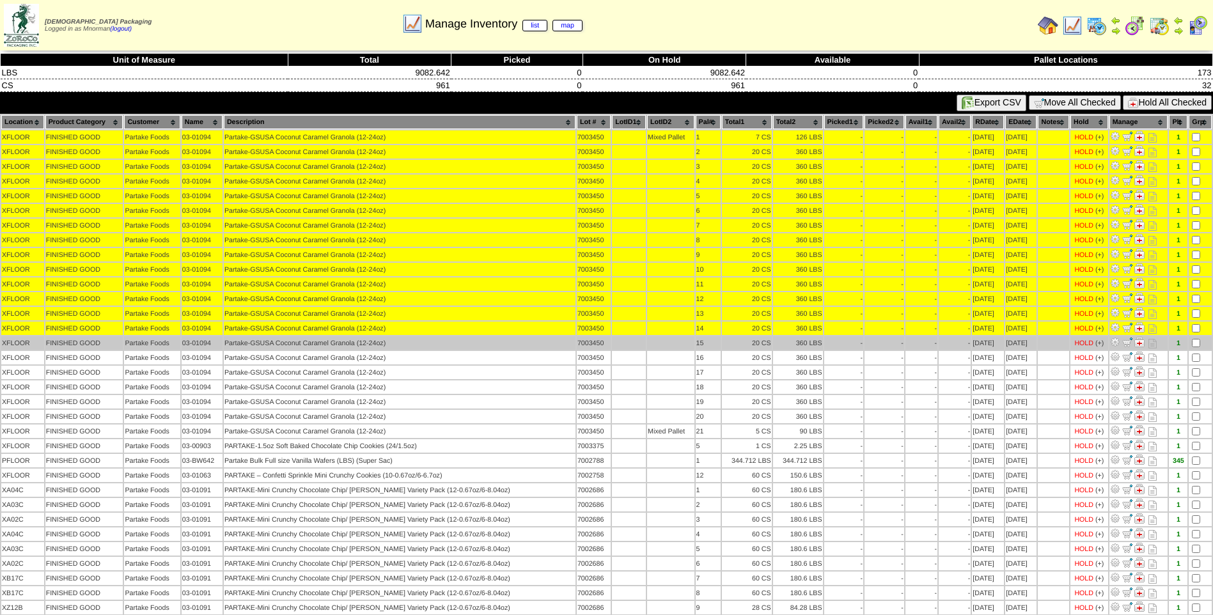
click at [1195, 338] on td at bounding box center [1200, 342] width 23 height 13
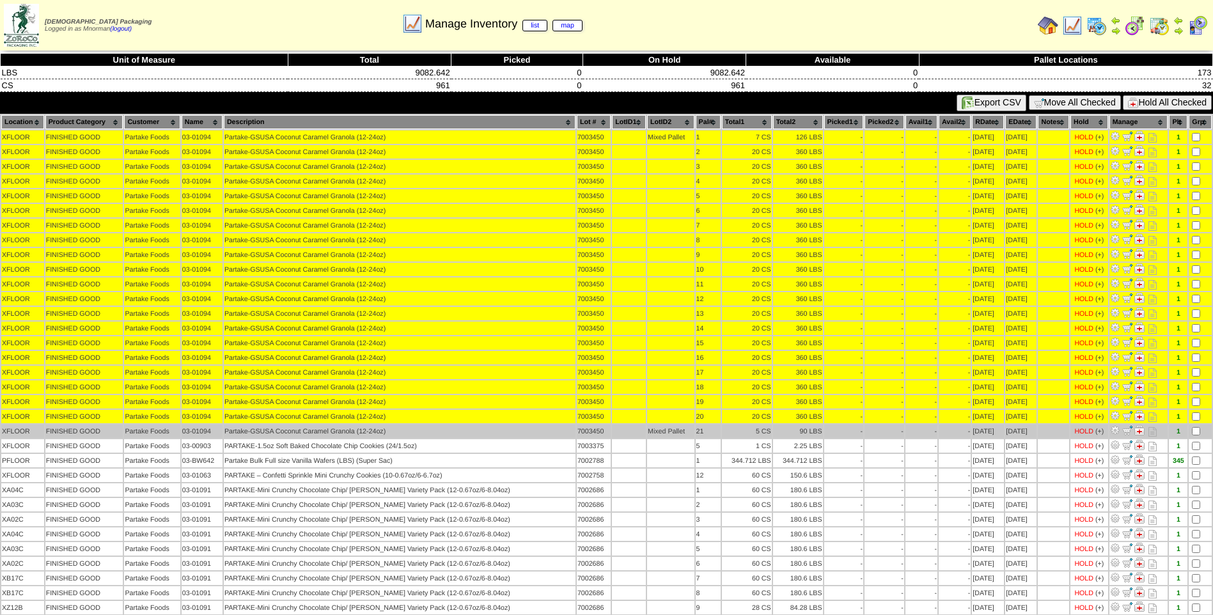
click at [1193, 427] on td at bounding box center [1200, 431] width 23 height 13
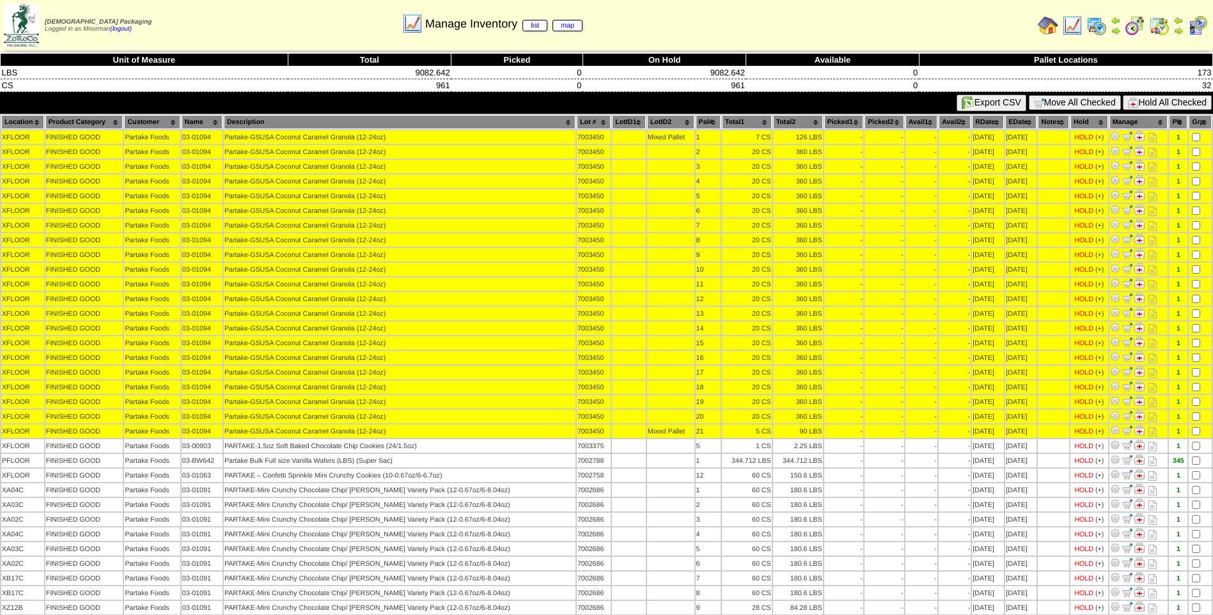
click at [1165, 98] on button "Hold All Checked" at bounding box center [1167, 102] width 89 height 15
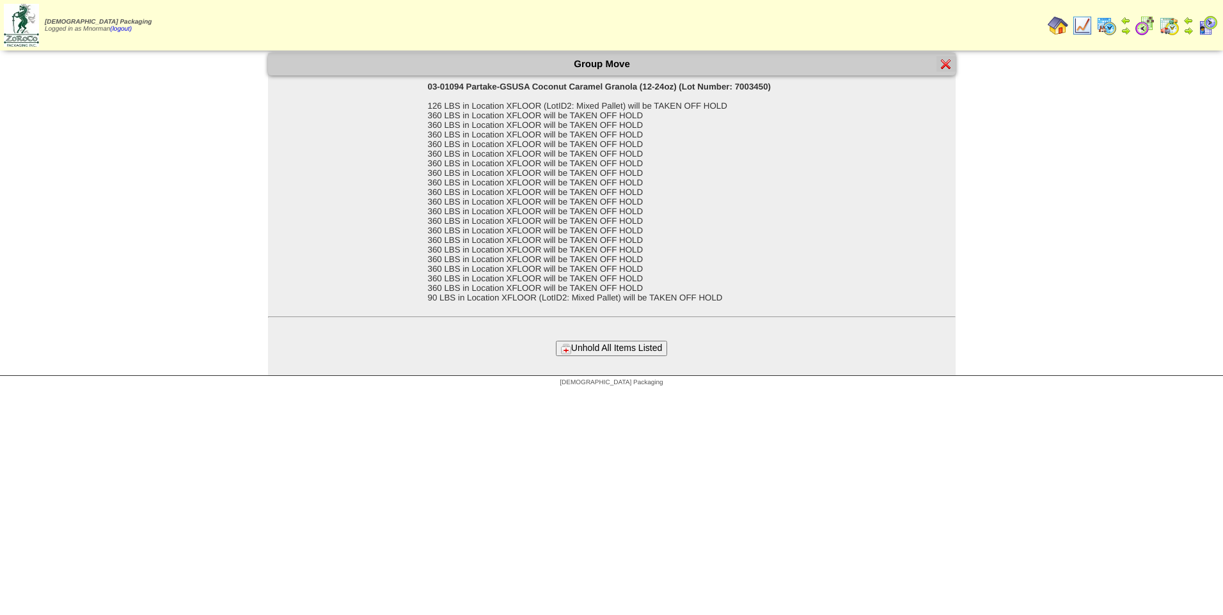
click at [586, 352] on button "Unhold All Items Listed" at bounding box center [611, 348] width 111 height 15
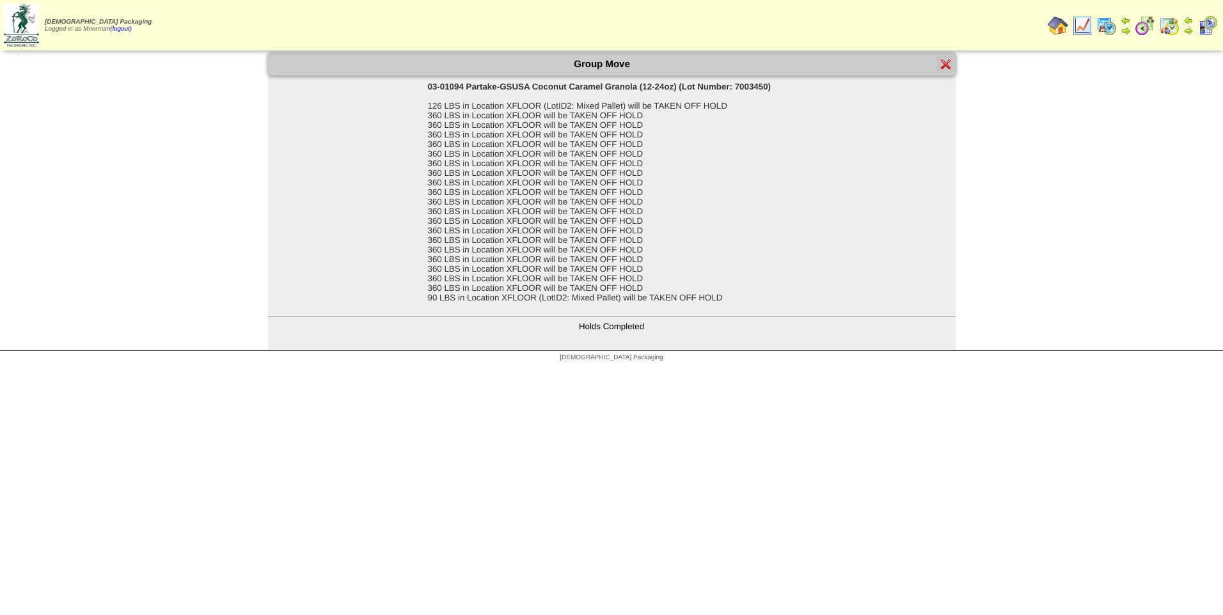
click at [943, 61] on img at bounding box center [946, 64] width 10 height 10
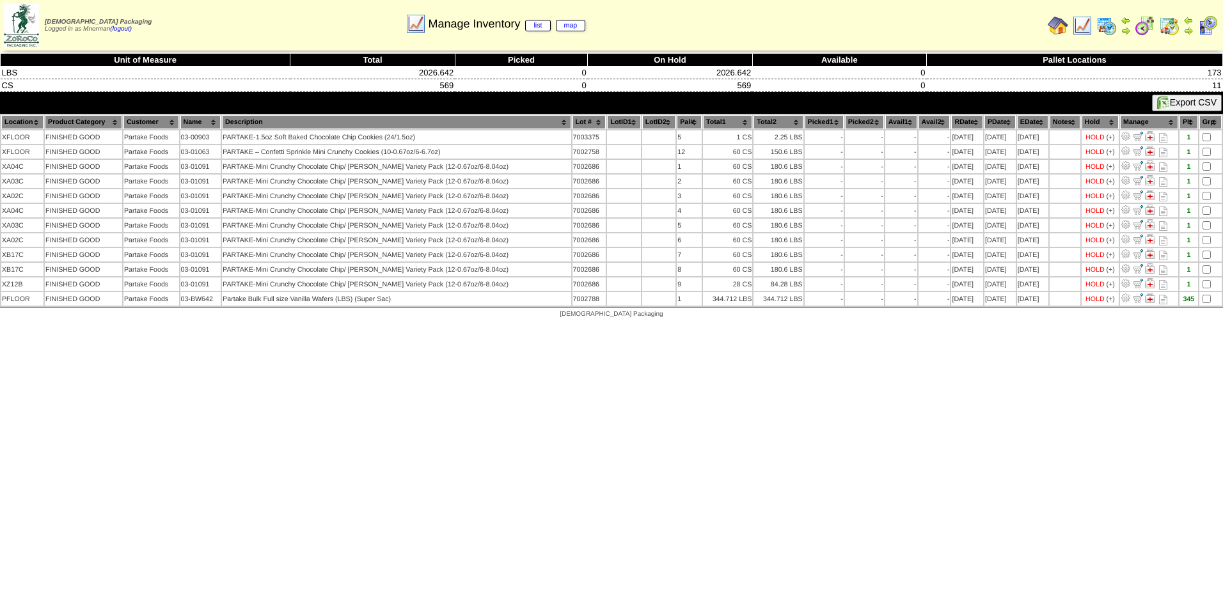
click at [638, 325] on html "Zoroco Packaging Logged in as Mnorman (logout) Print All" at bounding box center [611, 162] width 1223 height 325
click at [1085, 25] on img at bounding box center [1082, 25] width 20 height 20
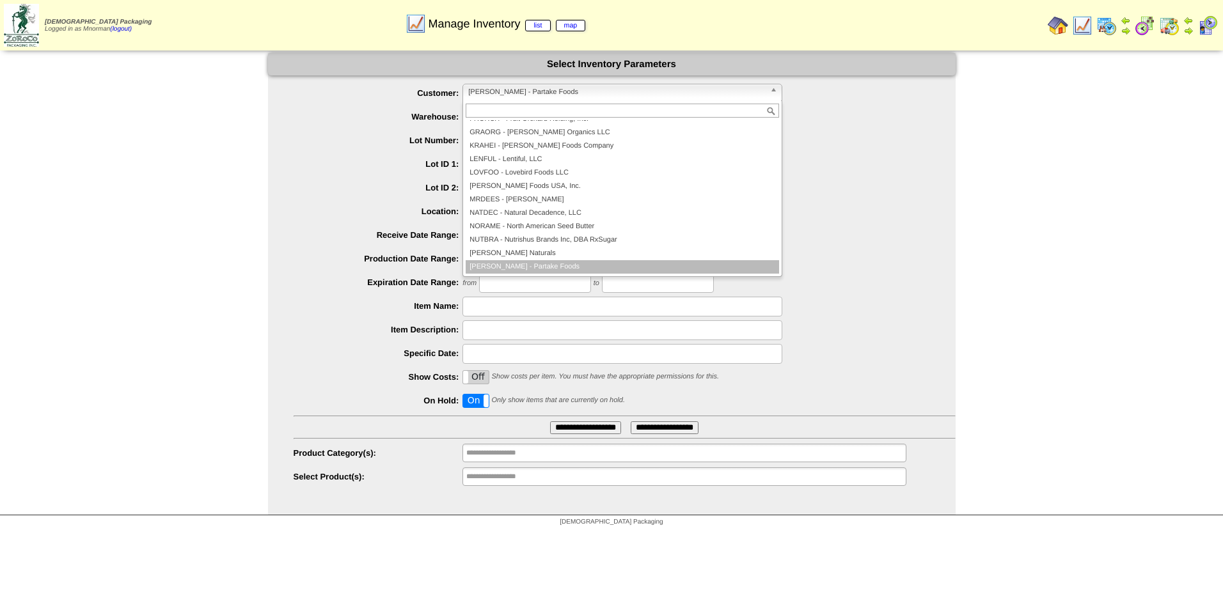
click at [738, 90] on span "[PERSON_NAME] - Partake Foods" at bounding box center [616, 91] width 297 height 15
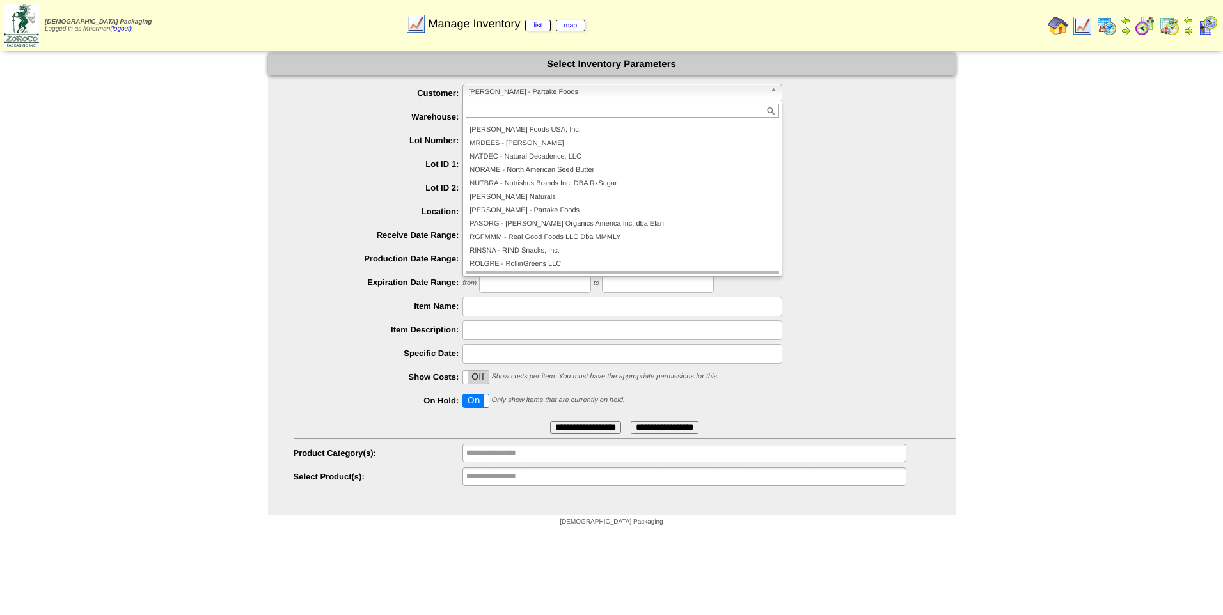
scroll to position [249, 0]
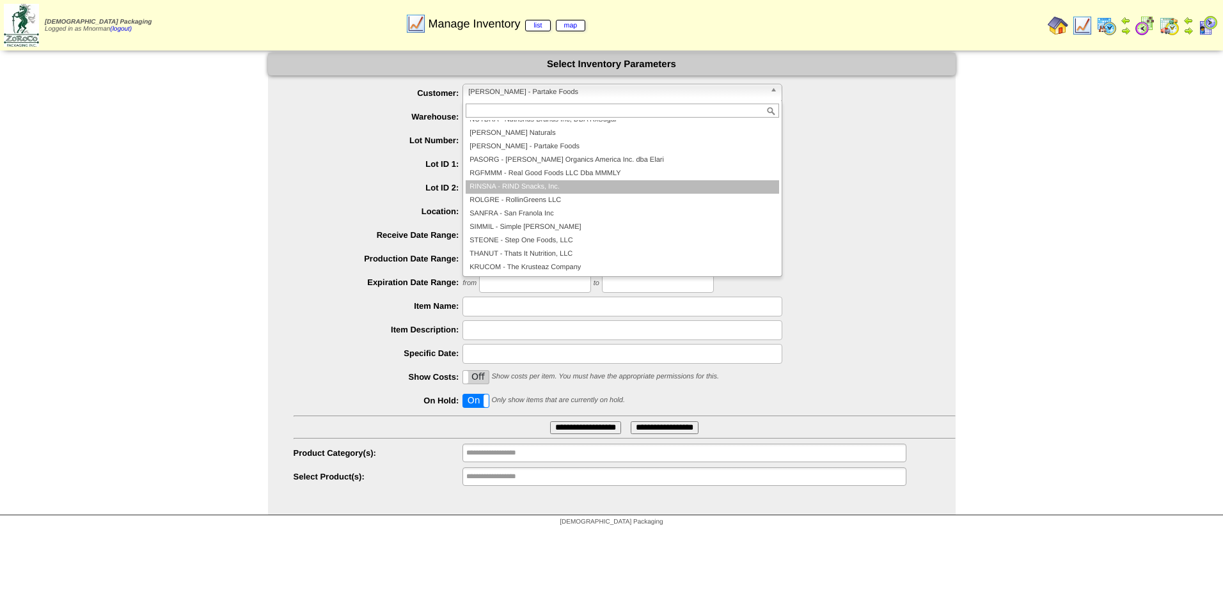
click at [595, 184] on li "RINSNA - RIND Snacks, Inc." at bounding box center [622, 186] width 313 height 13
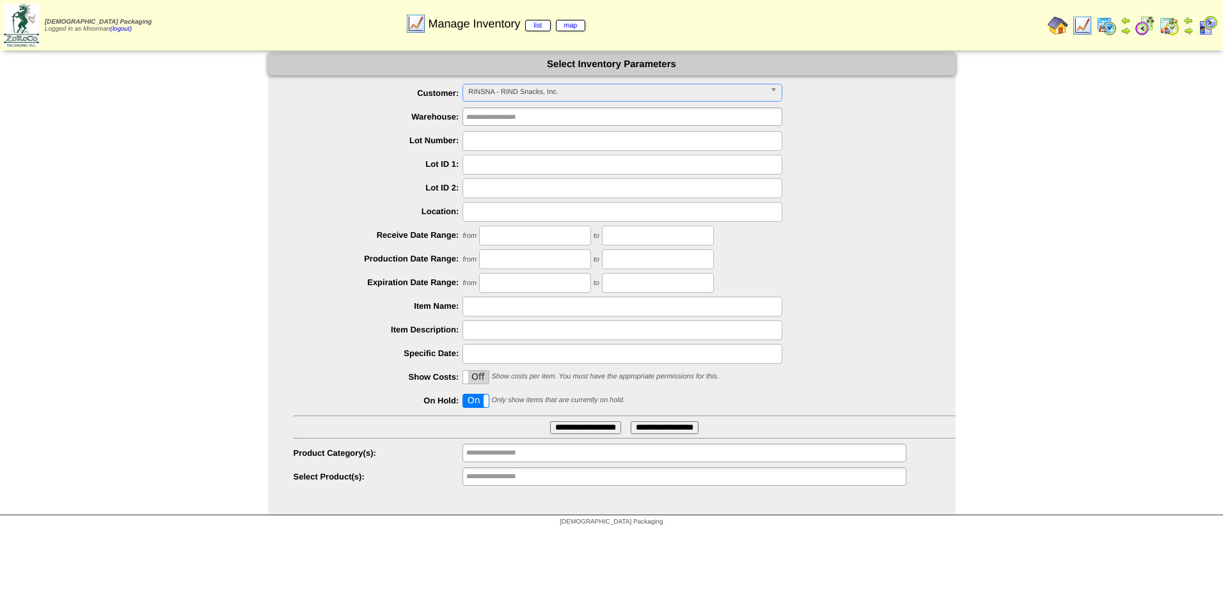
click at [602, 426] on input "**********" at bounding box center [585, 427] width 71 height 13
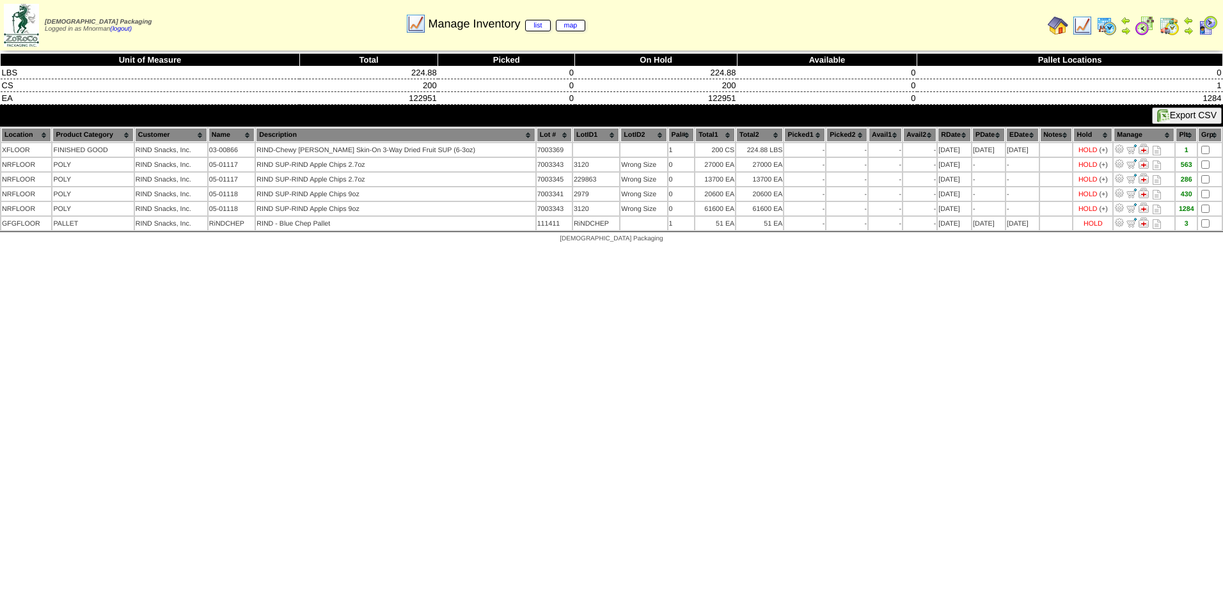
click at [1079, 25] on img at bounding box center [1082, 25] width 20 height 20
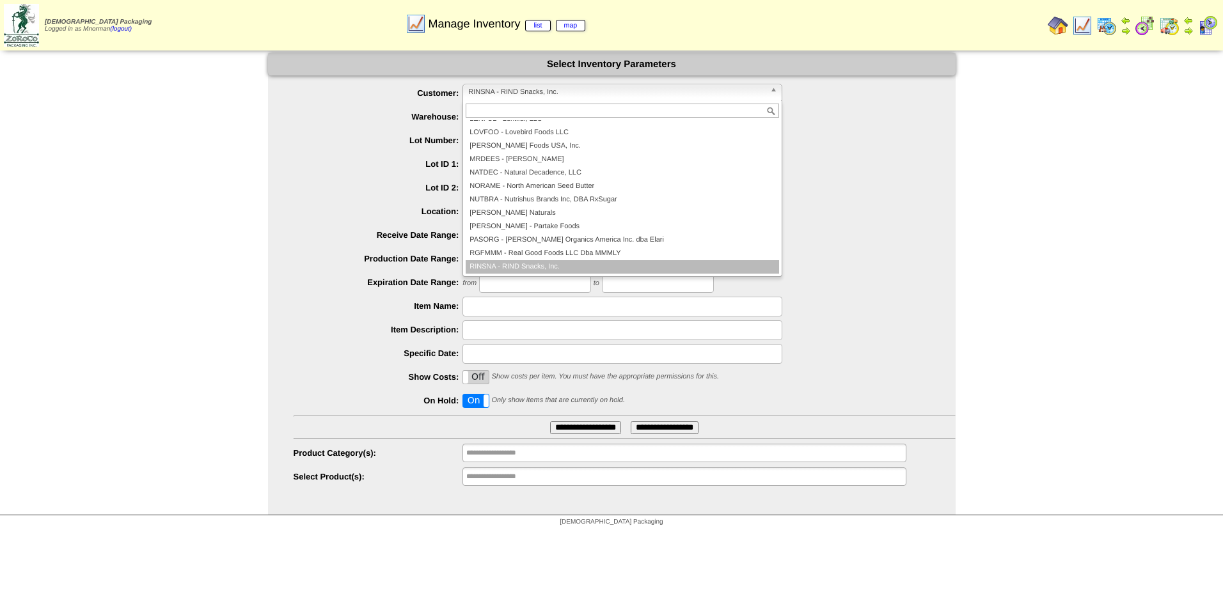
click at [702, 95] on span "RINSNA - RIND Snacks, Inc." at bounding box center [616, 91] width 297 height 15
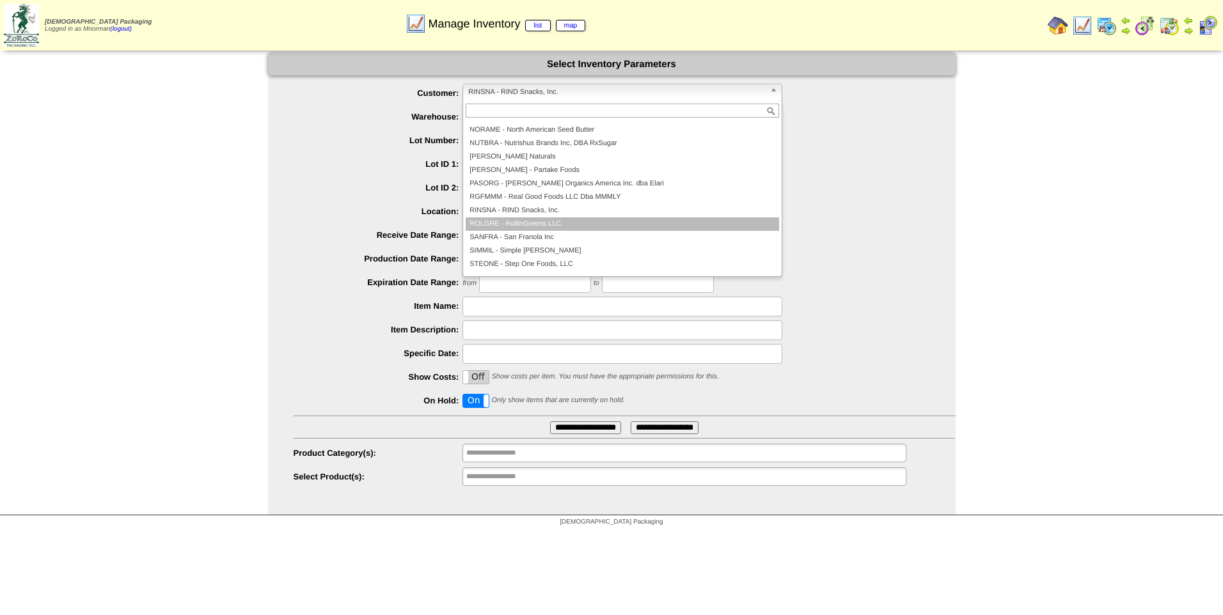
scroll to position [276, 0]
click at [582, 224] on li "THANUT - Thats It Nutrition, LLC" at bounding box center [622, 226] width 313 height 13
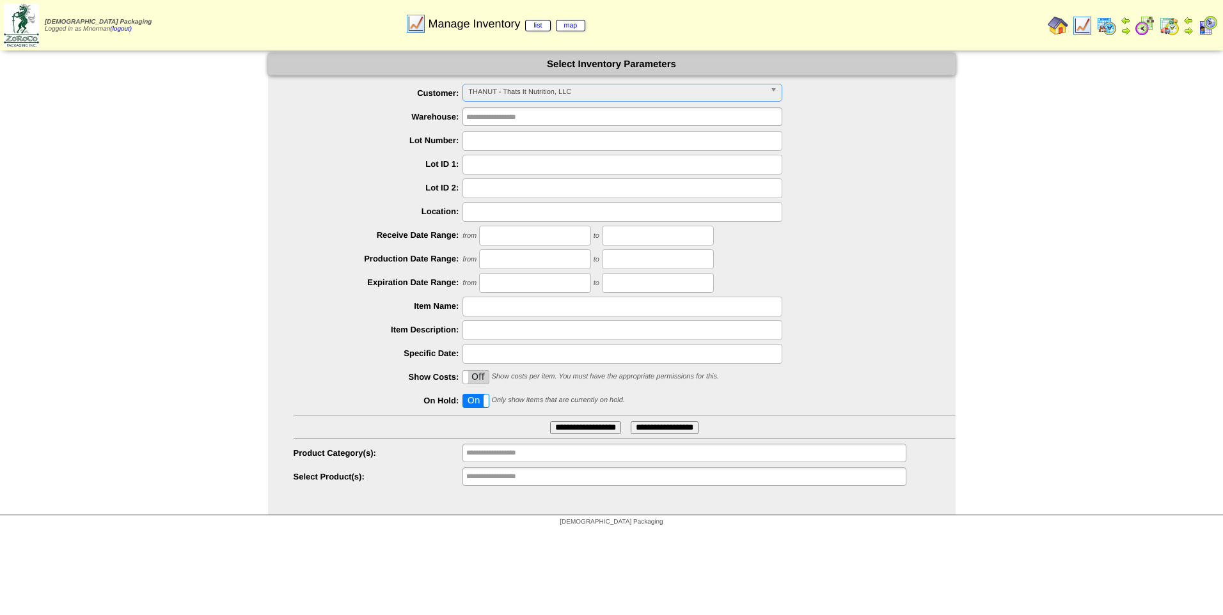
click at [594, 424] on input "**********" at bounding box center [585, 427] width 71 height 13
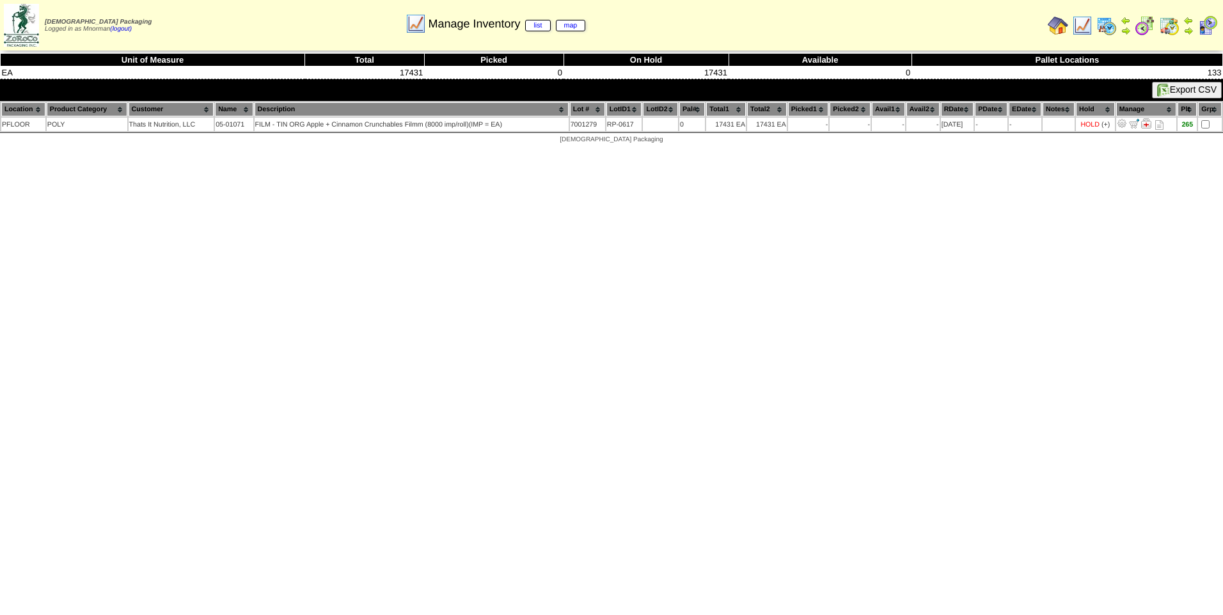
click at [1080, 20] on img at bounding box center [1082, 25] width 20 height 20
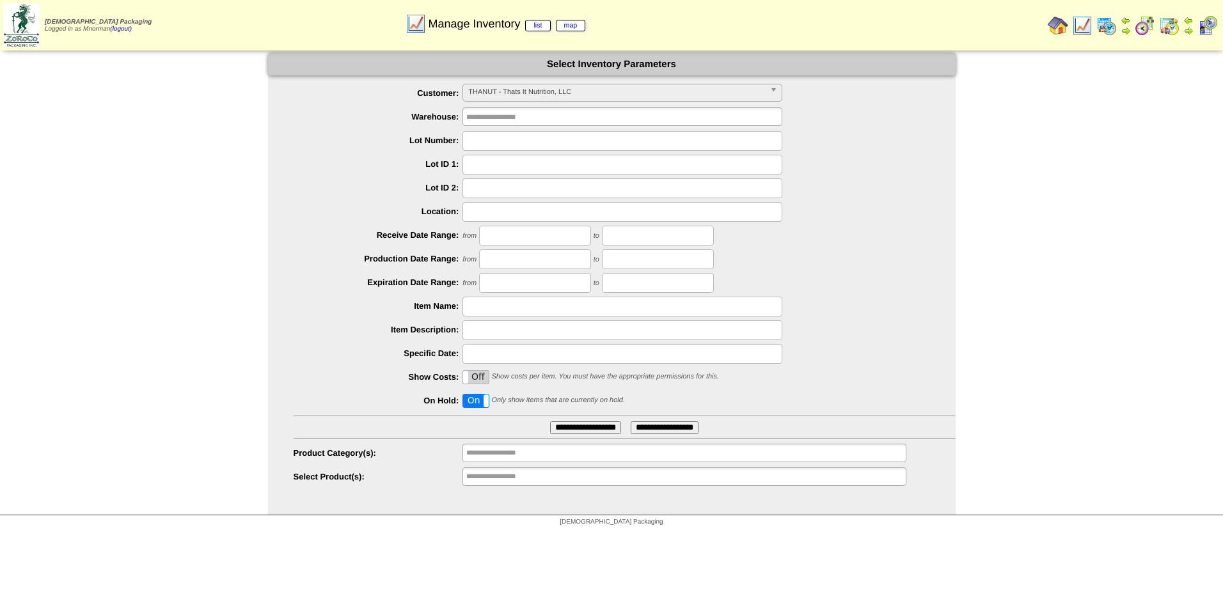
click at [605, 88] on span "THANUT - Thats It Nutrition, LLC" at bounding box center [616, 91] width 297 height 15
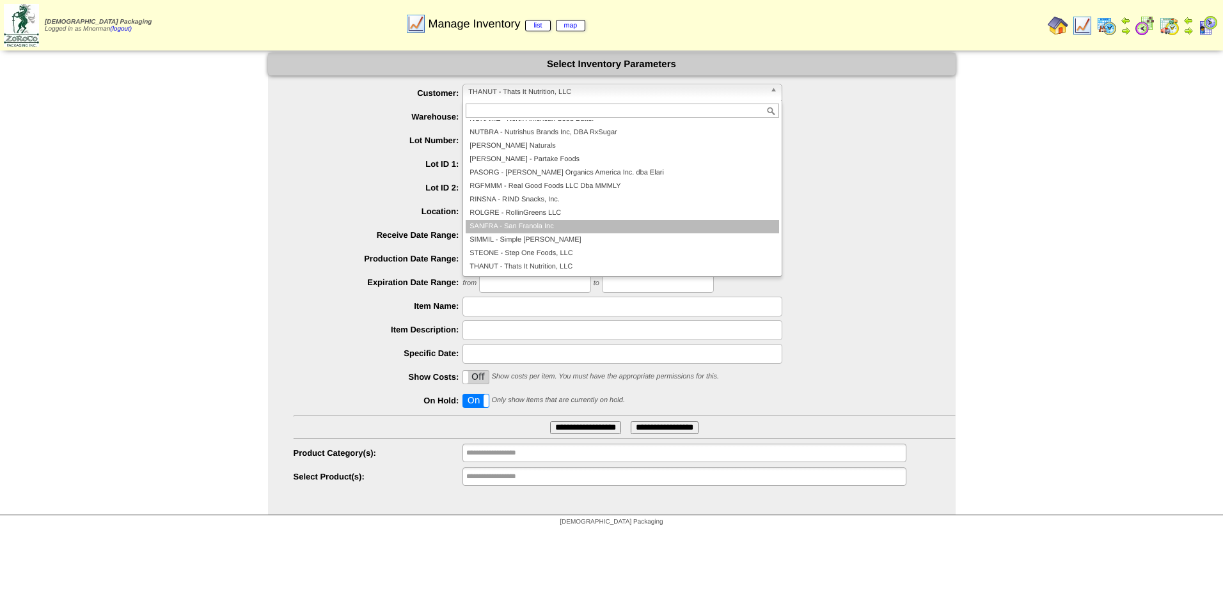
scroll to position [276, 0]
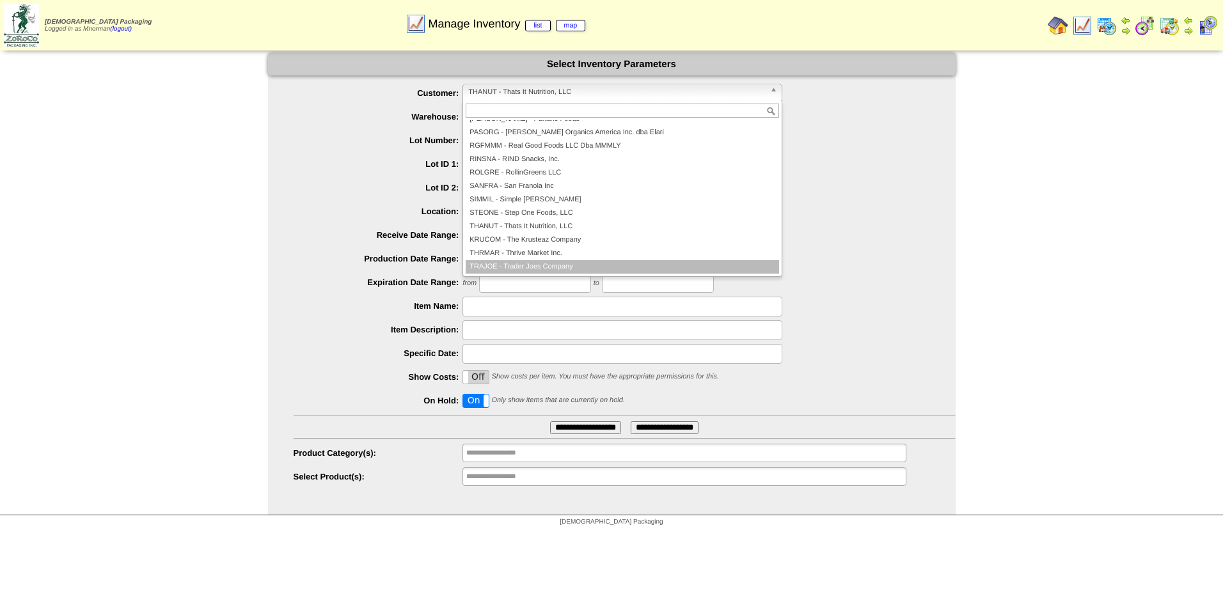
click at [615, 266] on li "TRAJOE - Trader Joes Company" at bounding box center [622, 266] width 313 height 13
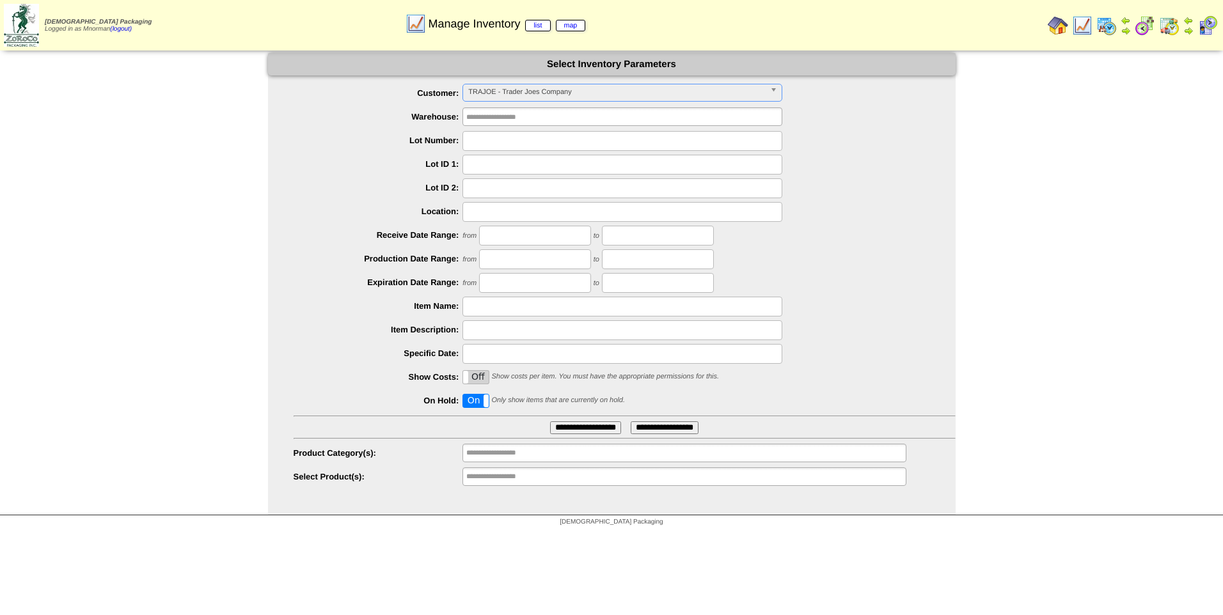
click at [594, 430] on input "**********" at bounding box center [585, 427] width 71 height 13
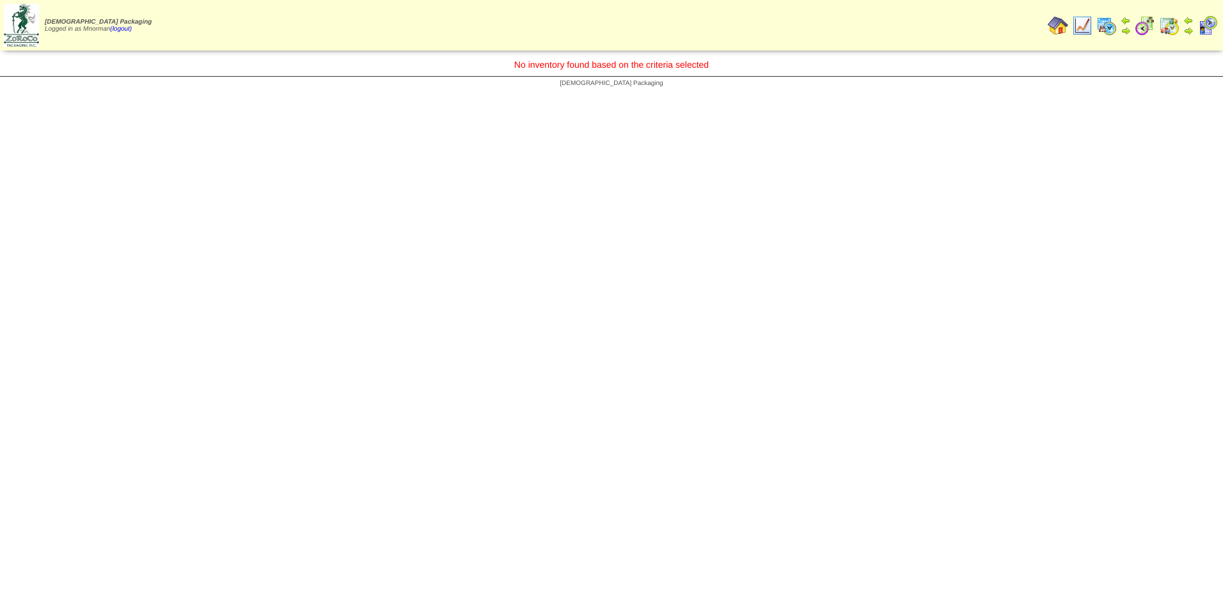
click at [1090, 18] on img at bounding box center [1082, 25] width 20 height 20
